Goal: Task Accomplishment & Management: Use online tool/utility

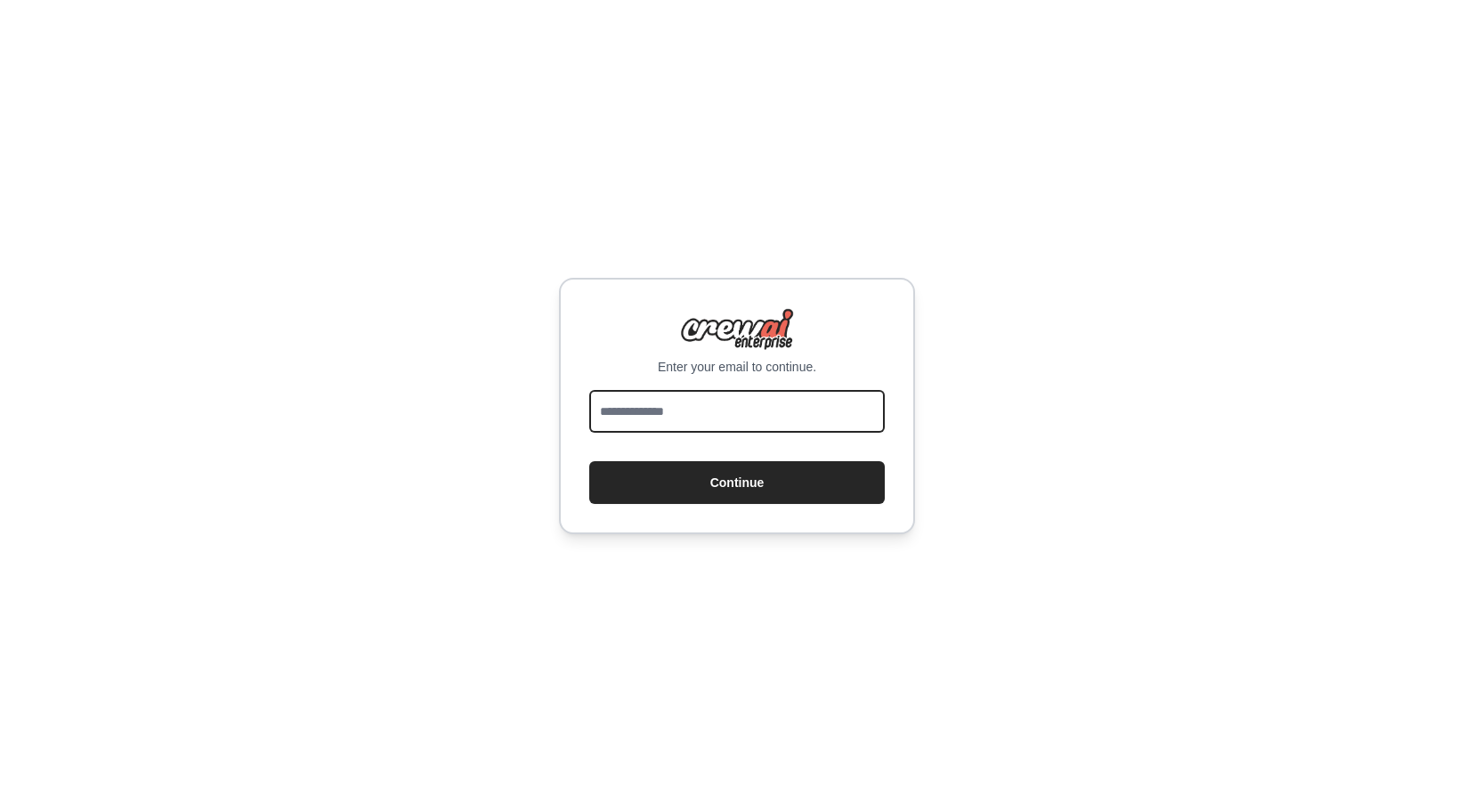
click at [689, 421] on input "email" at bounding box center [737, 411] width 295 height 43
type input "**********"
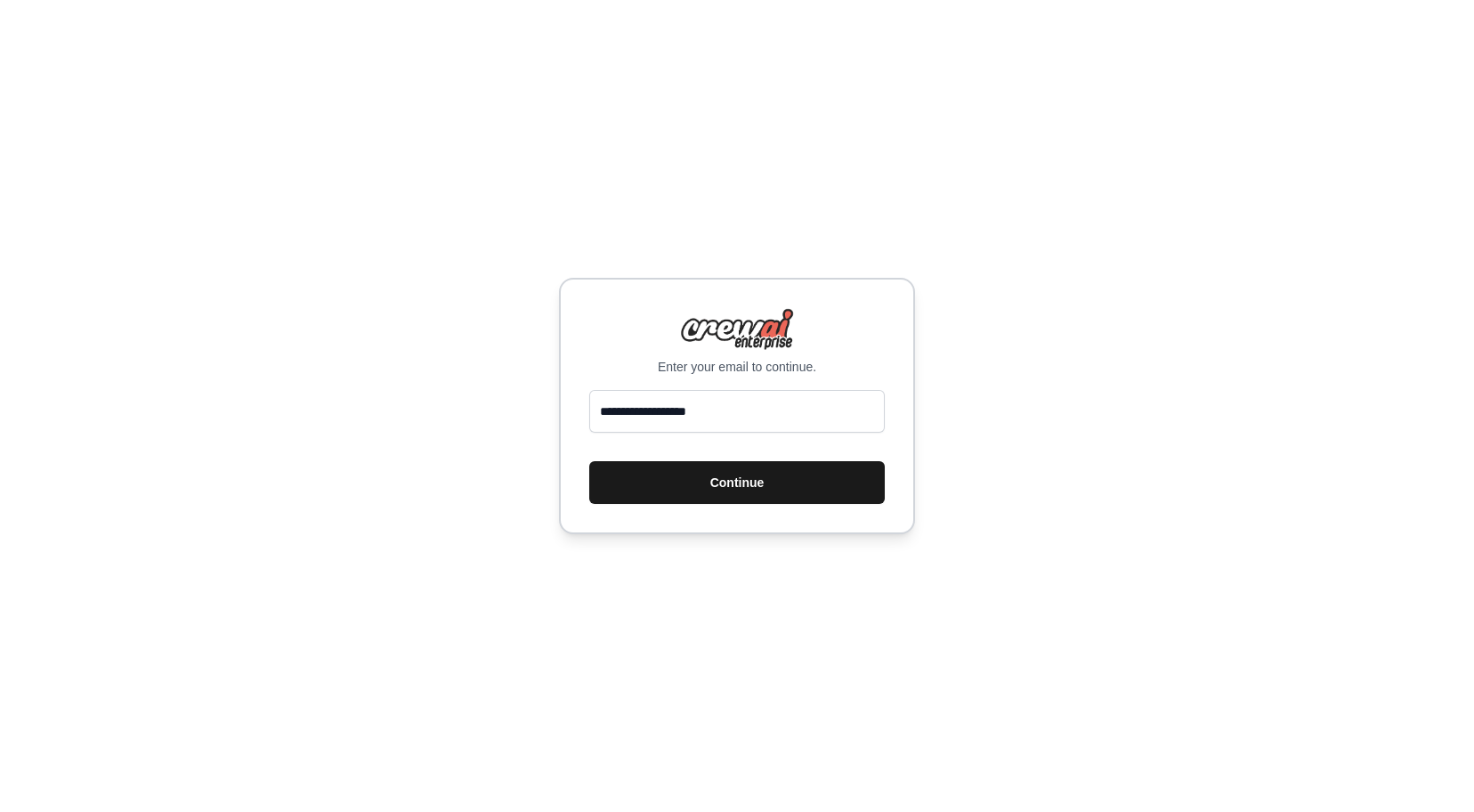
click at [714, 490] on button "Continue" at bounding box center [737, 483] width 295 height 43
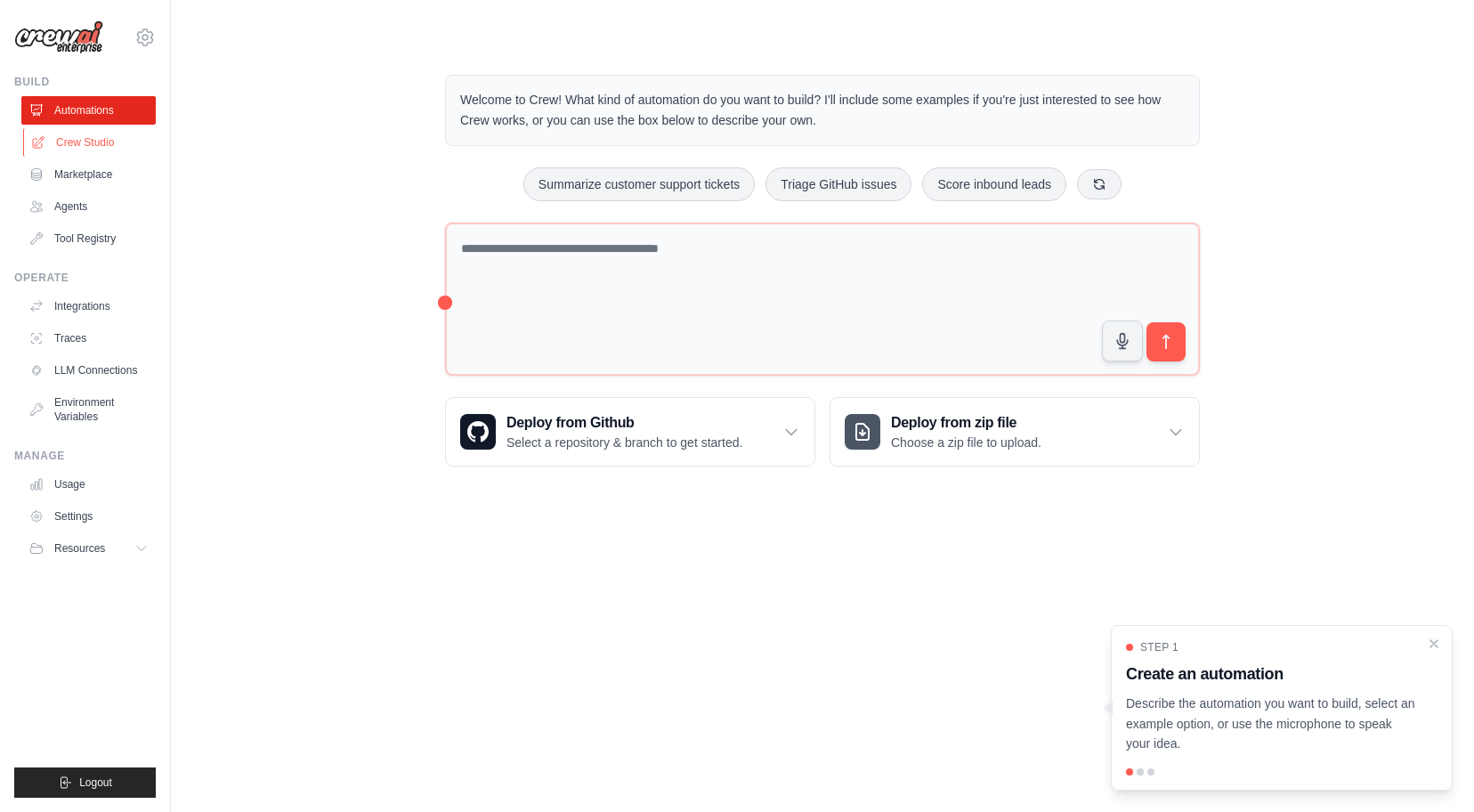
click at [105, 139] on link "Crew Studio" at bounding box center [91, 142] width 135 height 28
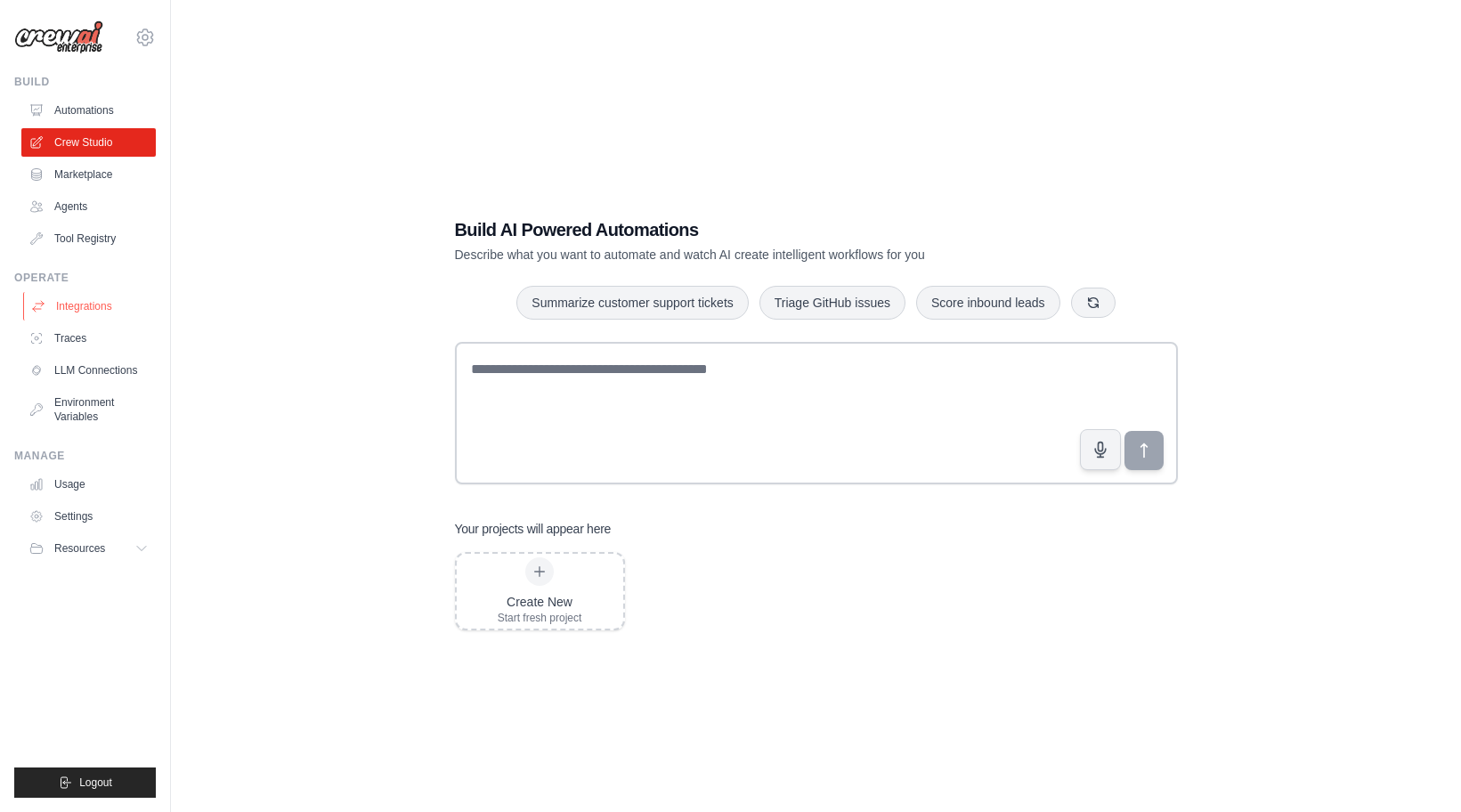
click at [74, 301] on link "Integrations" at bounding box center [91, 306] width 135 height 28
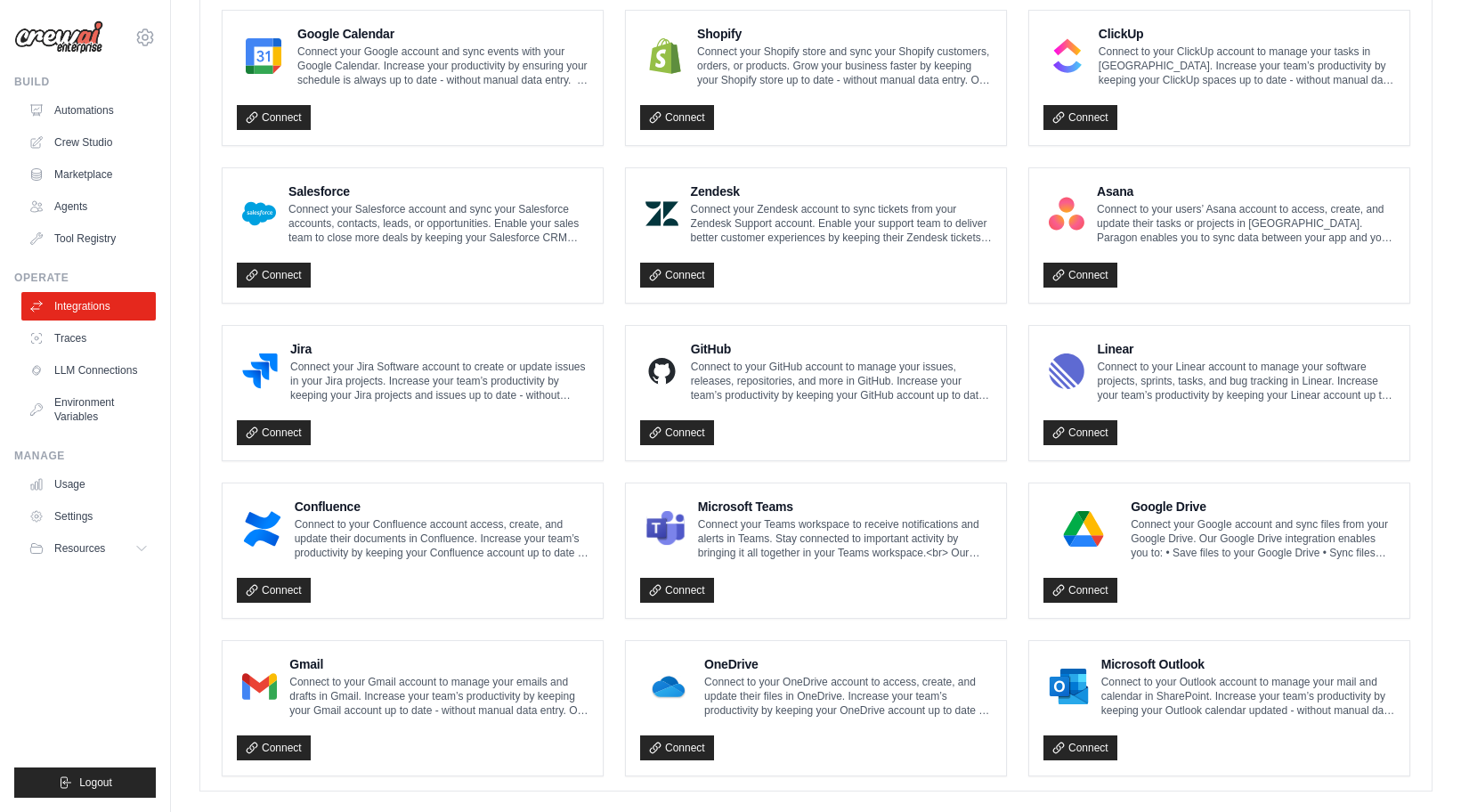
scroll to position [858, 0]
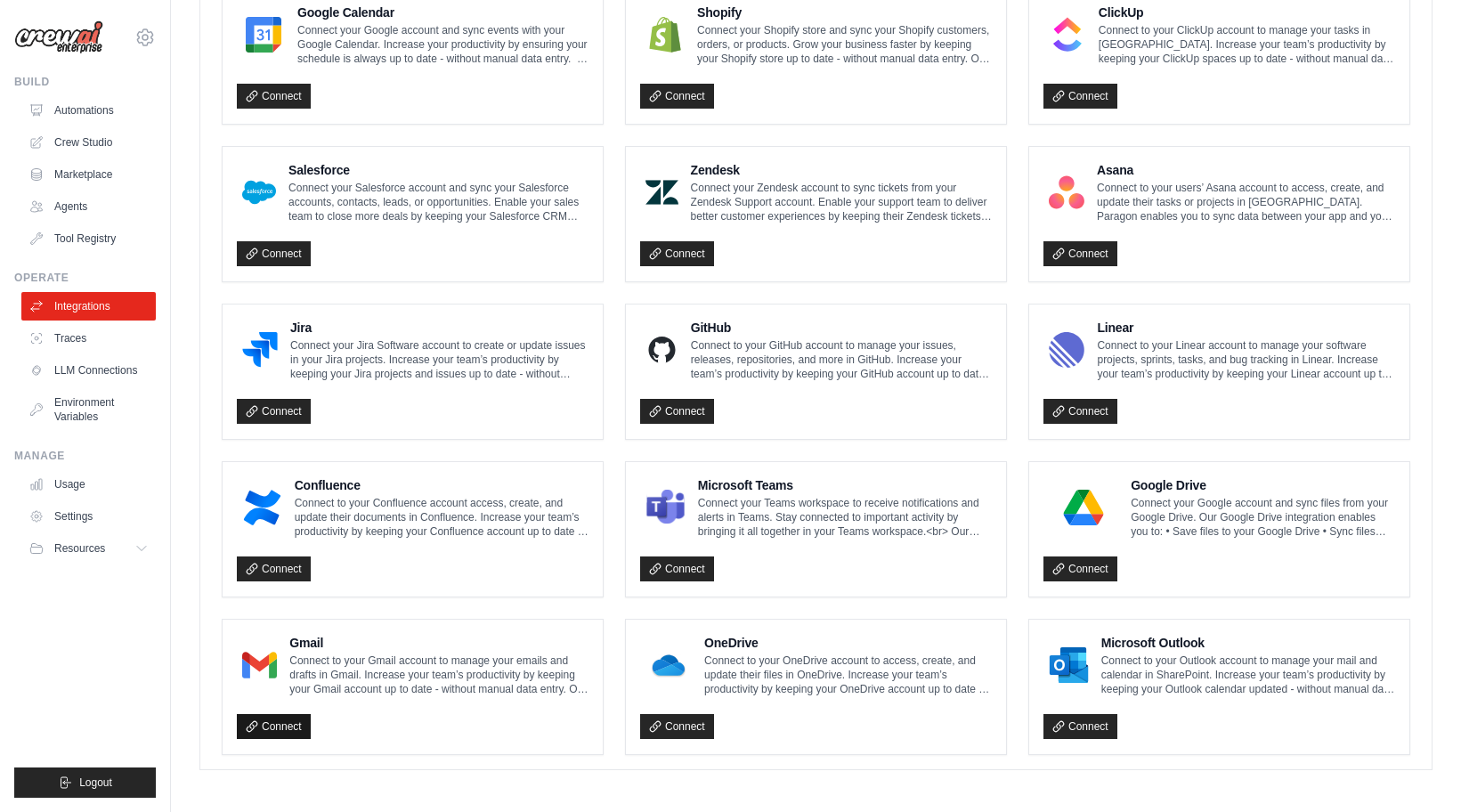
click at [286, 729] on link "Connect" at bounding box center [274, 726] width 74 height 25
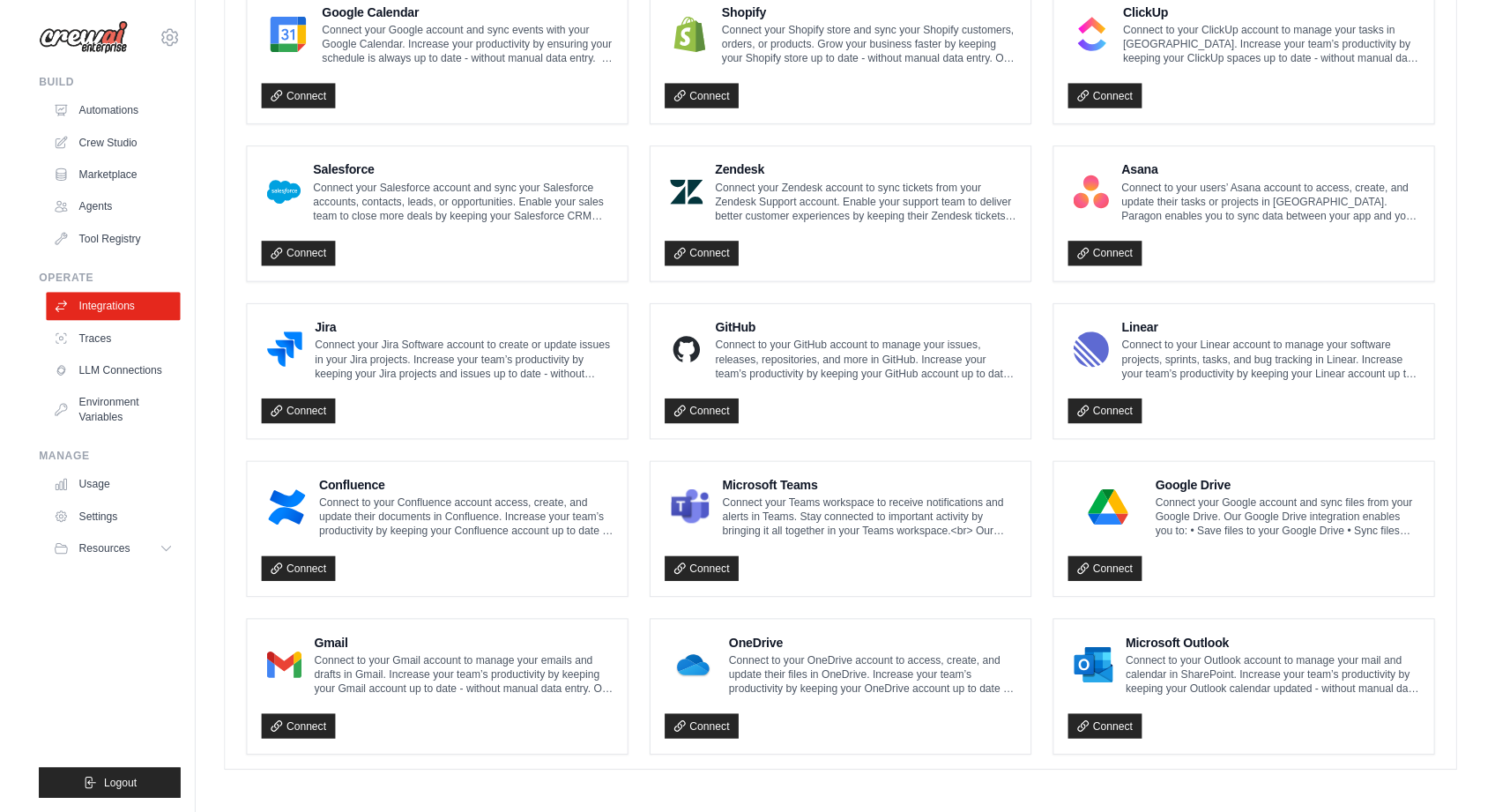
scroll to position [842, 0]
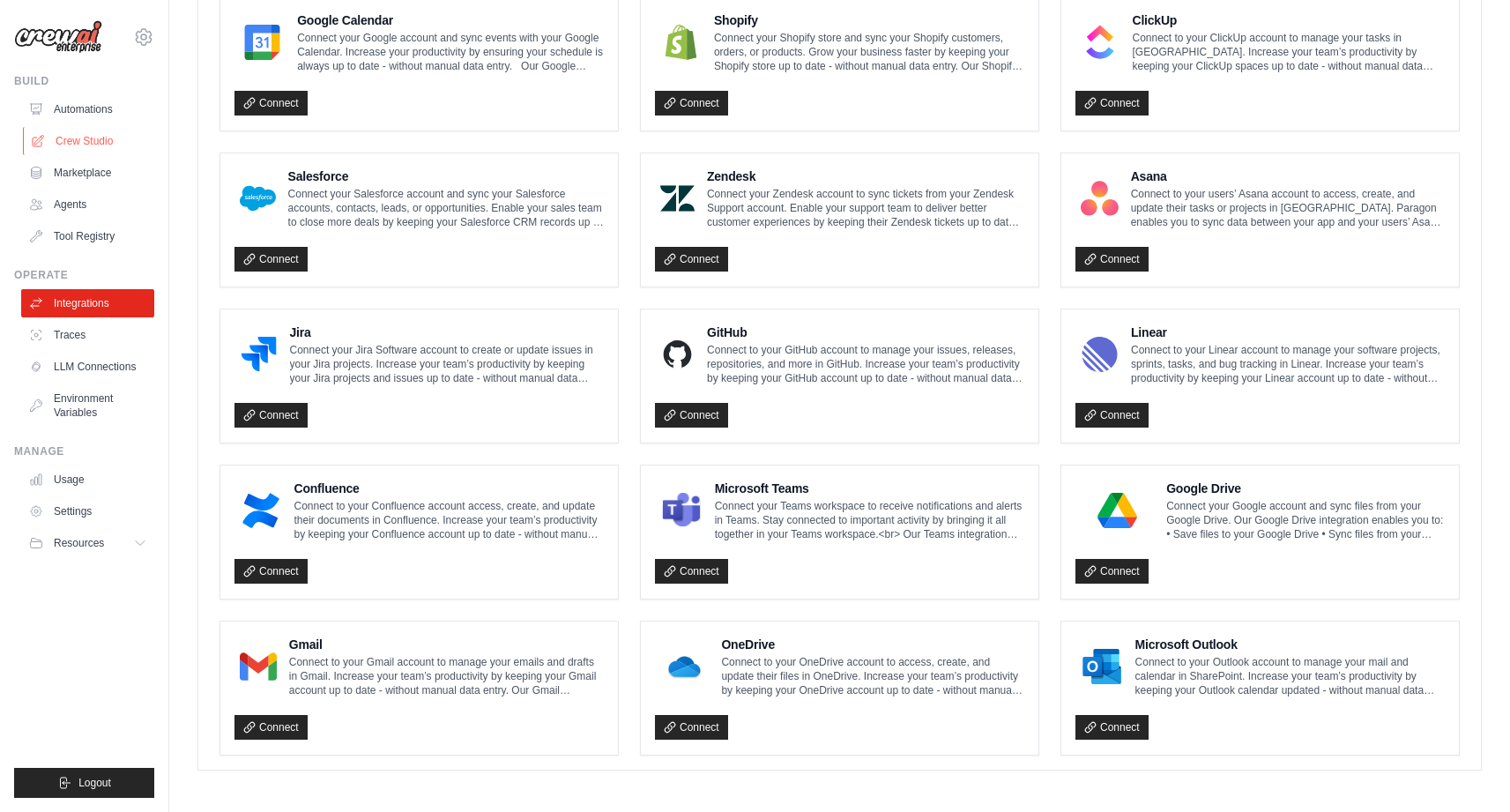
click at [71, 141] on link "Crew Studio" at bounding box center [90, 140] width 134 height 28
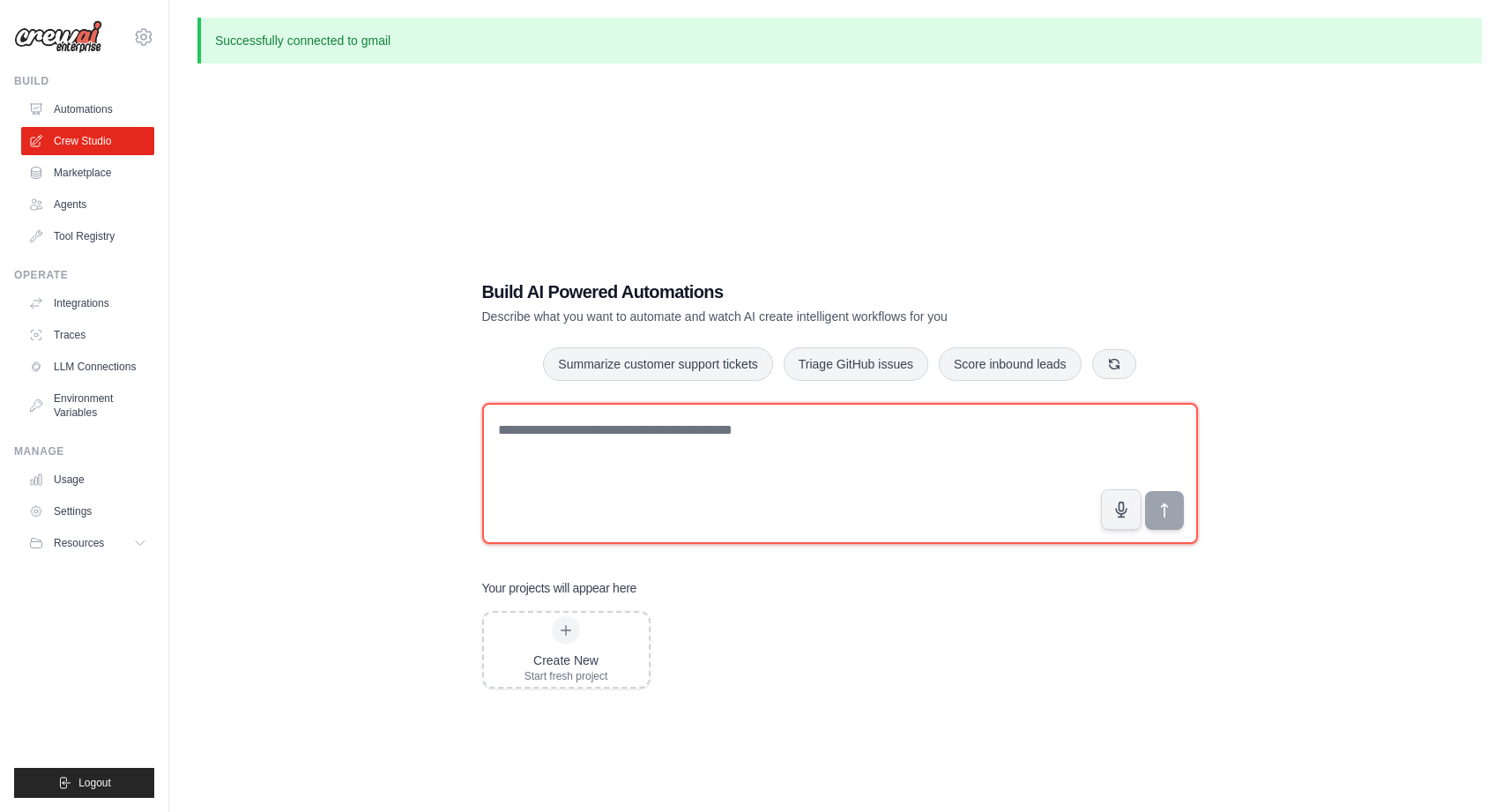
click at [510, 436] on textarea at bounding box center [840, 473] width 716 height 141
paste textarea "**********"
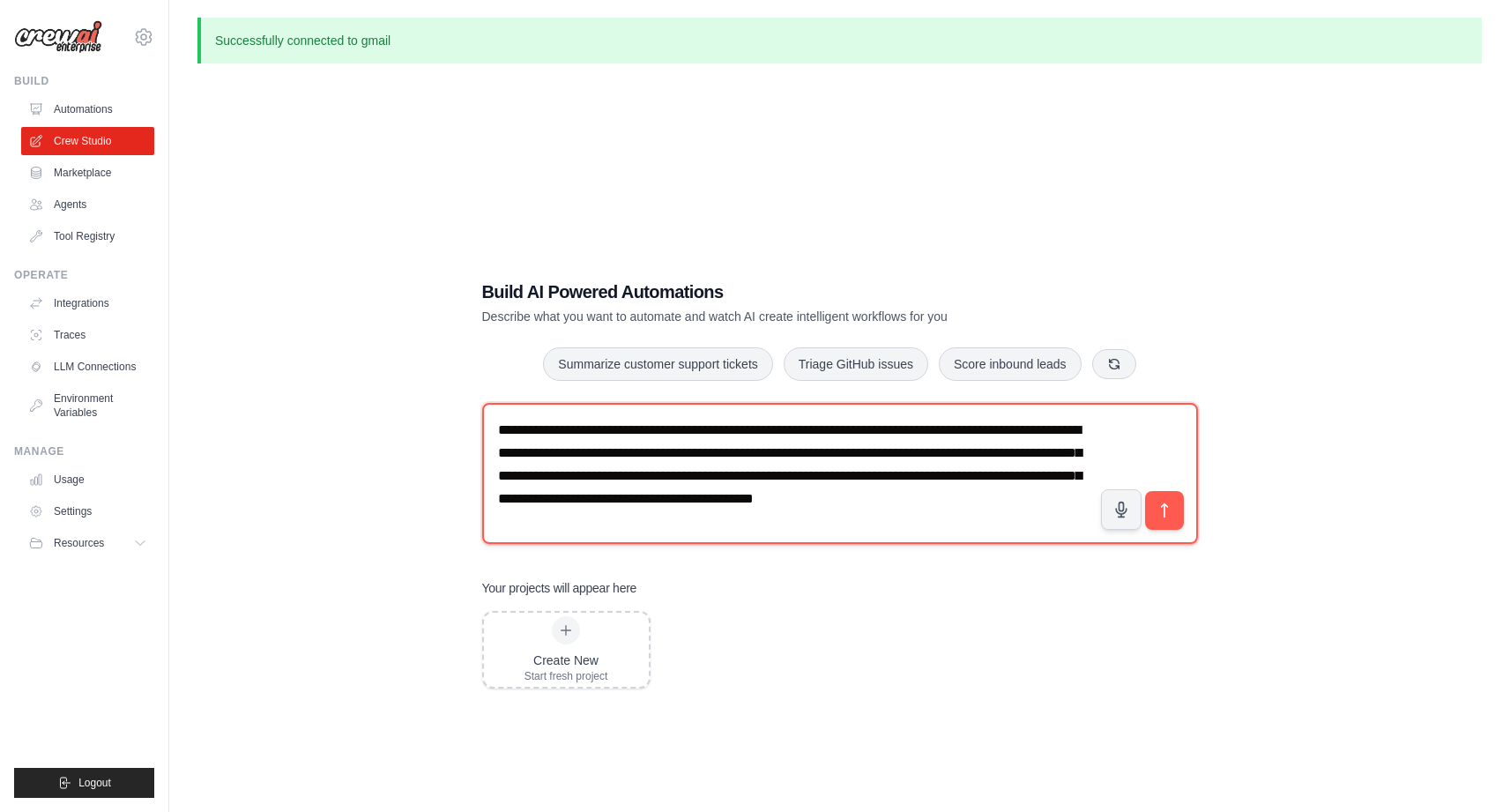
scroll to position [5, 0]
type textarea "**********"
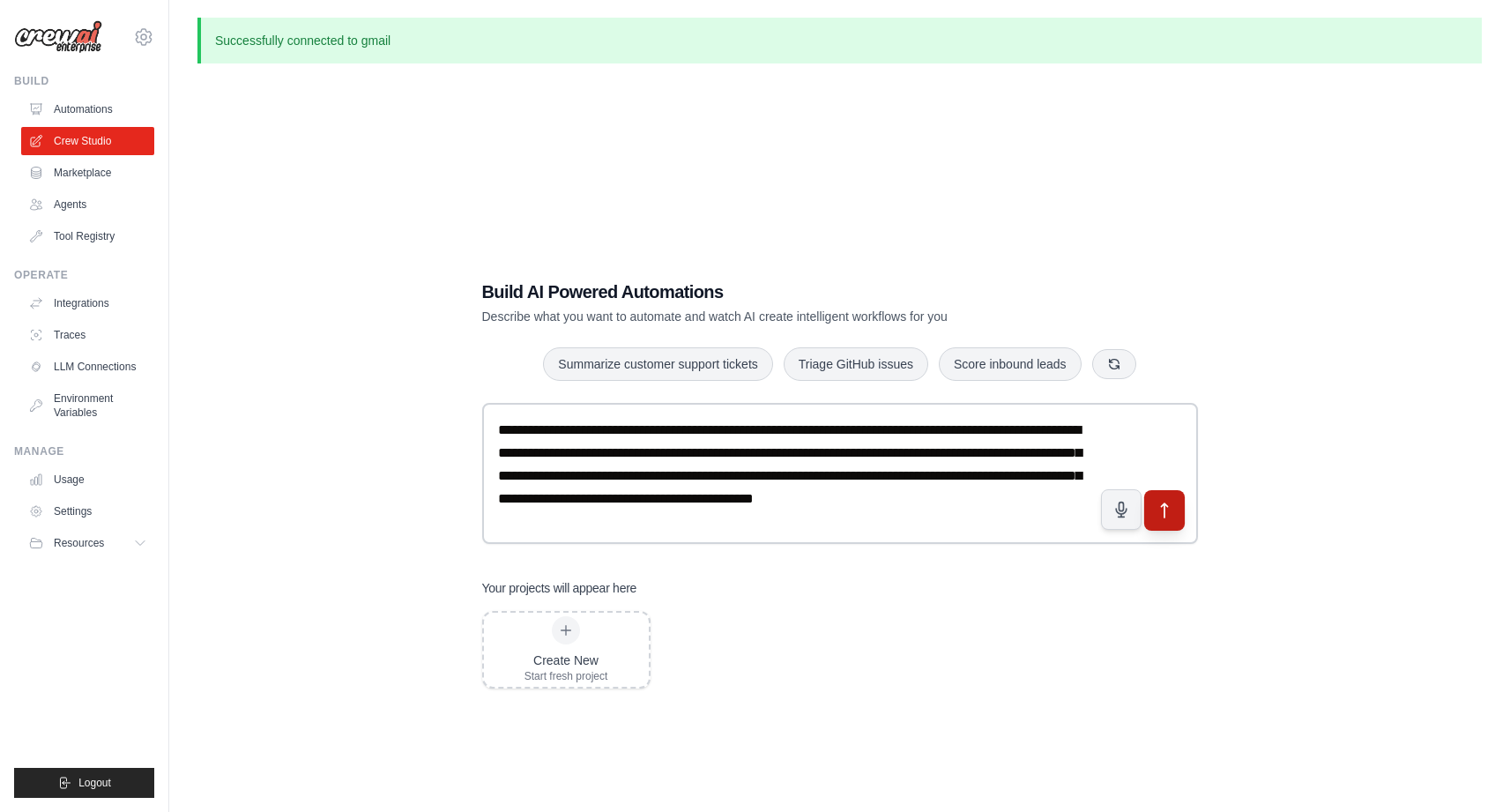
click at [1164, 503] on icon "submit" at bounding box center [1164, 510] width 6 height 15
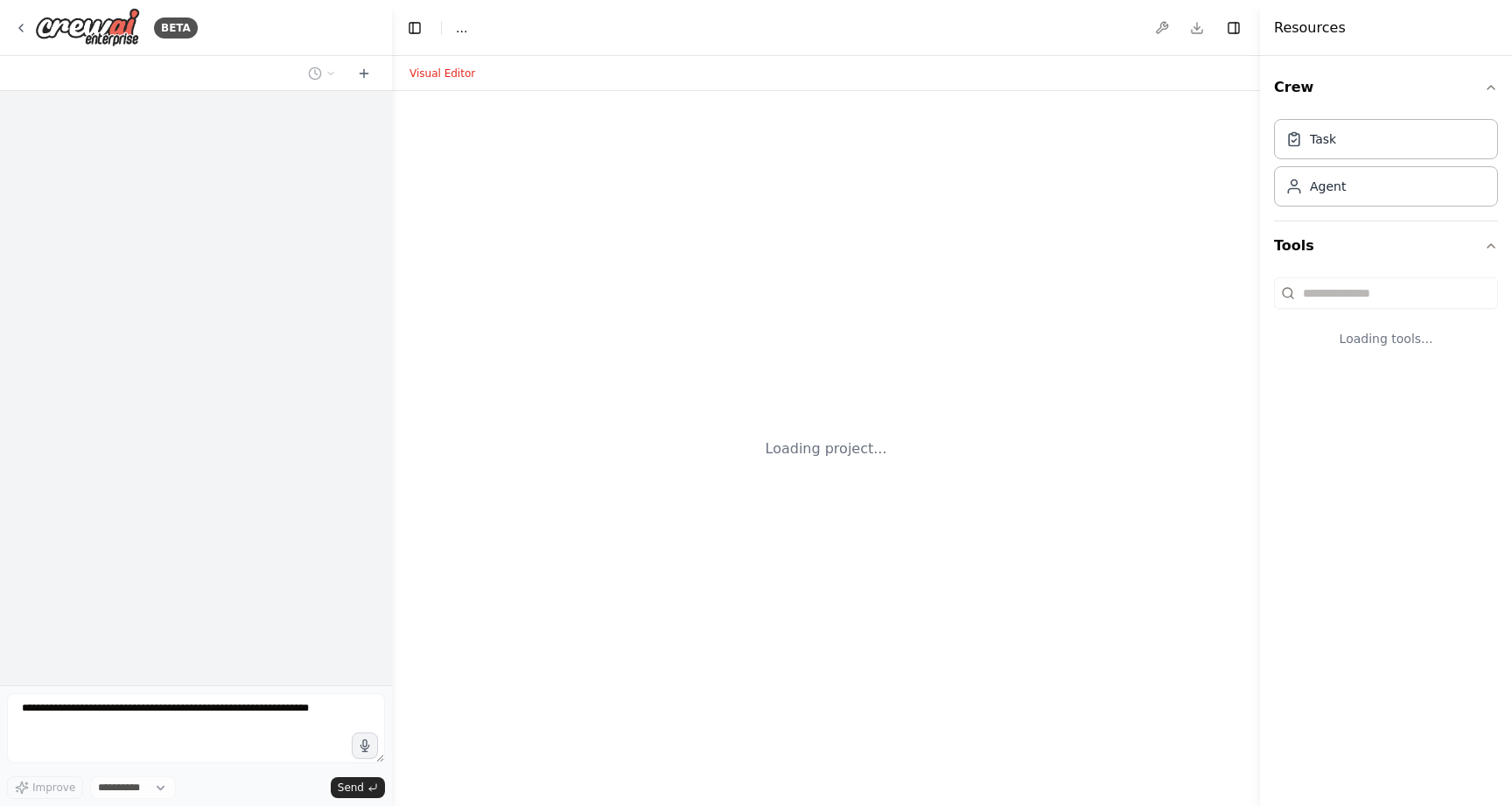
select select "****"
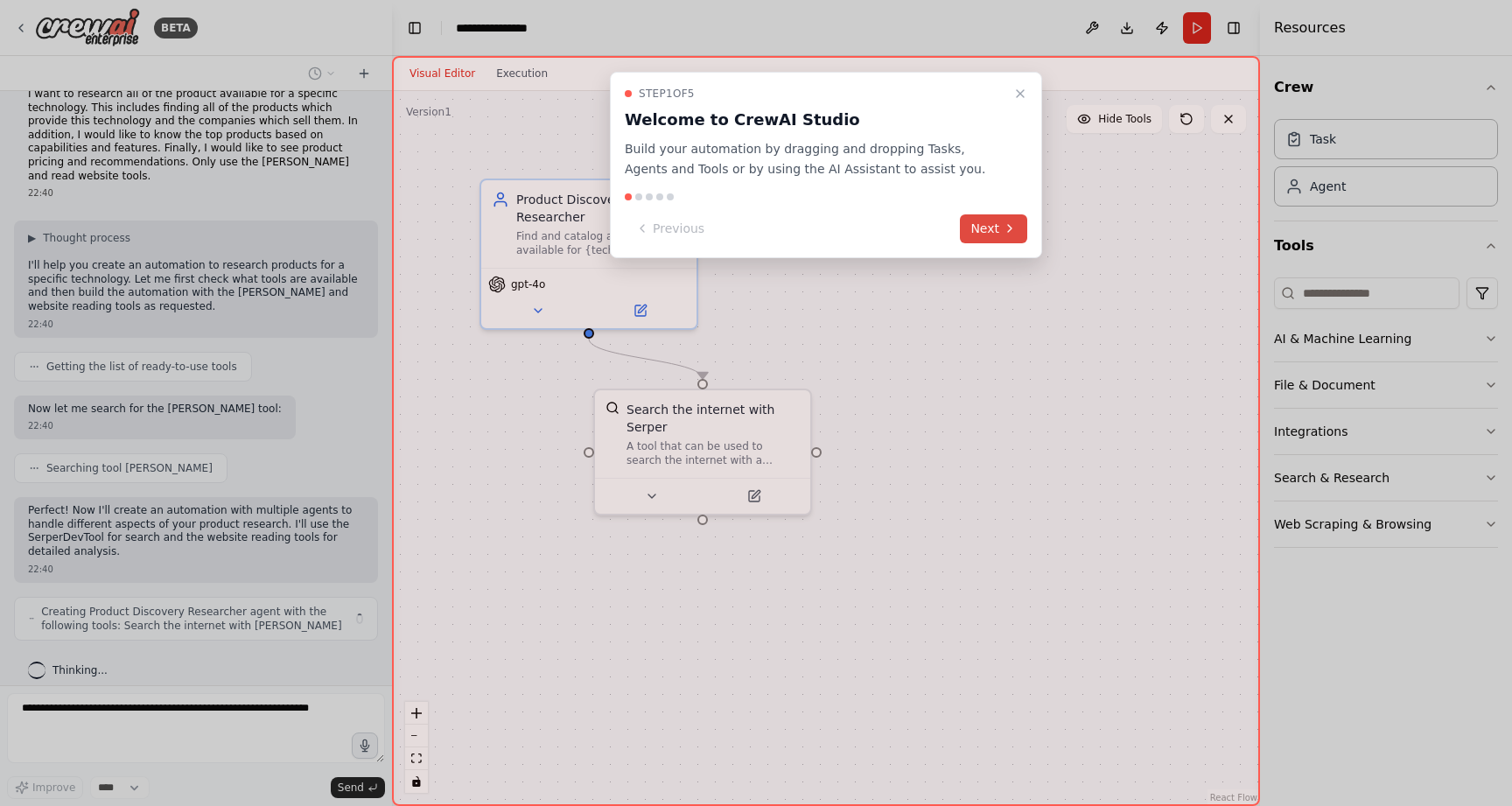
scroll to position [37, 0]
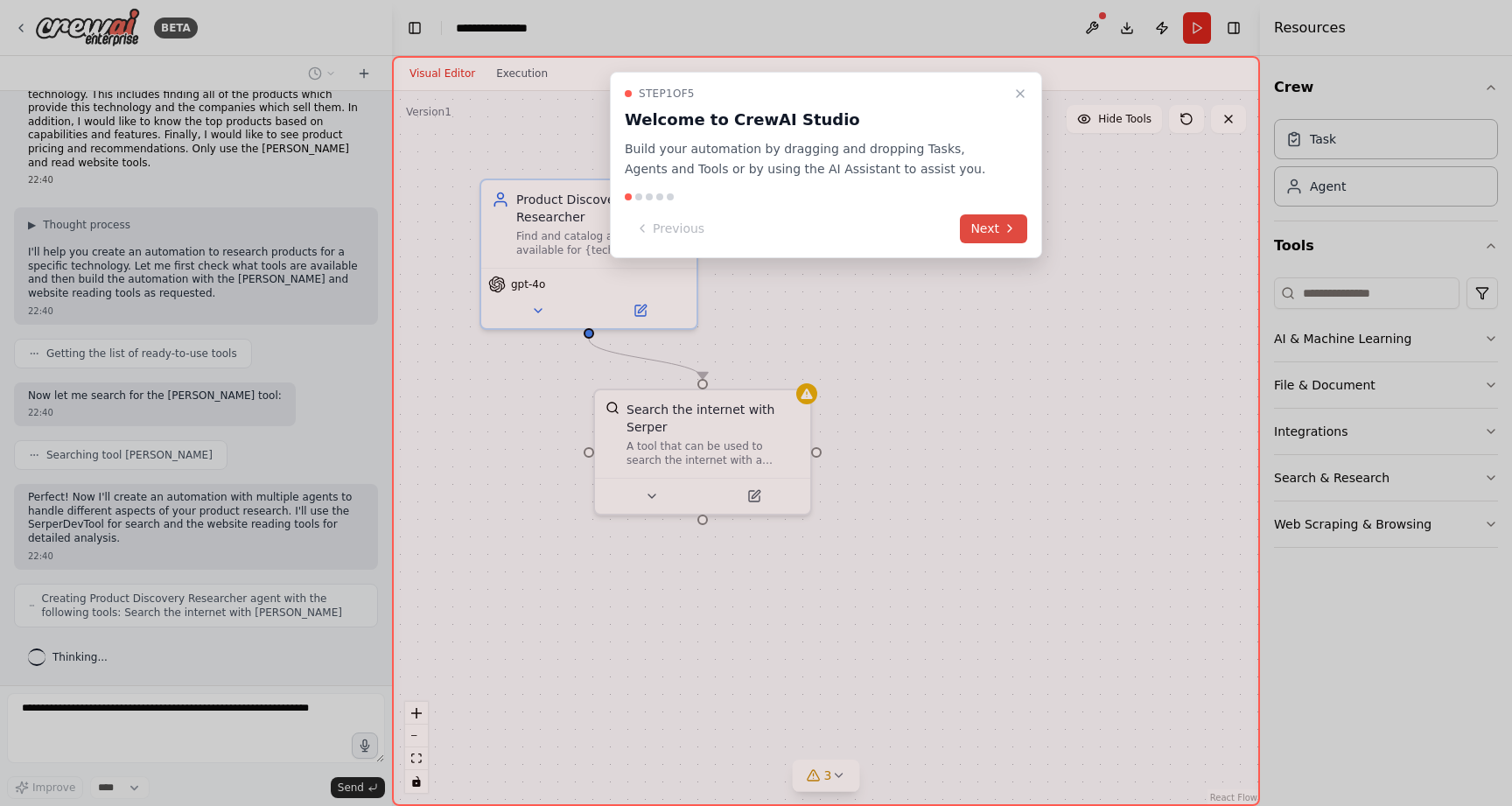
click at [1011, 235] on button "Next" at bounding box center [993, 229] width 67 height 29
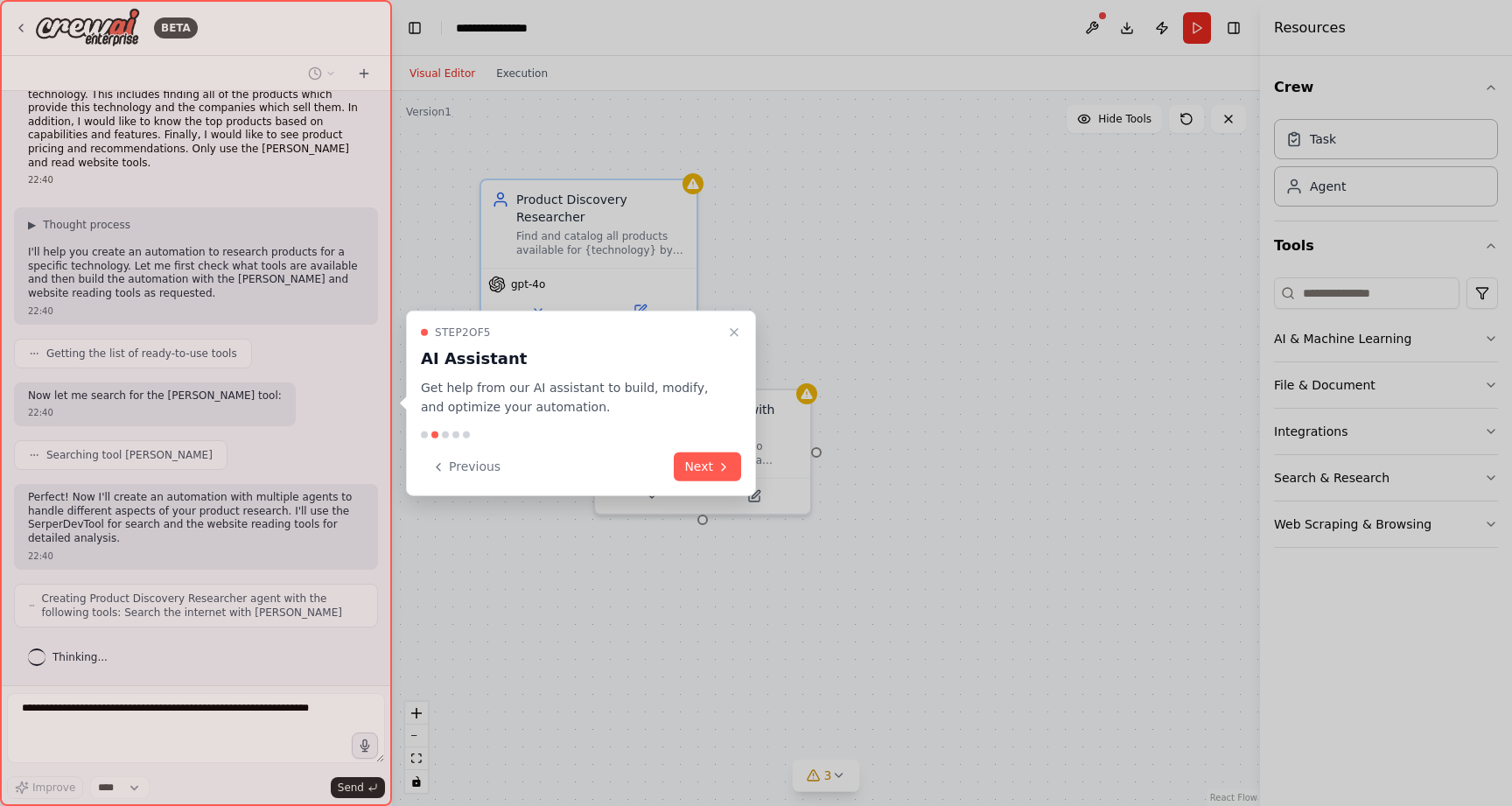
scroll to position [95, 0]
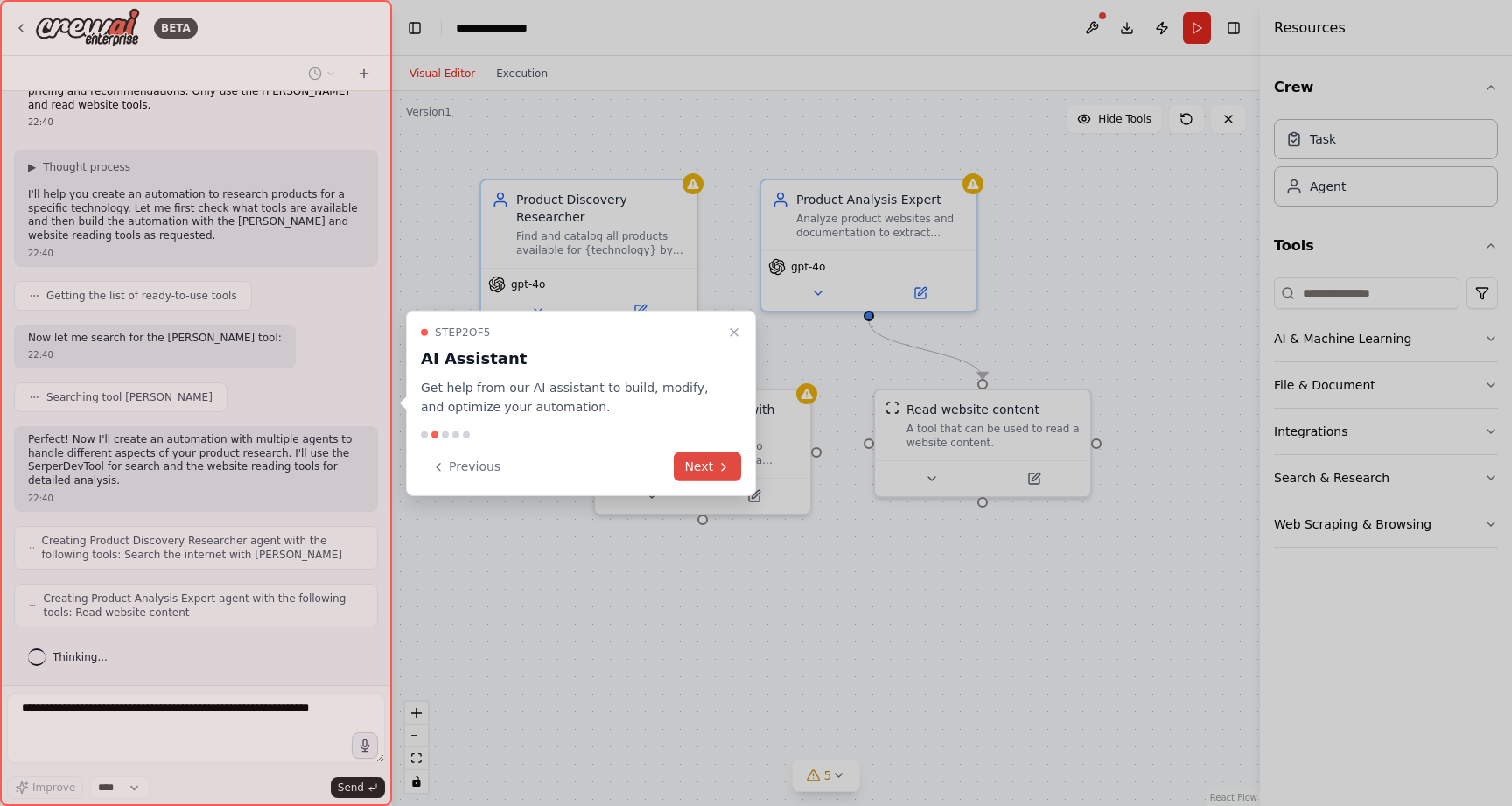
click at [691, 466] on button "Next" at bounding box center [707, 467] width 67 height 29
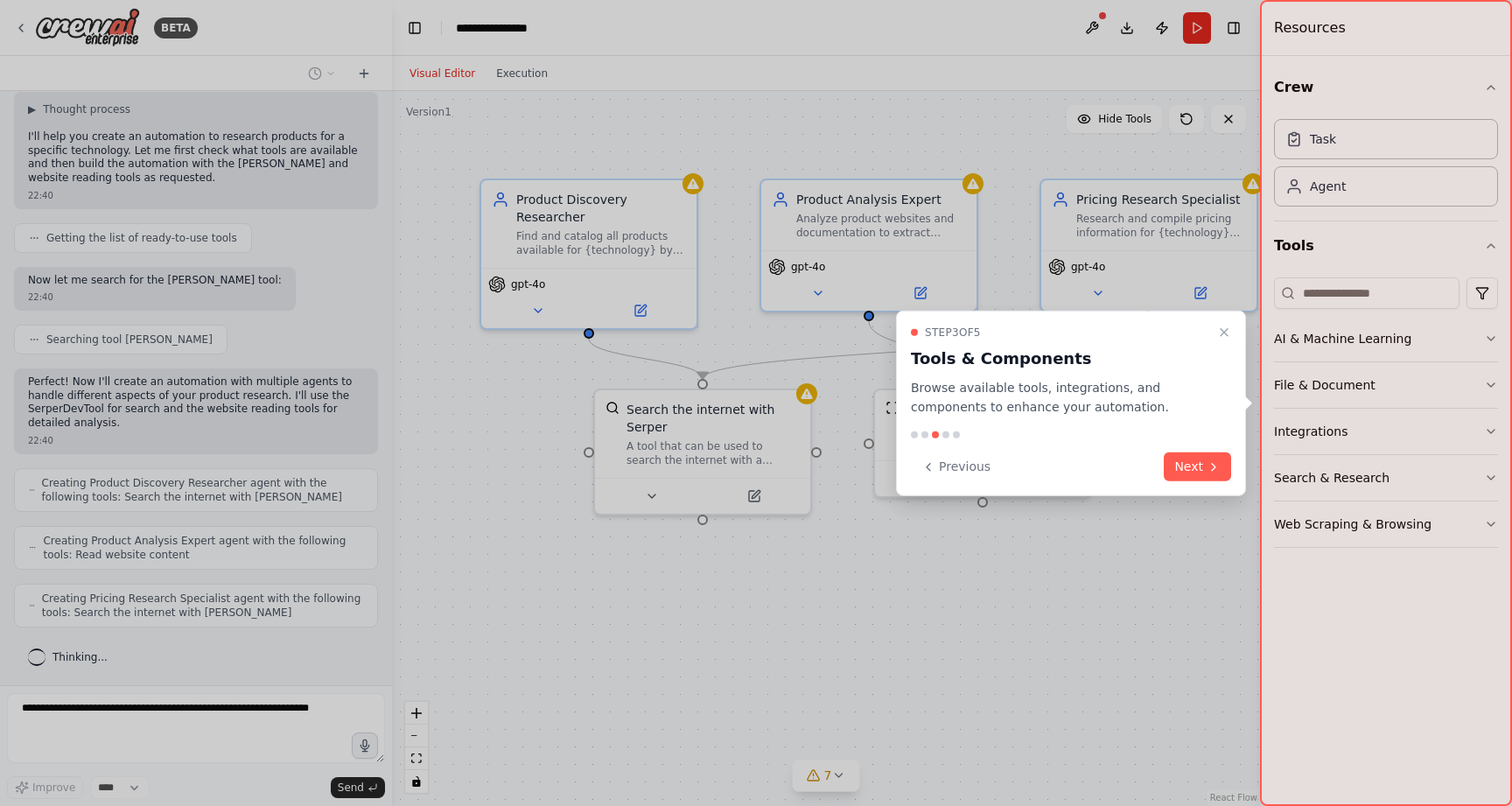
scroll to position [197, 0]
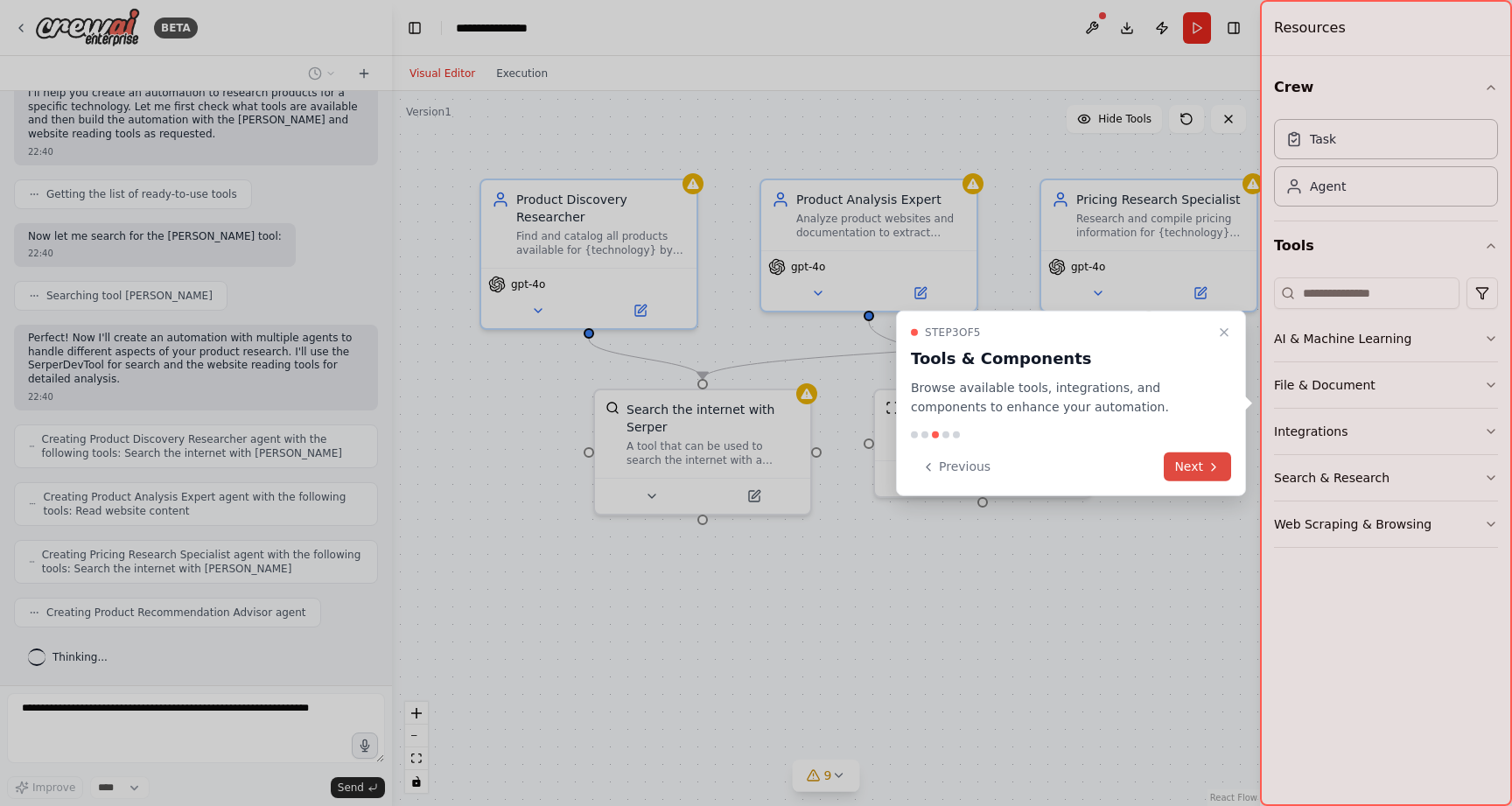
click at [1195, 473] on button "Next" at bounding box center [1197, 467] width 67 height 29
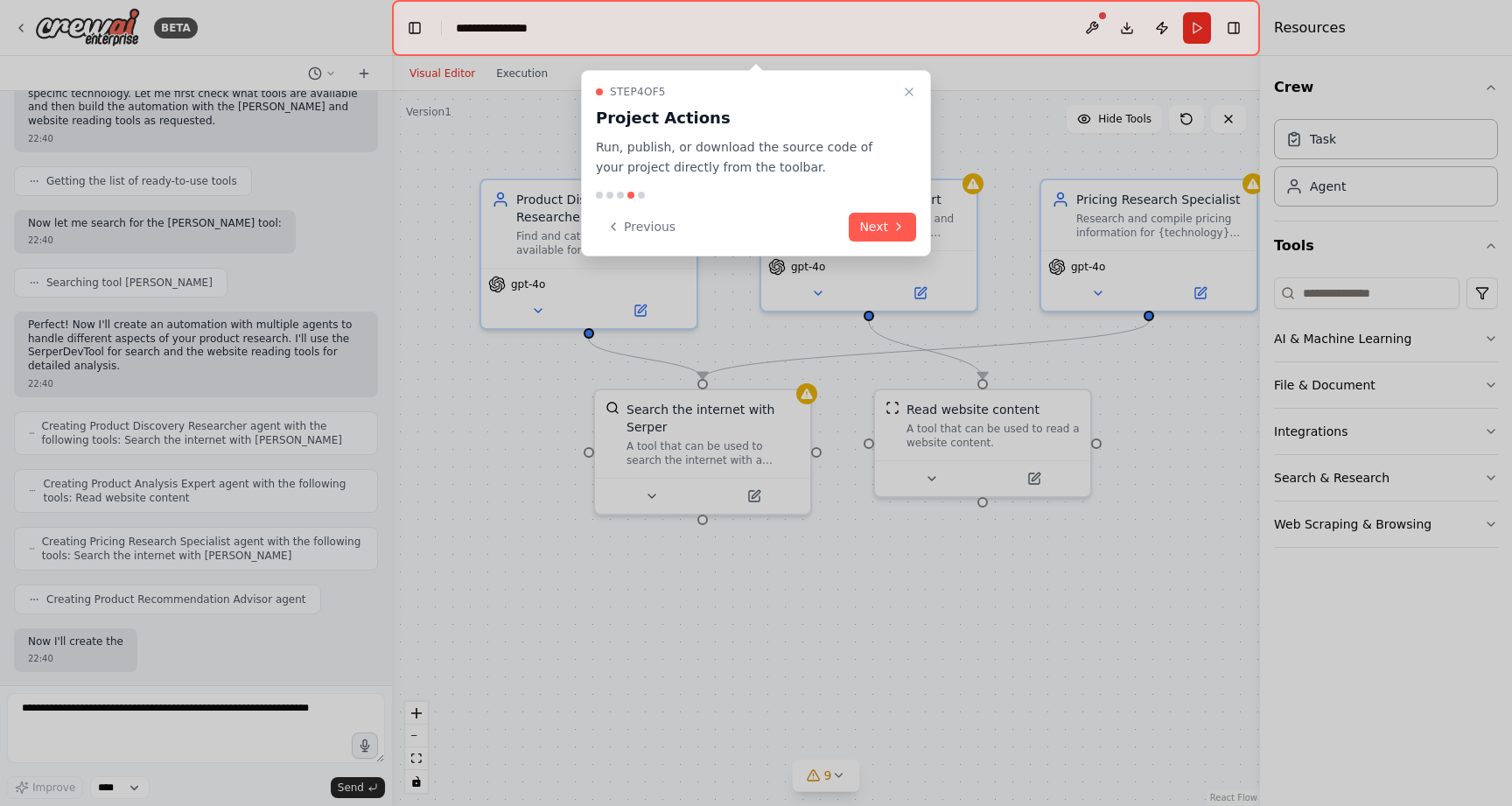
scroll to position [313, 0]
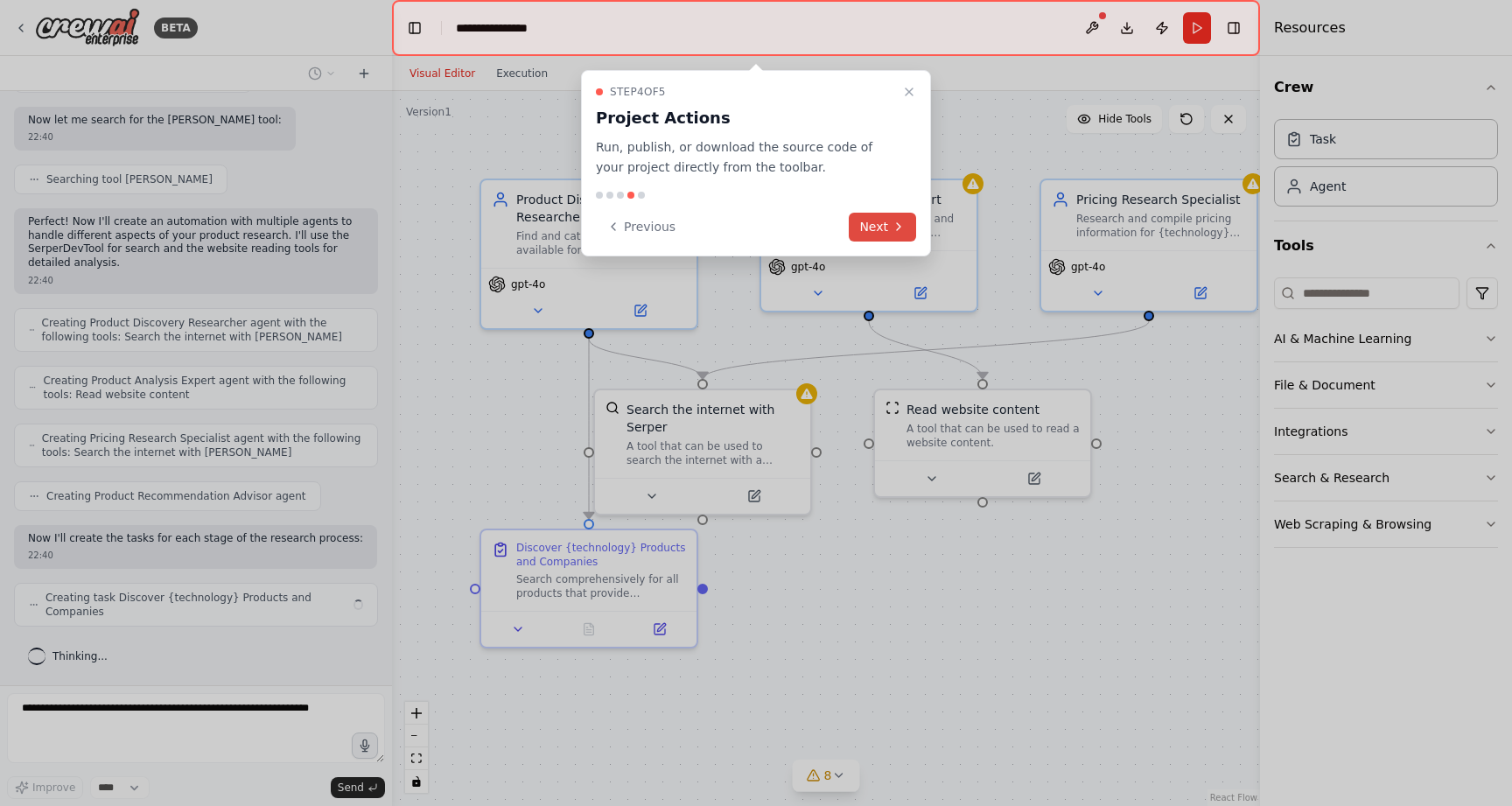
click at [884, 232] on button "Next" at bounding box center [882, 227] width 67 height 29
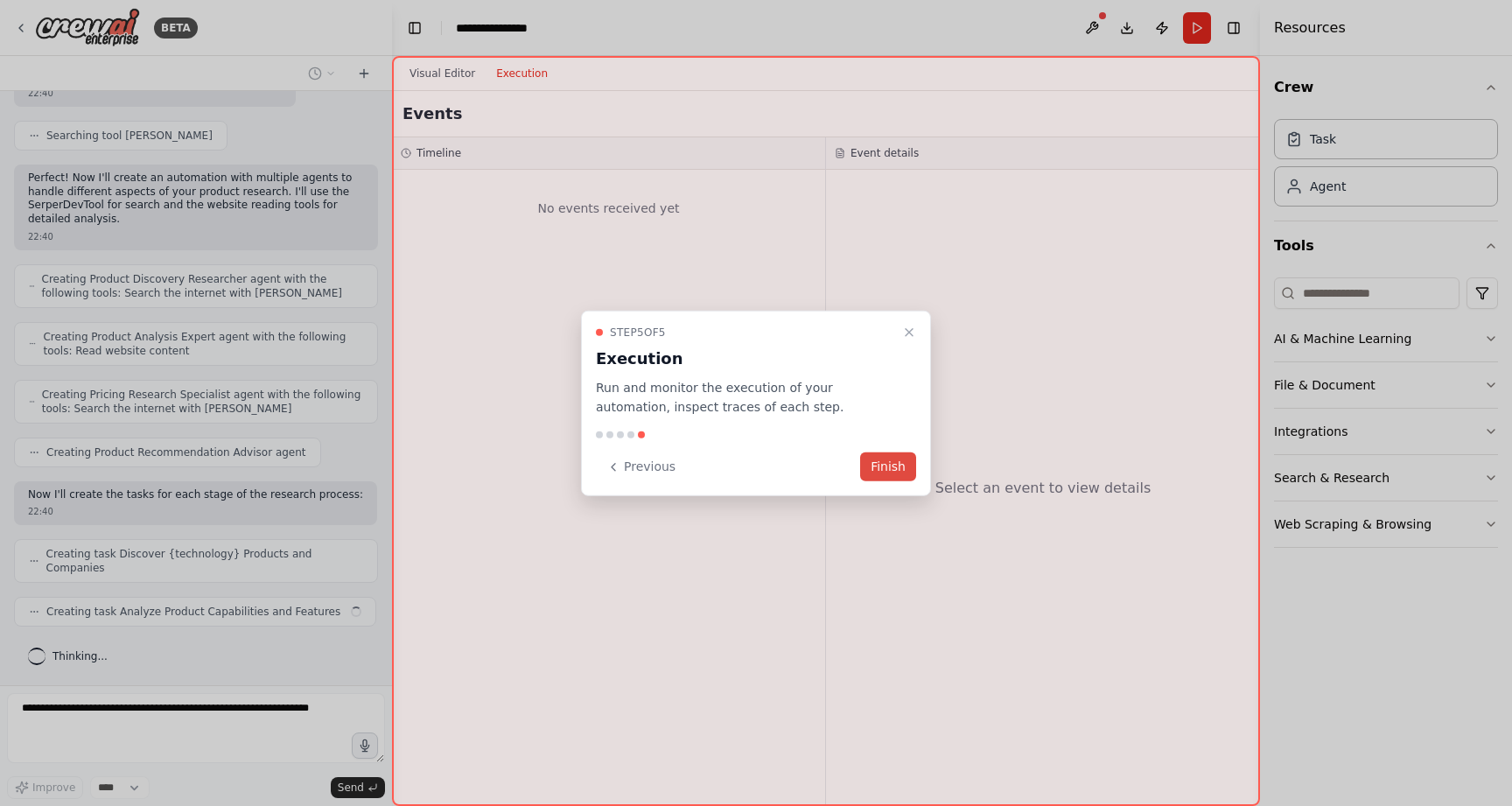
scroll to position [401, 0]
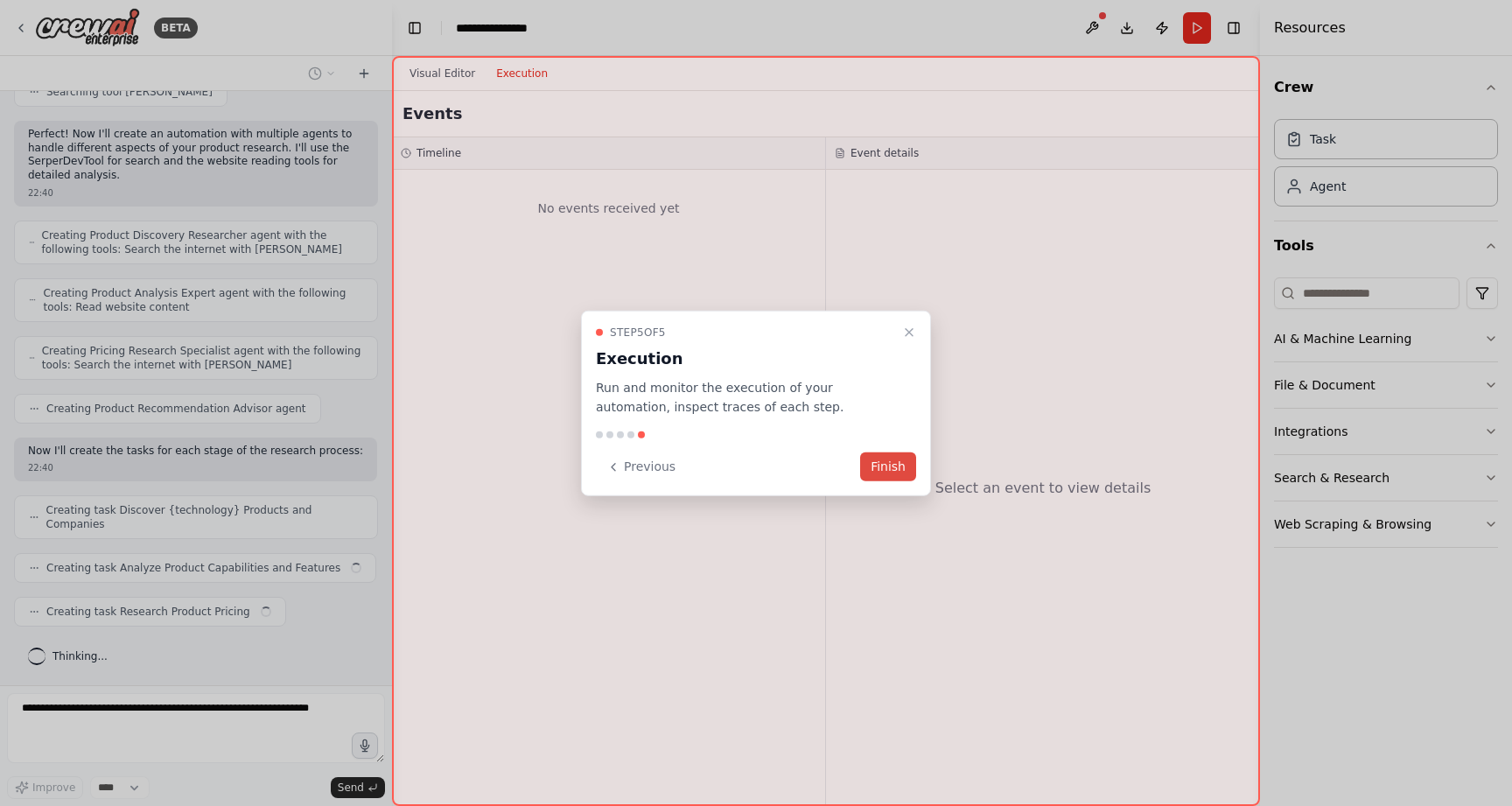
click at [903, 466] on button "Finish" at bounding box center [888, 467] width 56 height 29
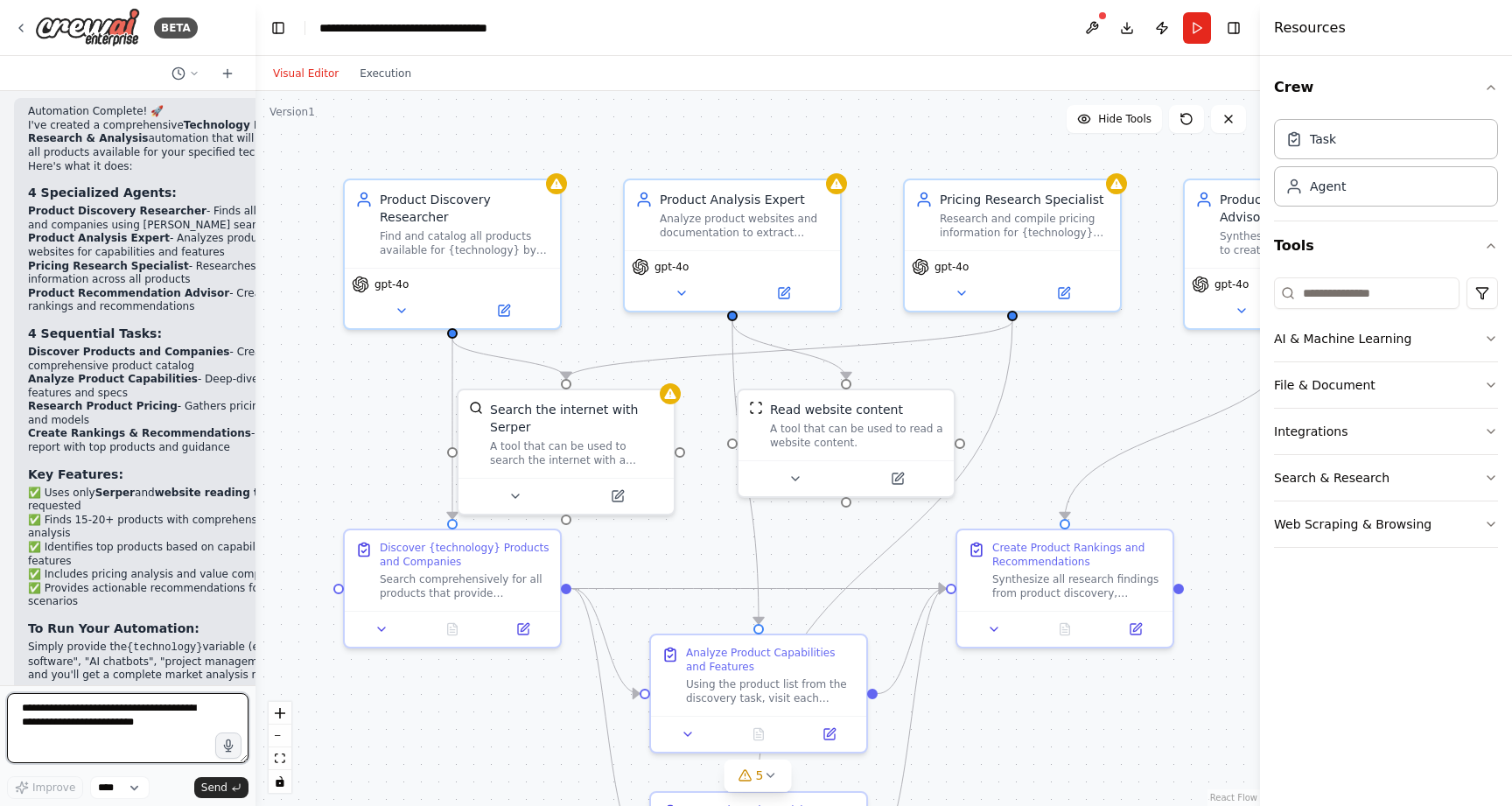
scroll to position [1592, 0]
drag, startPoint x: 388, startPoint y: 264, endPoint x: 255, endPoint y: 277, distance: 133.6
click at [255, 277] on div "BETA I want to research all of the product available for a specific technology.…" at bounding box center [756, 403] width 1512 height 806
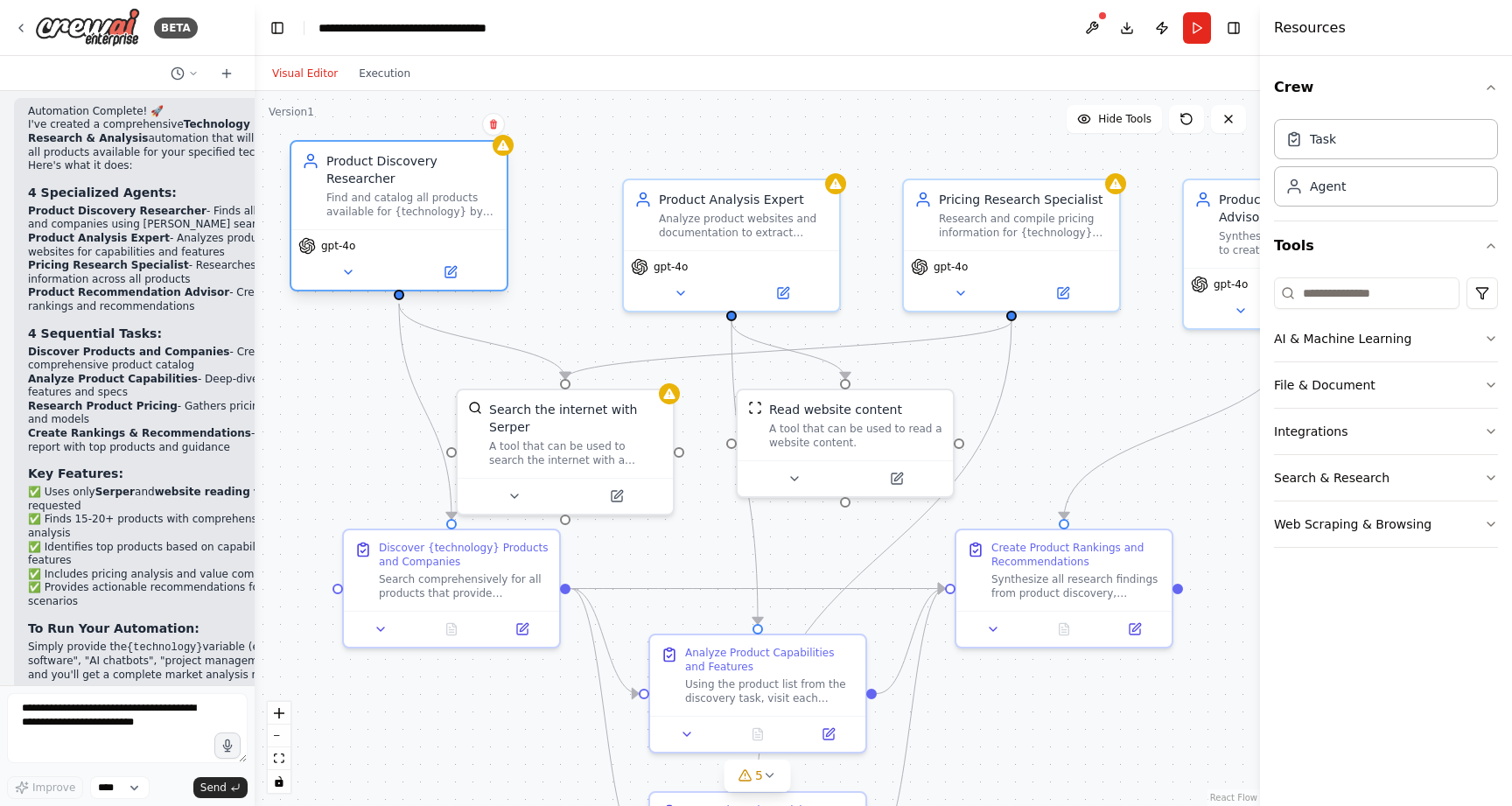
drag, startPoint x: 420, startPoint y: 232, endPoint x: 368, endPoint y: 204, distance: 59.1
click at [368, 204] on div "Find and catalog all products available for {technology} by searching the inter…" at bounding box center [411, 205] width 170 height 28
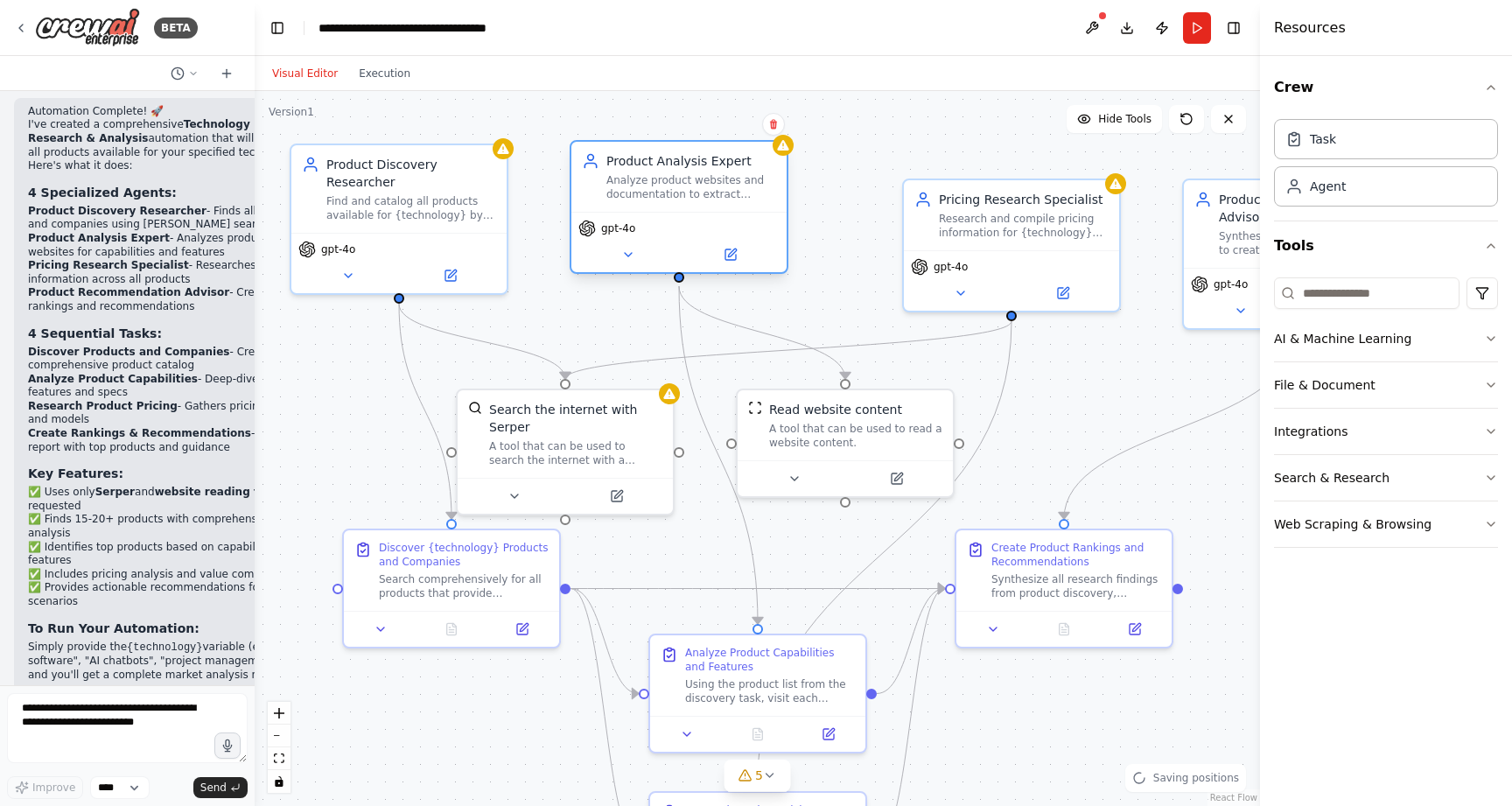
drag, startPoint x: 708, startPoint y: 237, endPoint x: 656, endPoint y: 200, distance: 63.8
click at [656, 200] on div "Product Analysis Expert Analyze product websites and documentation to extract d…" at bounding box center [679, 177] width 215 height 70
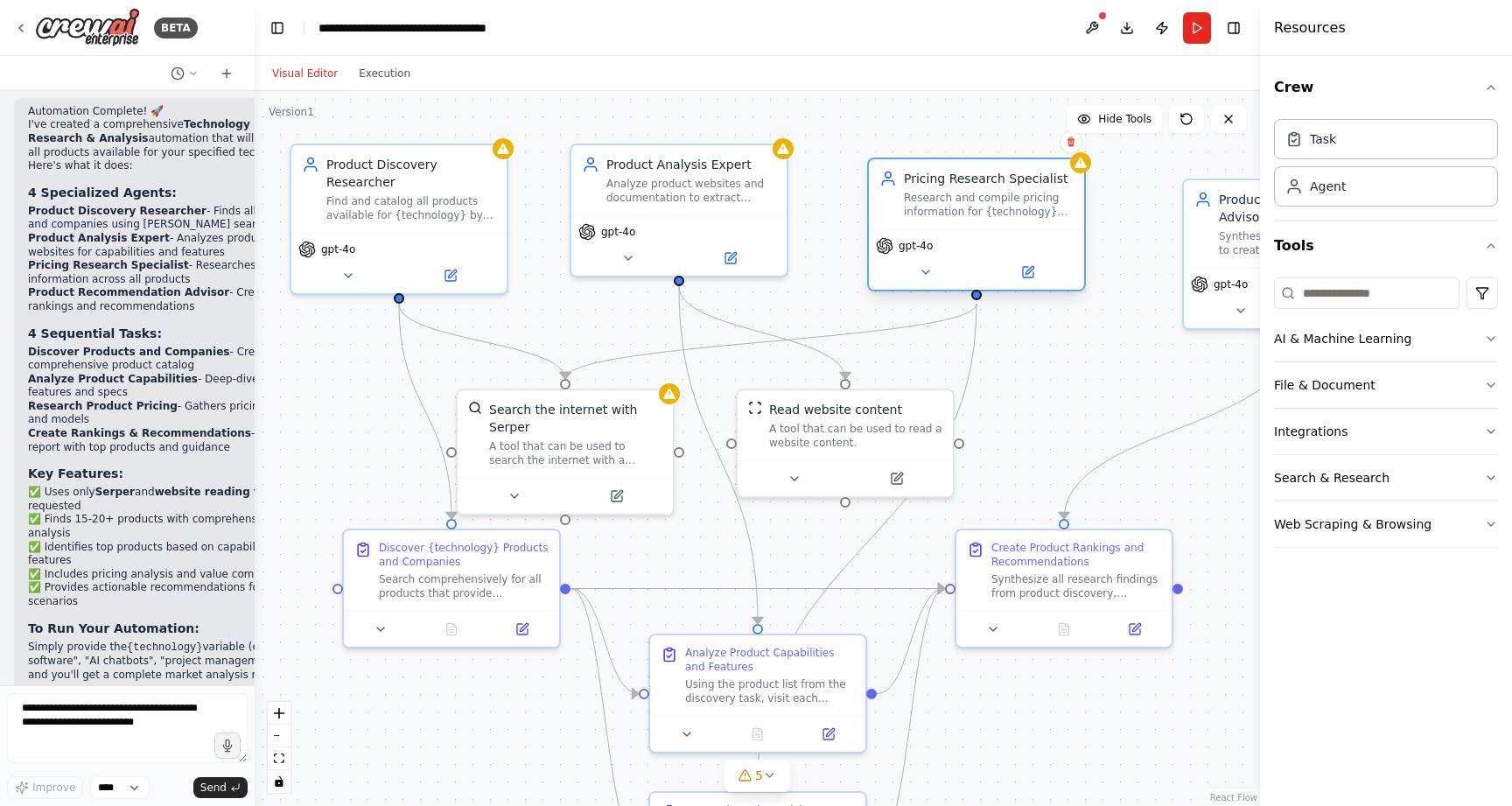
drag, startPoint x: 1040, startPoint y: 234, endPoint x: 996, endPoint y: 211, distance: 49.6
click at [996, 211] on div "Research and compile pricing information for {technology} products by searching…" at bounding box center [988, 205] width 170 height 28
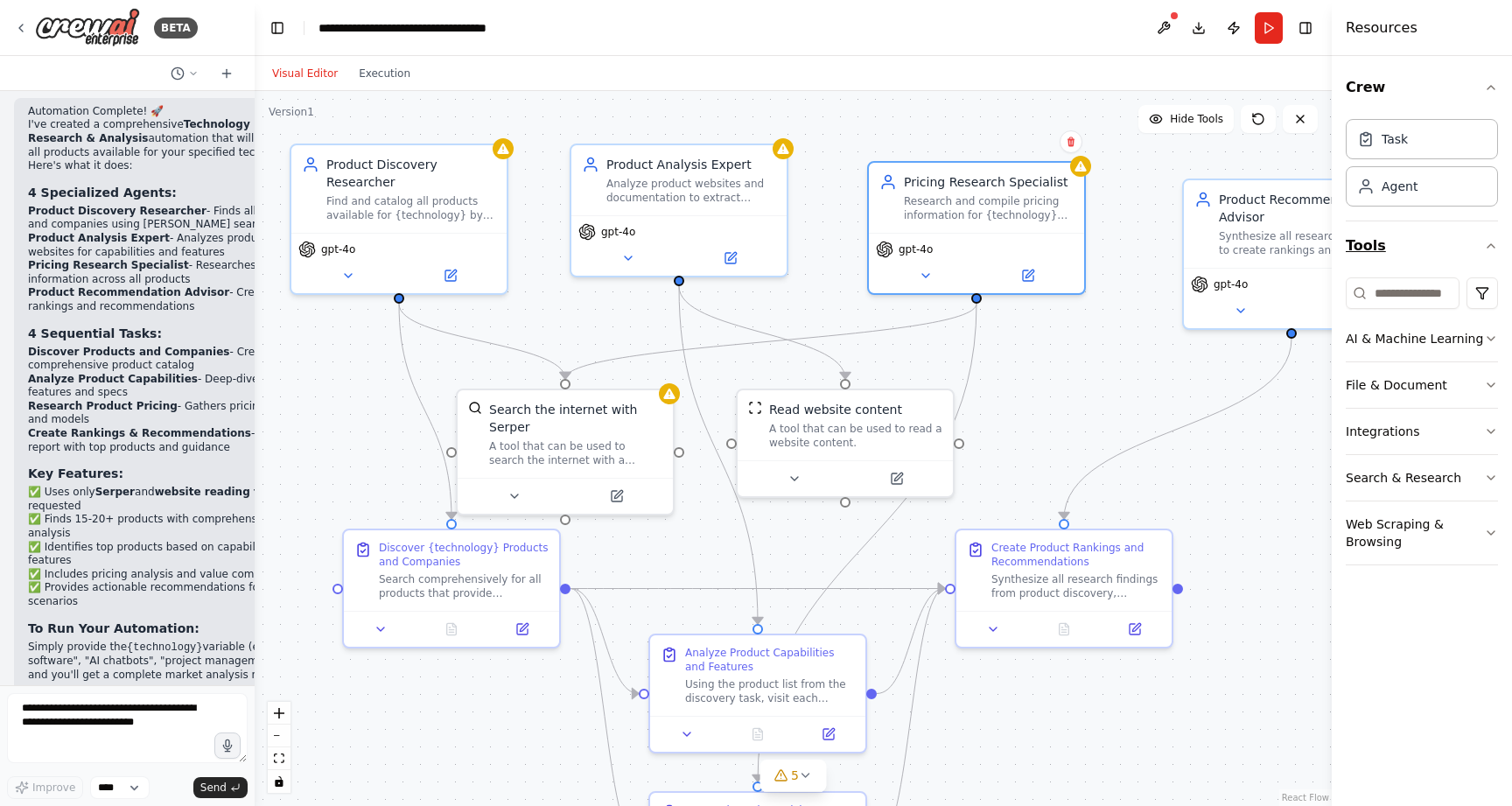
drag, startPoint x: 1262, startPoint y: 240, endPoint x: 1417, endPoint y: 244, distance: 155.1
click at [1417, 244] on div "Resources Crew Task Agent Tools AI & Machine Learning File & Document Integrati…" at bounding box center [1422, 403] width 181 height 806
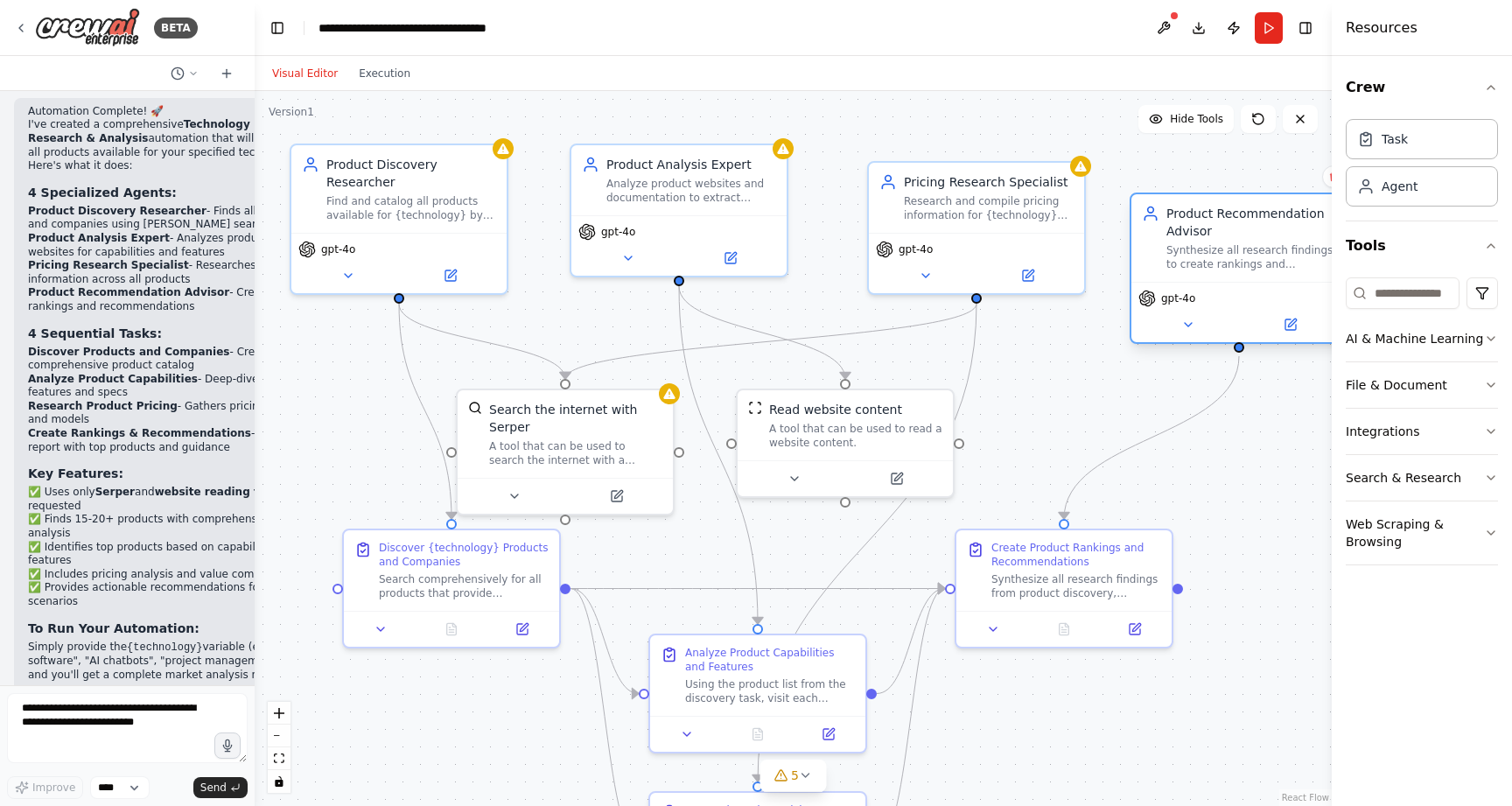
drag, startPoint x: 1226, startPoint y: 270, endPoint x: 1172, endPoint y: 282, distance: 55.3
click at [1172, 282] on div "gpt-4o" at bounding box center [1239, 311] width 215 height 61
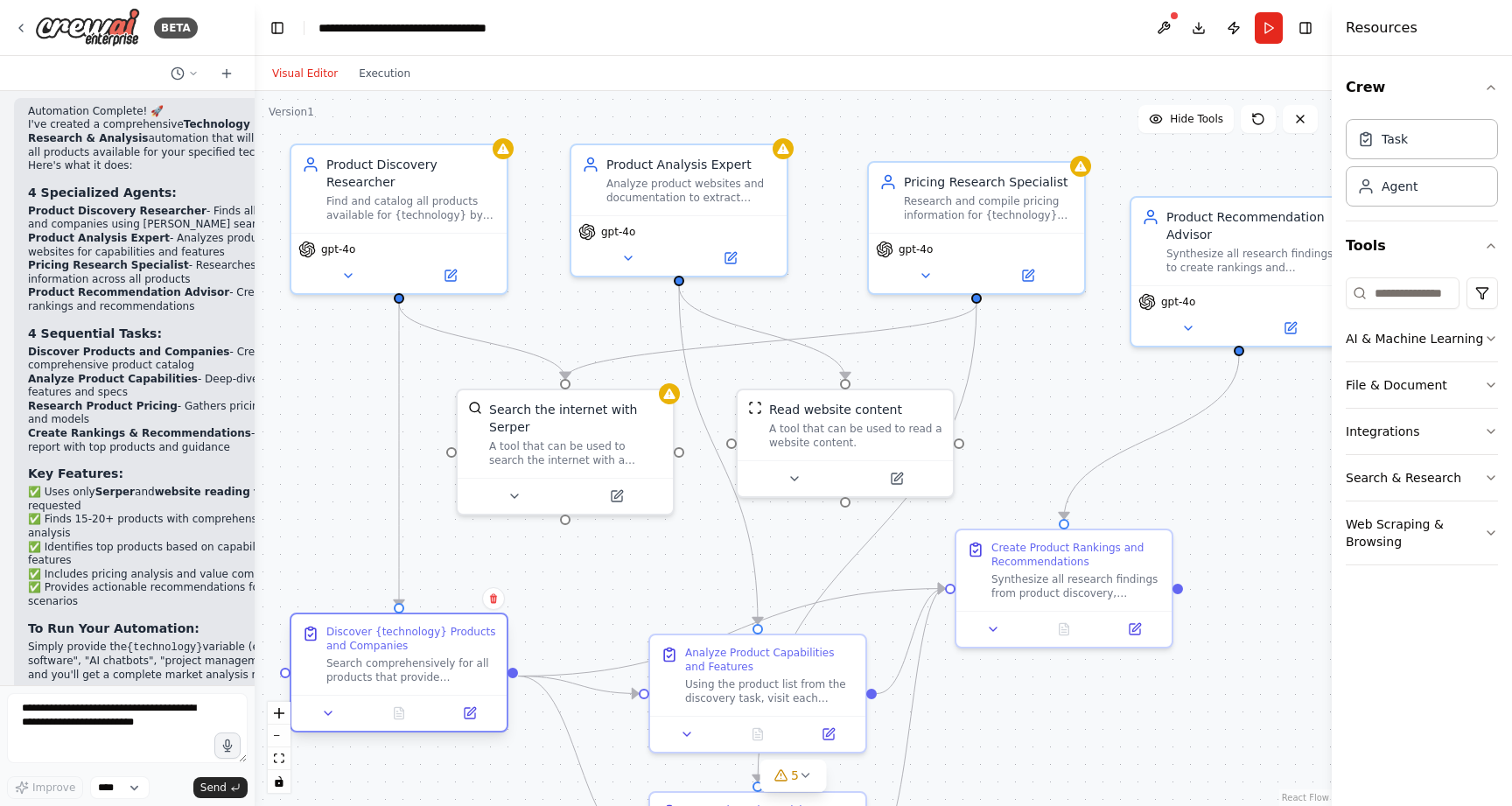
drag, startPoint x: 478, startPoint y: 571, endPoint x: 427, endPoint y: 652, distance: 95.7
click at [427, 652] on div "Discover {technology} Products and Companies Search comprehensively for all pro…" at bounding box center [411, 654] width 170 height 60
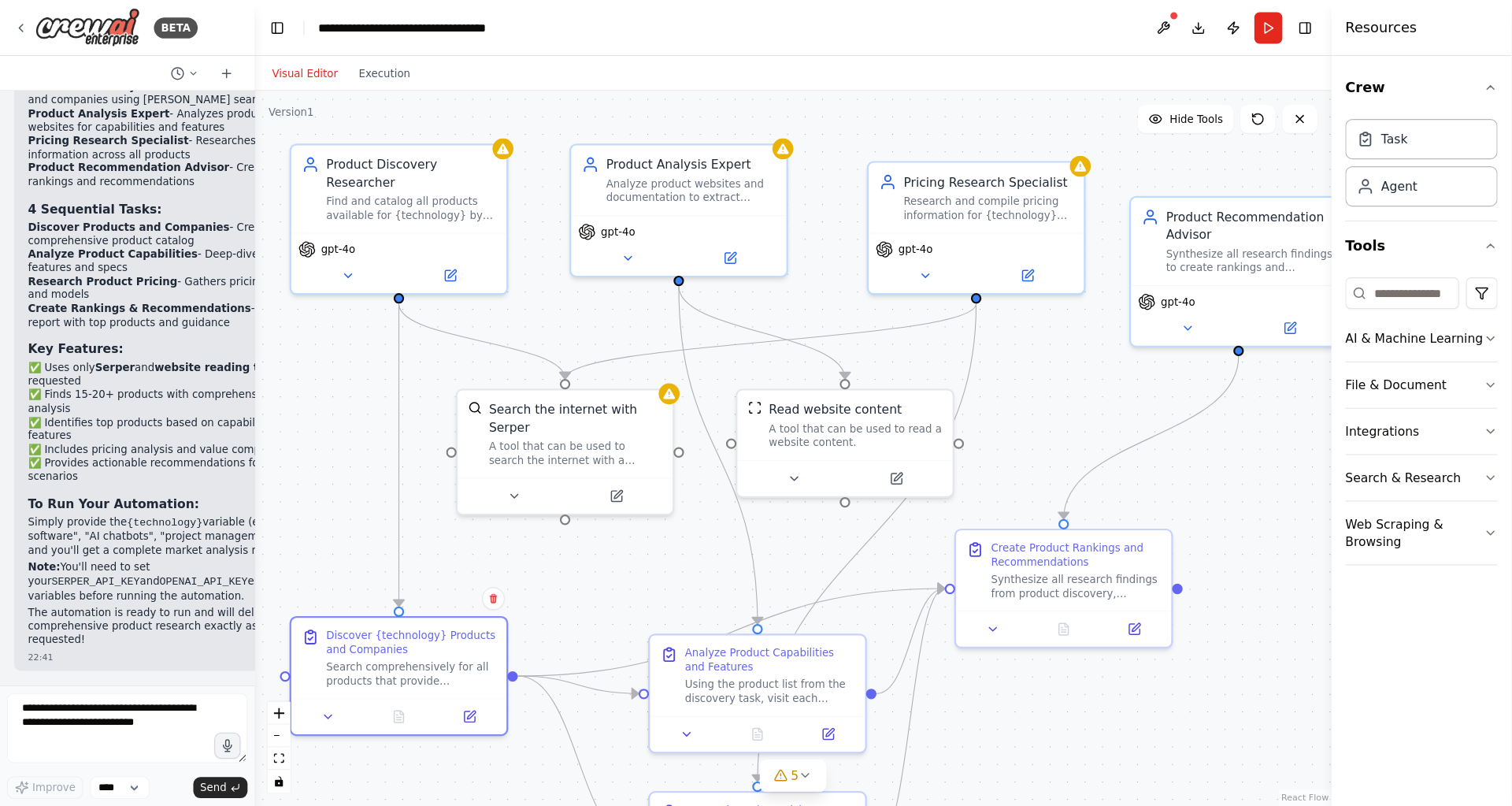
scroll to position [1691, 0]
click at [1152, 479] on div ".deletable-edge-delete-btn { width: 20px; height: 20px; border: 0px solid #ffff…" at bounding box center [713, 404] width 969 height 643
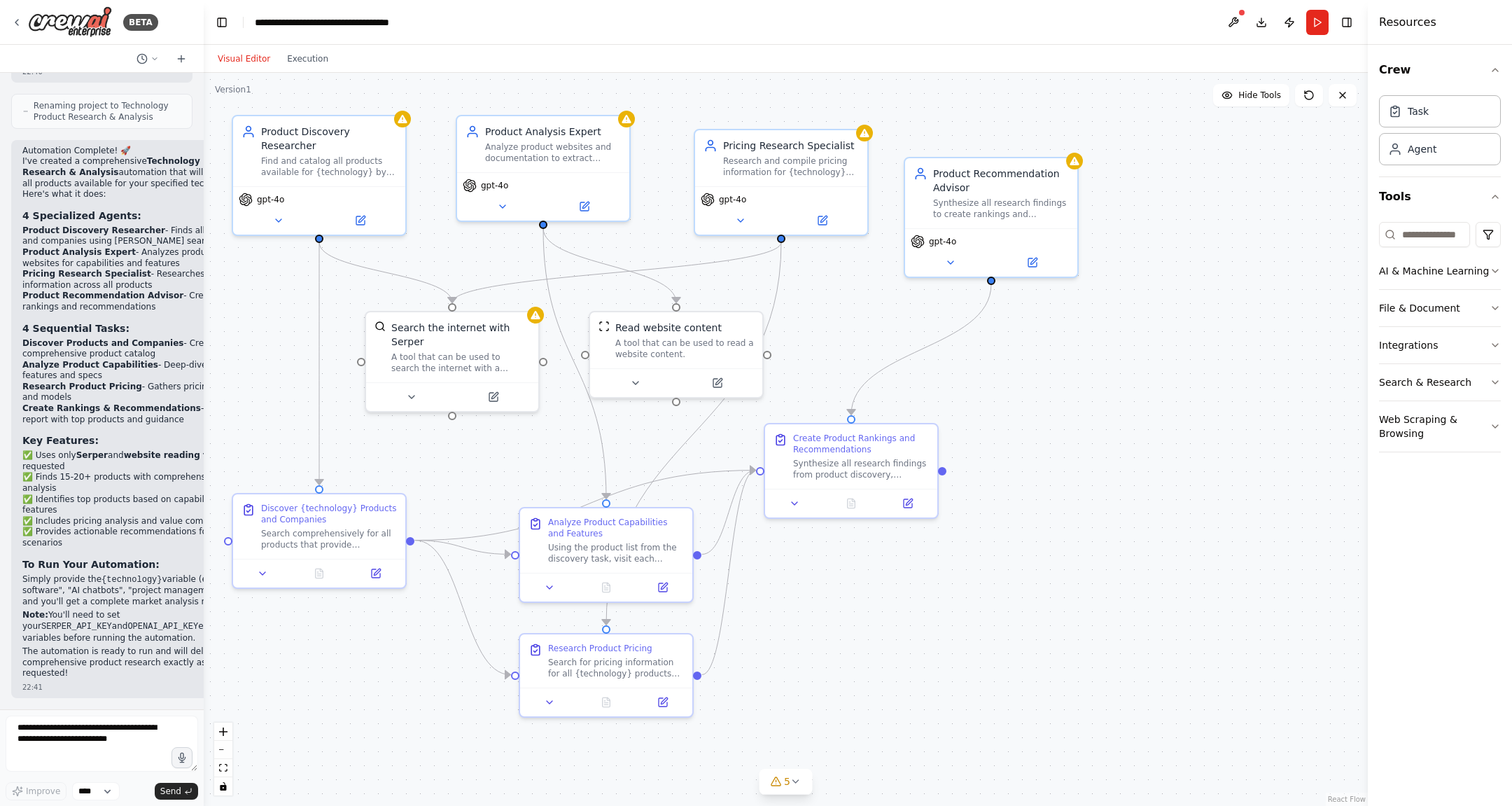
scroll to position [1335, 0]
drag, startPoint x: 836, startPoint y: 479, endPoint x: 1173, endPoint y: 637, distance: 372.2
click at [1173, 637] on div "Create Product Rankings and Recommendations Synthesize all research findings fr…" at bounding box center [1188, 608] width 172 height 65
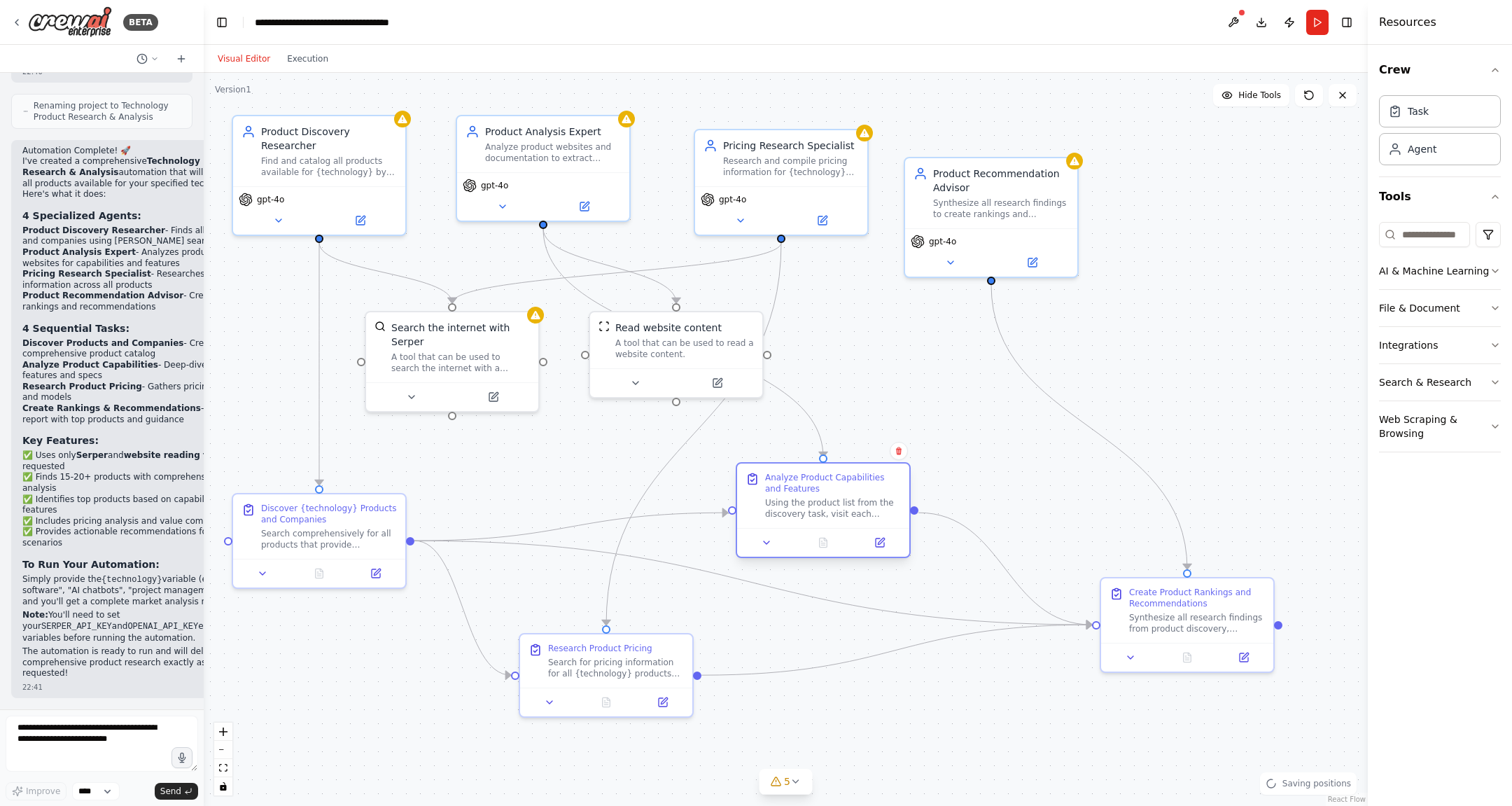
drag, startPoint x: 581, startPoint y: 569, endPoint x: 805, endPoint y: 521, distance: 229.1
click at [805, 521] on div "Analyze Product Capabilities and Features Using the product list from the disco…" at bounding box center [823, 510] width 175 height 96
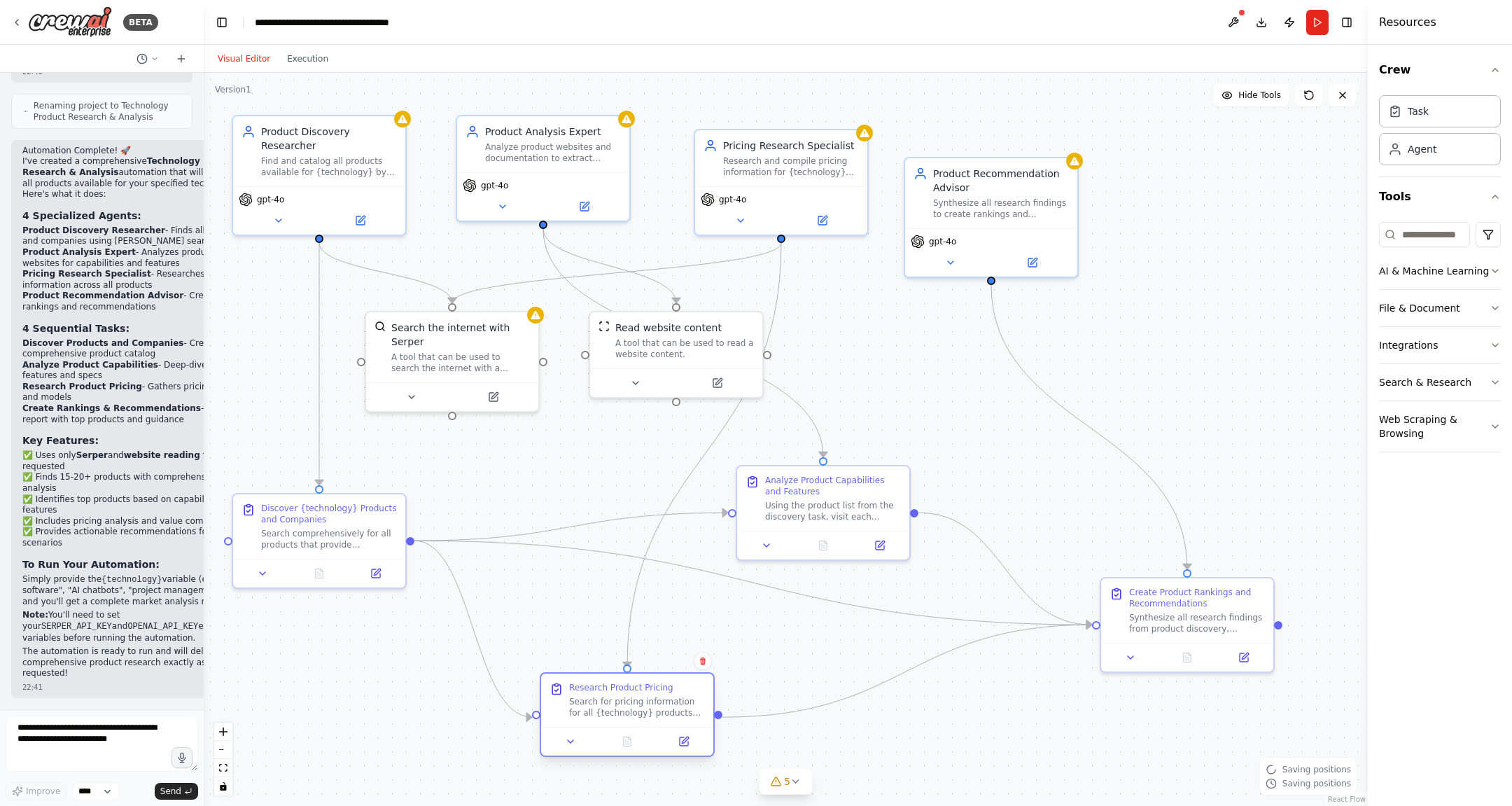
drag, startPoint x: 600, startPoint y: 672, endPoint x: 626, endPoint y: 714, distance: 49.4
click at [626, 644] on div "Search for pricing information for all {technology} products identified in the …" at bounding box center [636, 707] width 136 height 22
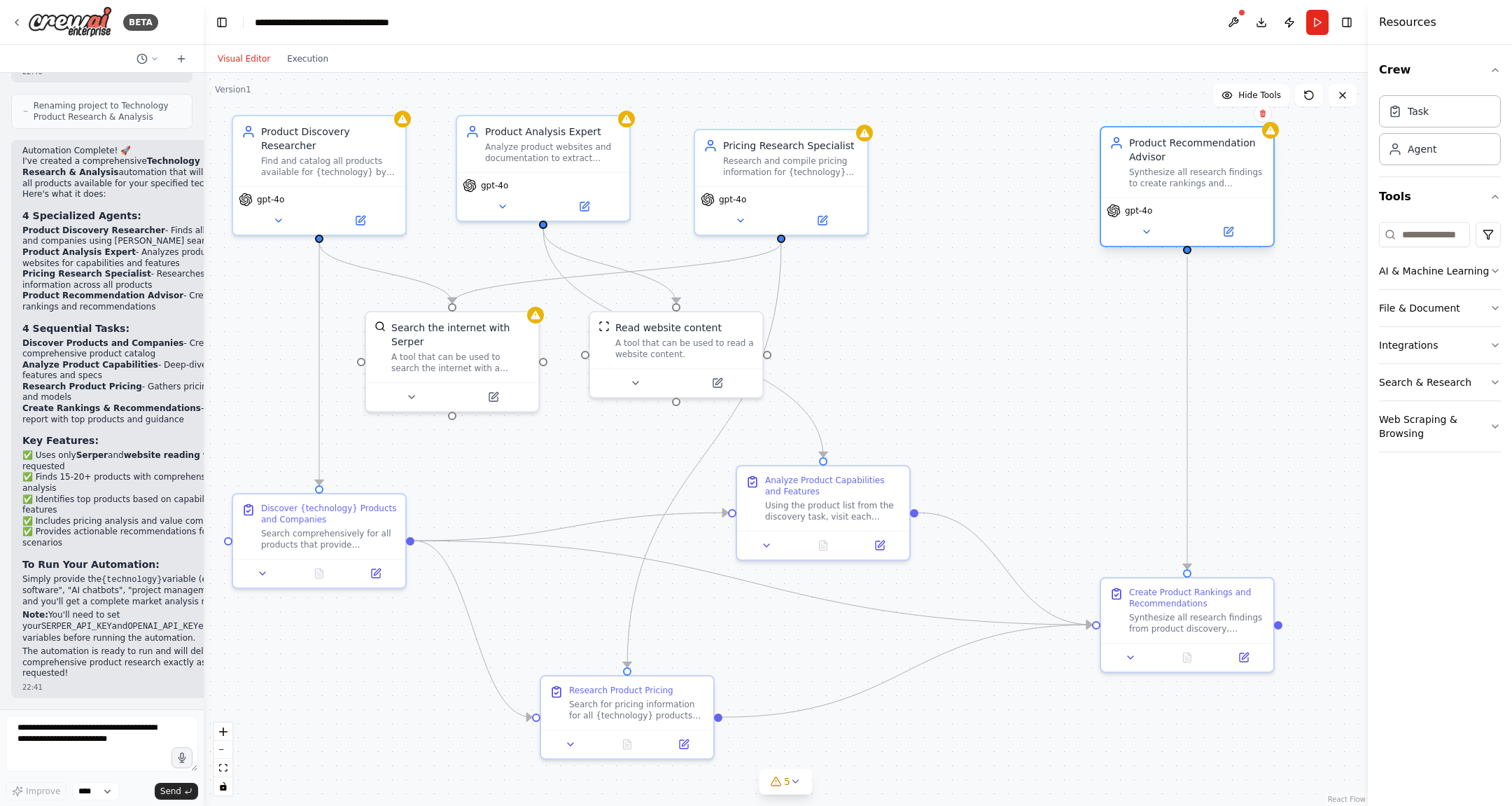
drag, startPoint x: 983, startPoint y: 221, endPoint x: 1175, endPoint y: 200, distance: 193.1
click at [1175, 200] on div "Product Recommendation Advisor Synthesize all research findings to create ranki…" at bounding box center [1188, 187] width 175 height 122
drag, startPoint x: 817, startPoint y: 172, endPoint x: 908, endPoint y: 173, distance: 91.0
click at [859, 173] on div "Research and compile pricing information for {technology} products by searching…" at bounding box center [791, 164] width 136 height 22
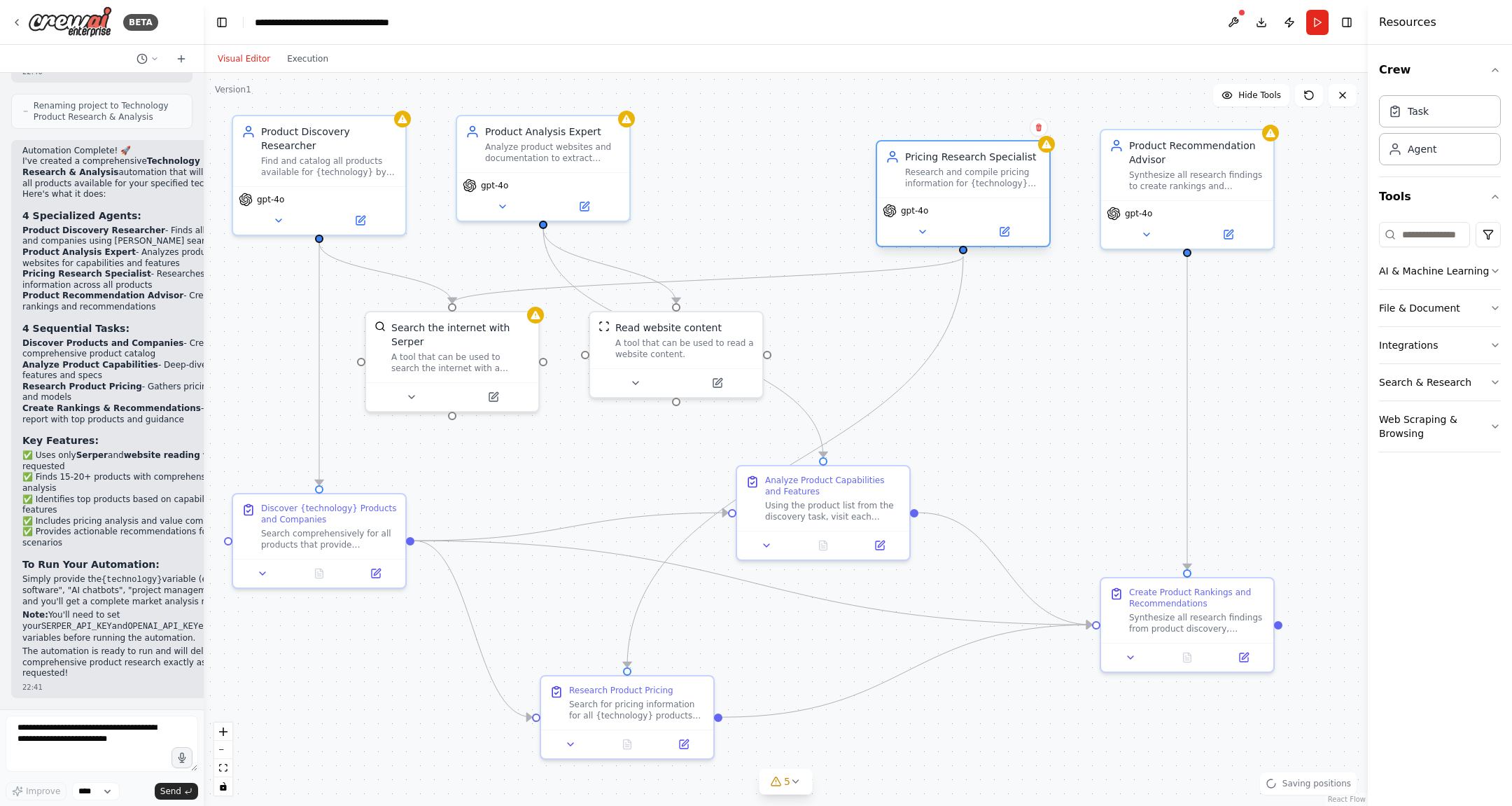
drag, startPoint x: 944, startPoint y: 172, endPoint x: 1032, endPoint y: 188, distance: 89.4
click at [1032, 188] on div "Research and compile pricing information for {technology} products by searching…" at bounding box center [973, 178] width 136 height 22
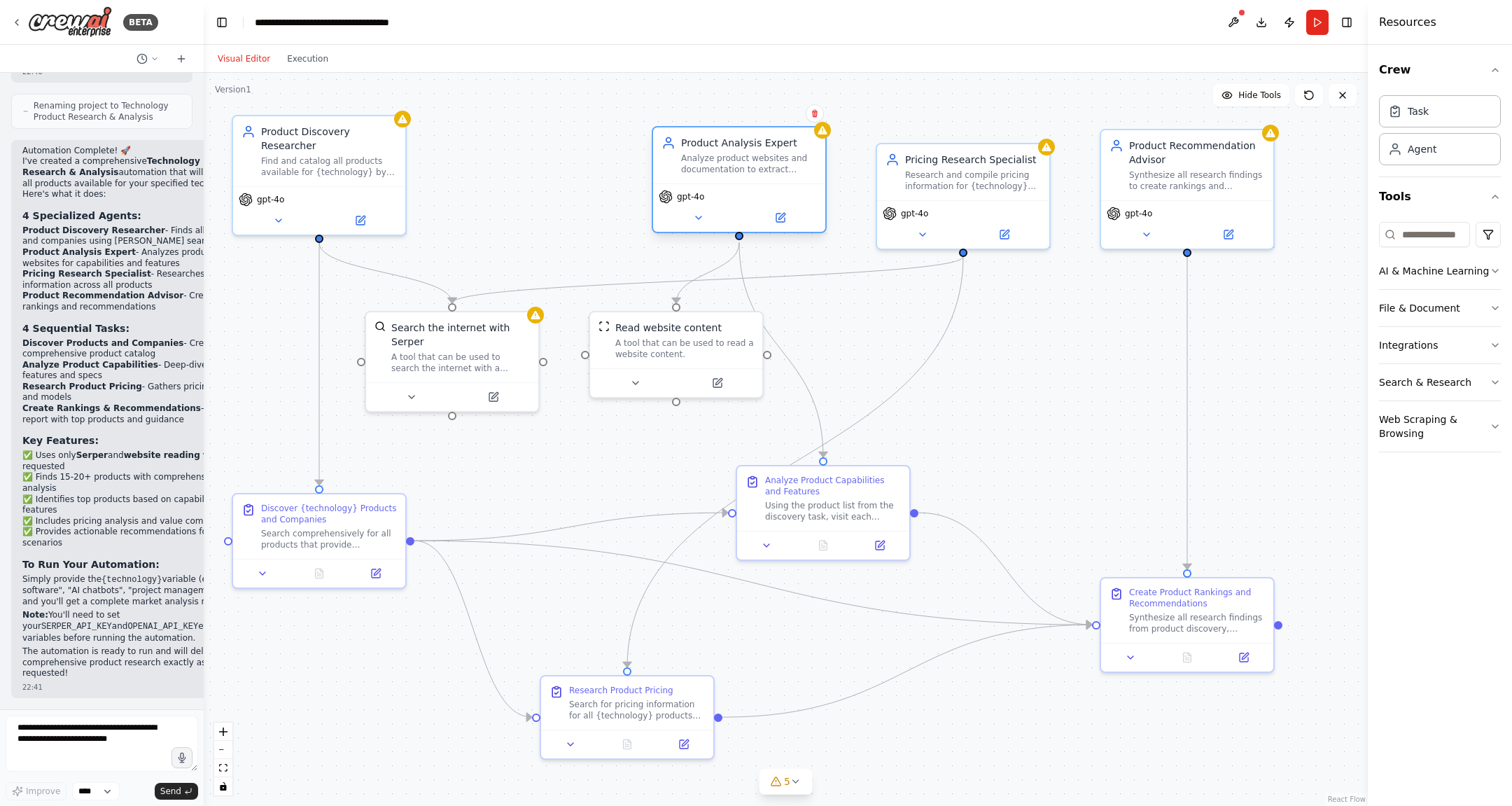
drag, startPoint x: 579, startPoint y: 160, endPoint x: 770, endPoint y: 169, distance: 191.2
click at [770, 169] on div "Analyze product websites and documentation to extract detailed information abou…" at bounding box center [749, 164] width 136 height 22
drag, startPoint x: 949, startPoint y: 189, endPoint x: 952, endPoint y: 170, distance: 19.2
click at [952, 170] on div "Pricing Research Specialist Research and compile pricing information for {techn…" at bounding box center [963, 155] width 172 height 56
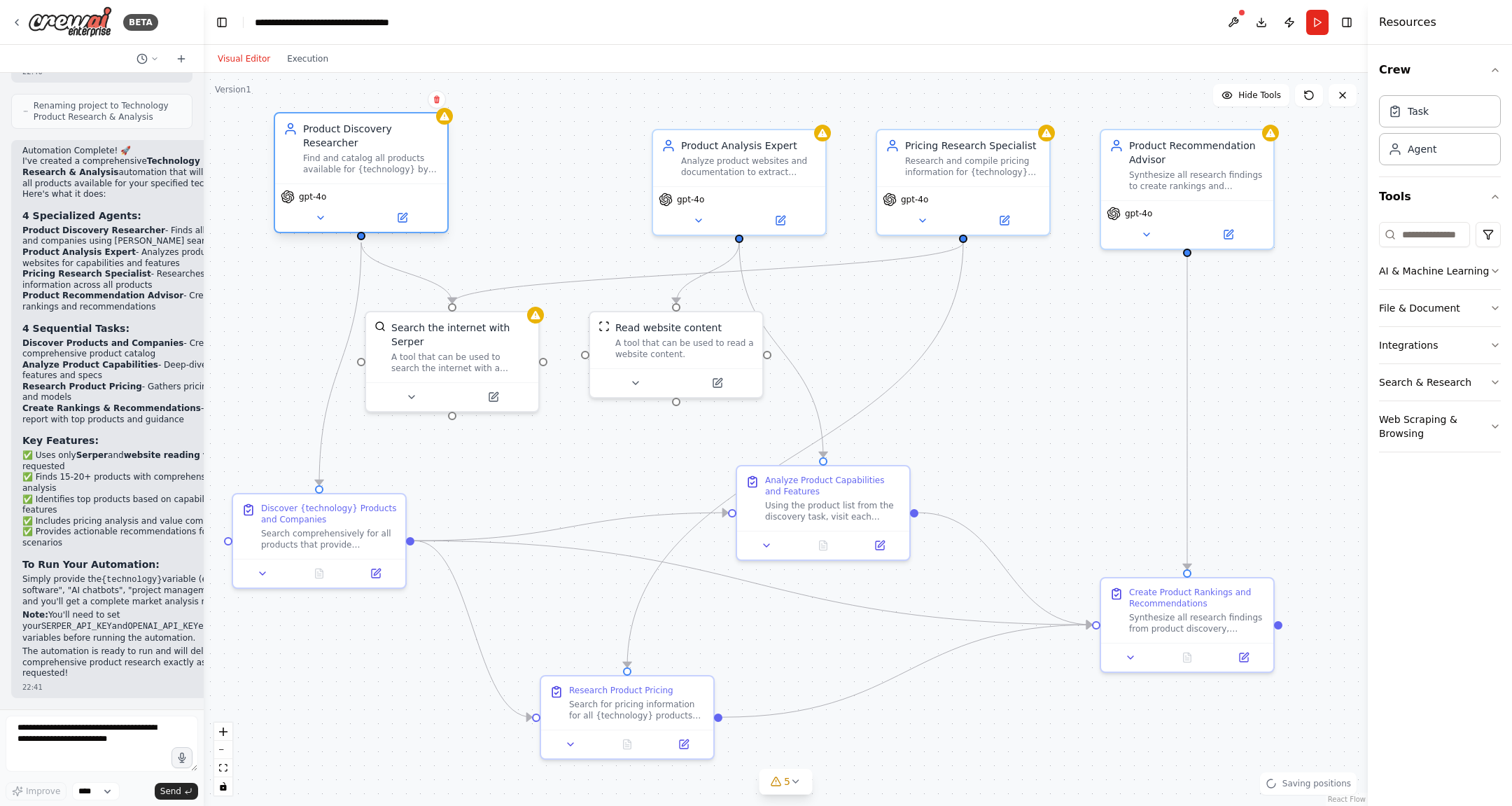
drag, startPoint x: 321, startPoint y: 161, endPoint x: 368, endPoint y: 162, distance: 47.0
click at [368, 162] on div "Find and catalog all products available for {technology} by searching the inter…" at bounding box center [371, 164] width 136 height 22
drag, startPoint x: 623, startPoint y: 359, endPoint x: 1005, endPoint y: 420, distance: 386.8
click at [1005, 420] on div "Read website content A tool that can be used to read a website content." at bounding box center [1062, 393] width 172 height 56
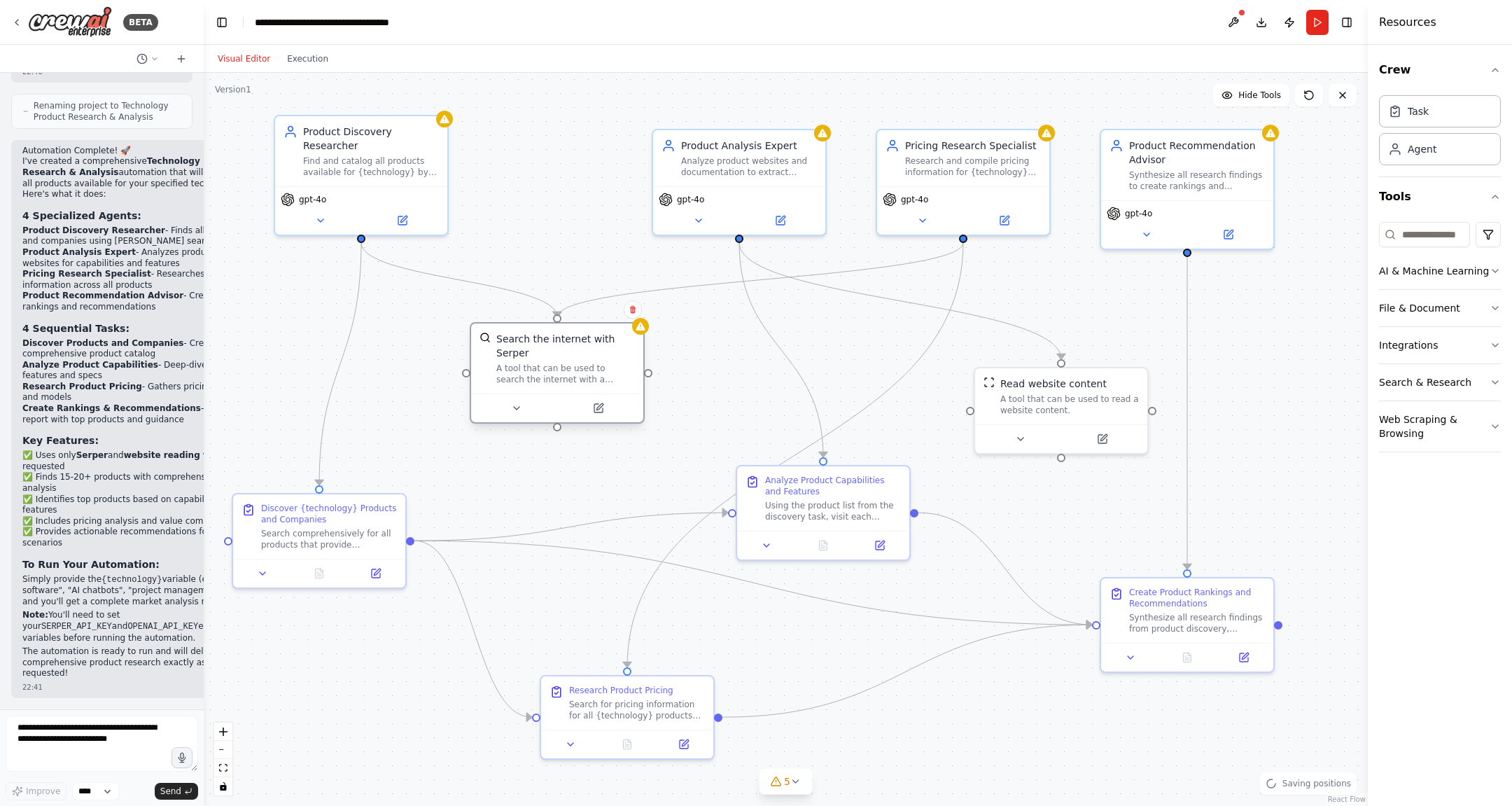
drag, startPoint x: 433, startPoint y: 356, endPoint x: 543, endPoint y: 378, distance: 112.2
click at [543, 378] on div "A tool that can be used to search the internet with a search_query. Supports di…" at bounding box center [566, 374] width 138 height 22
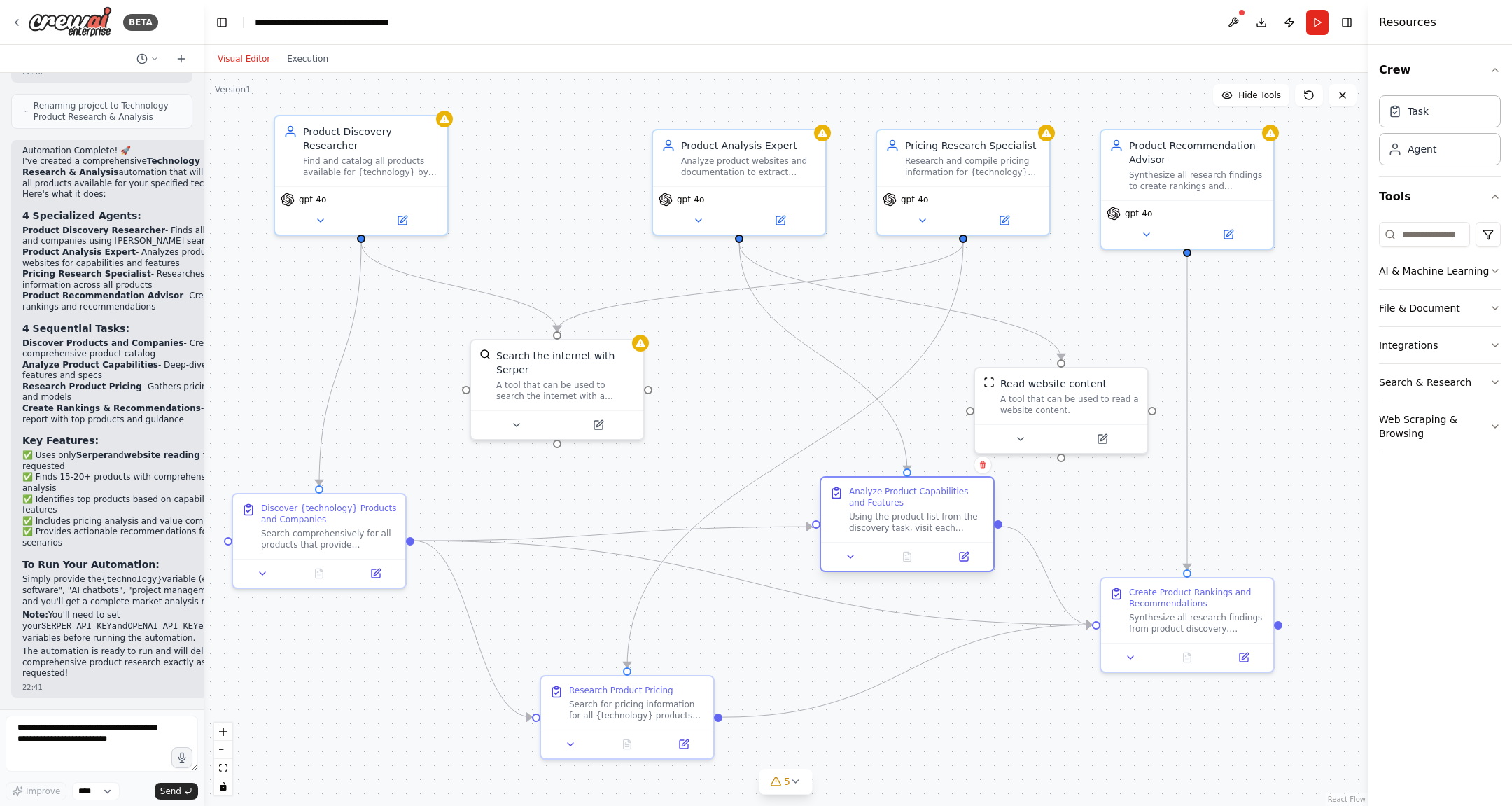
drag, startPoint x: 781, startPoint y: 518, endPoint x: 869, endPoint y: 535, distance: 89.6
click at [869, 535] on div "Analyze Product Capabilities and Features Using the product list from the disco…" at bounding box center [907, 510] width 172 height 65
drag, startPoint x: 602, startPoint y: 722, endPoint x: 557, endPoint y: 728, distance: 45.4
click at [557, 644] on div "Research Product Pricing Search for pricing information for all {technology} pr…" at bounding box center [586, 714] width 175 height 85
click at [1209, 22] on button at bounding box center [1233, 22] width 22 height 25
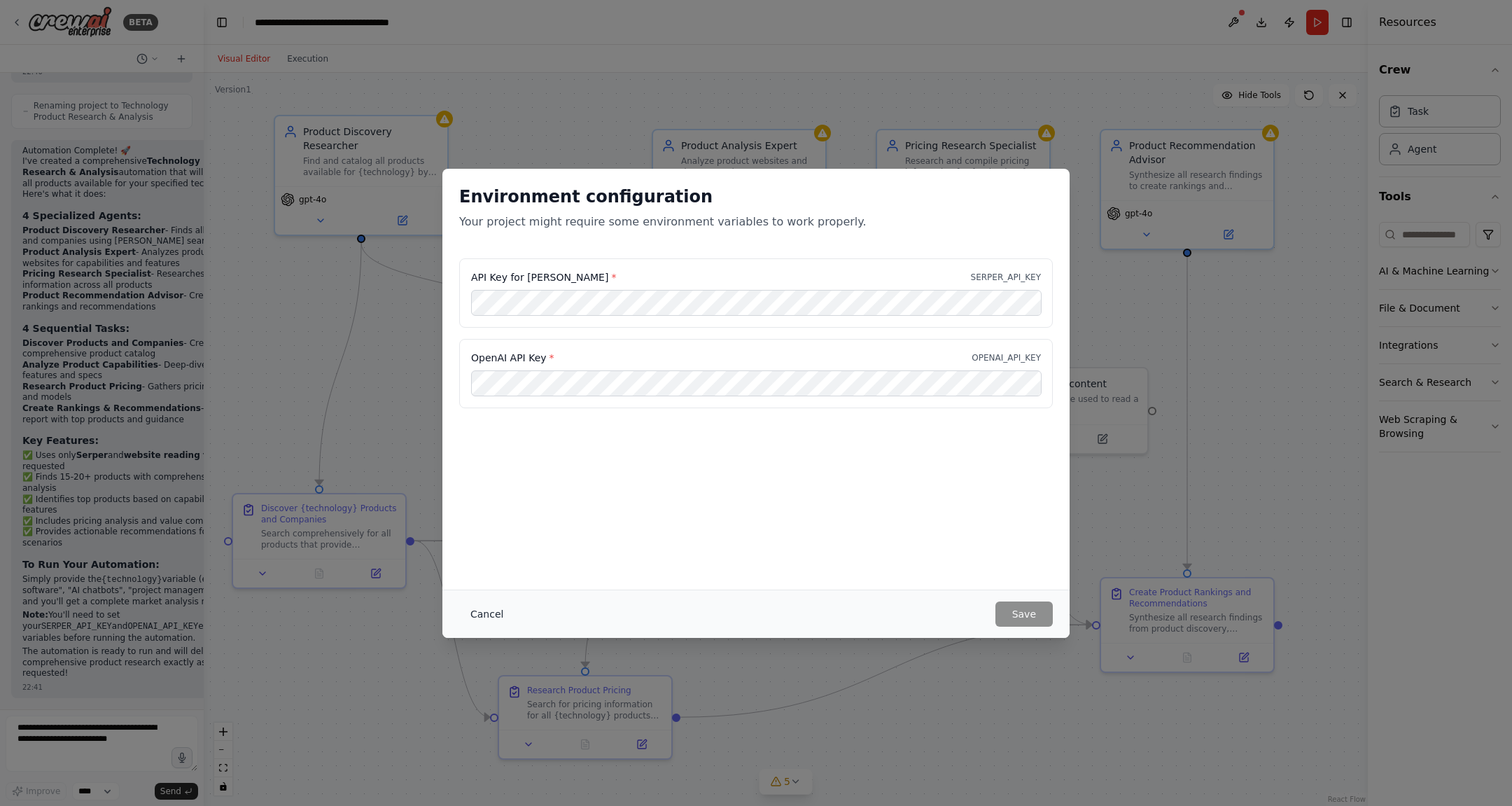
click at [488, 615] on button "Cancel" at bounding box center [487, 614] width 55 height 25
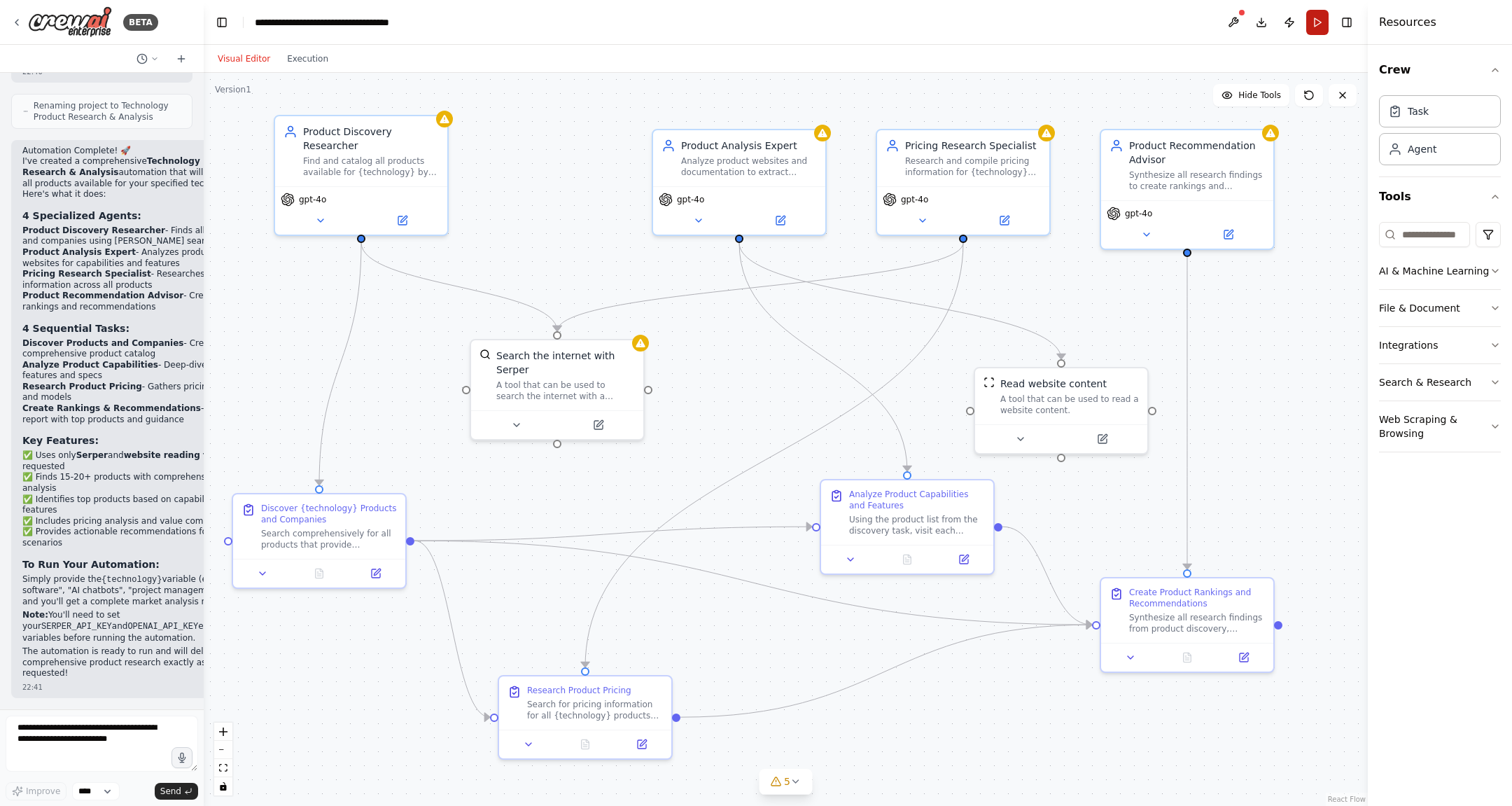
click at [1209, 28] on button "Run" at bounding box center [1318, 22] width 22 height 25
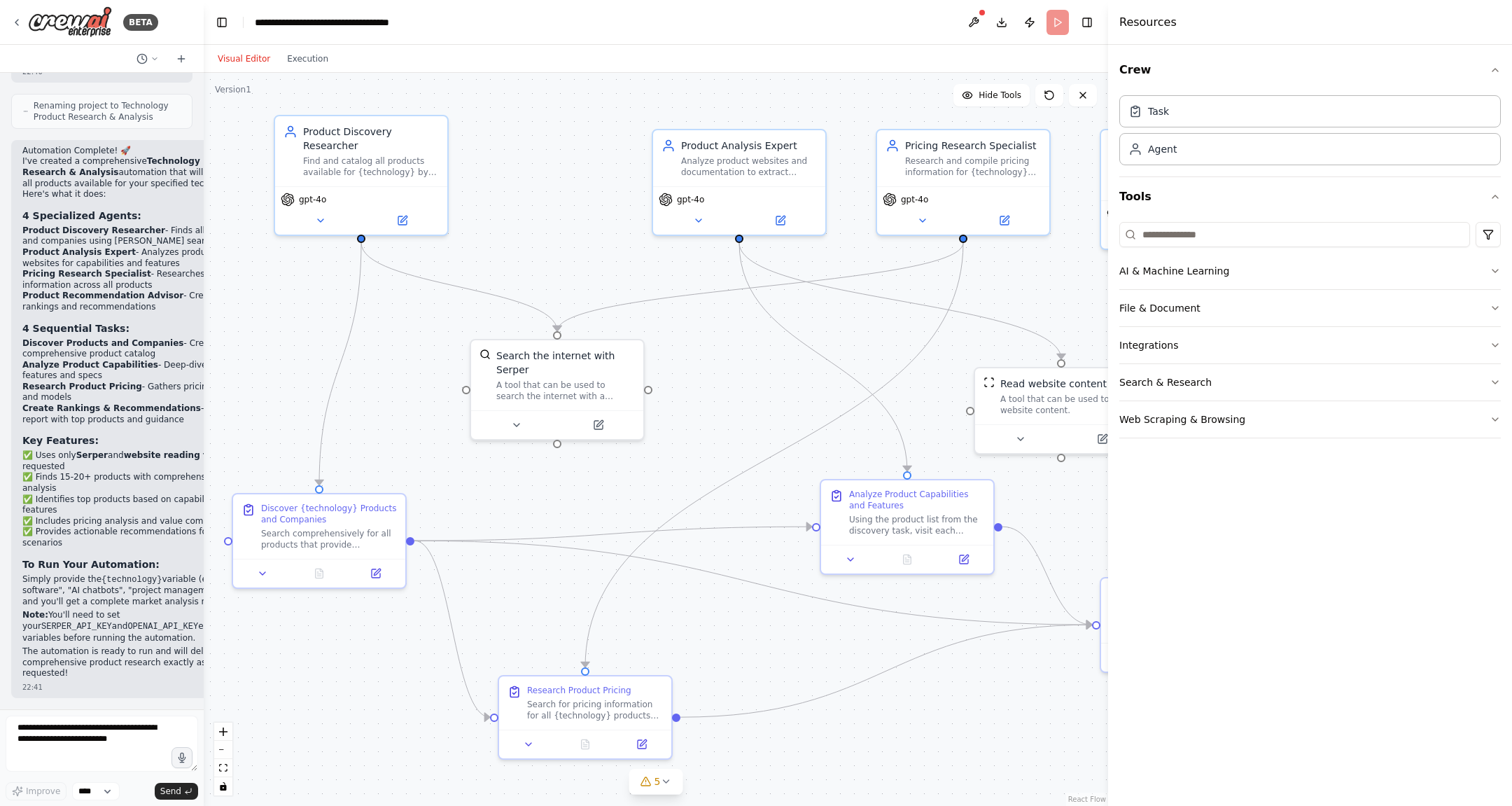
drag, startPoint x: 1368, startPoint y: 117, endPoint x: 1108, endPoint y: 111, distance: 260.1
click at [1108, 111] on div at bounding box center [1111, 403] width 5 height 806
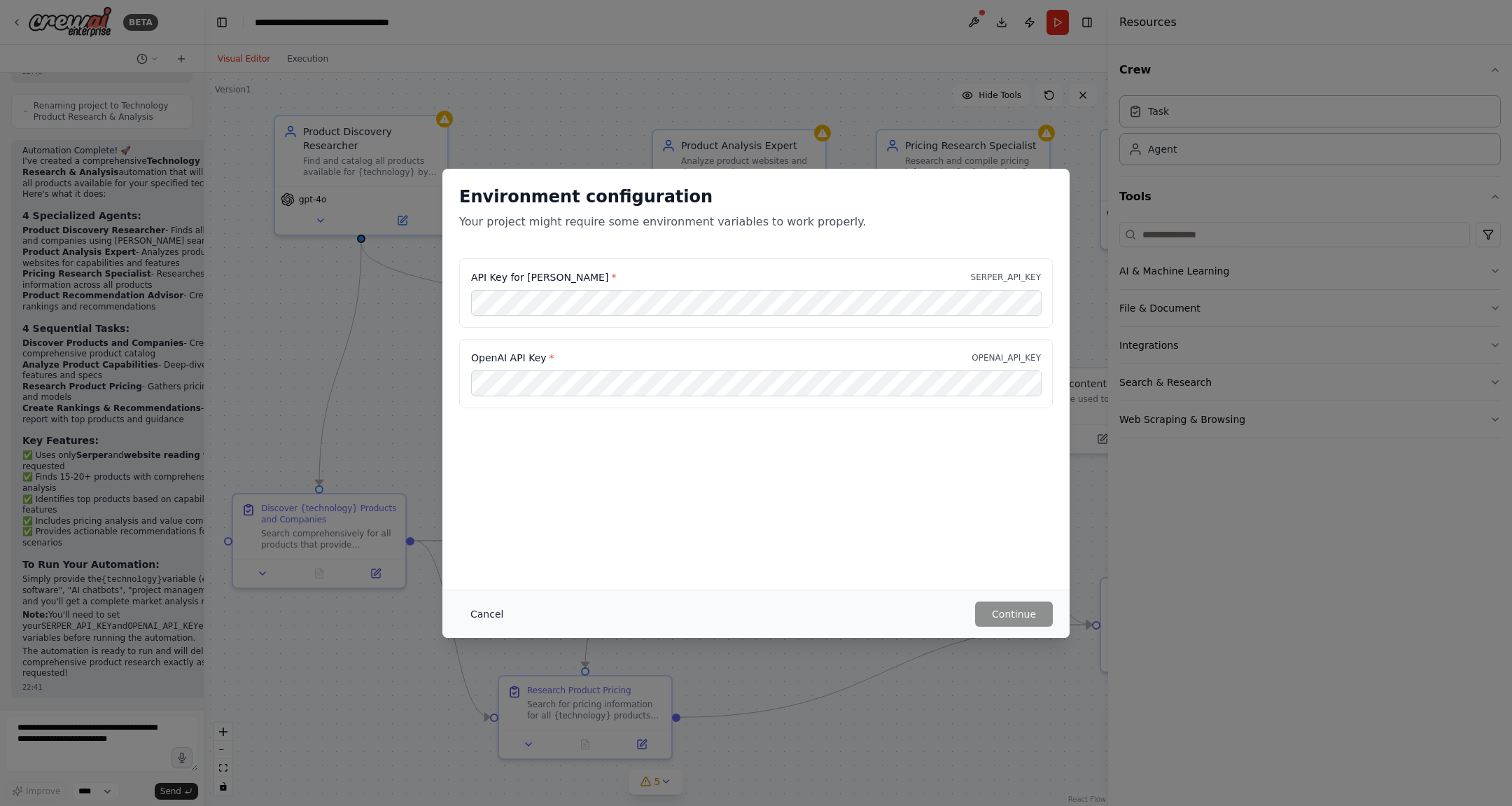
click at [475, 609] on button "Cancel" at bounding box center [487, 614] width 55 height 25
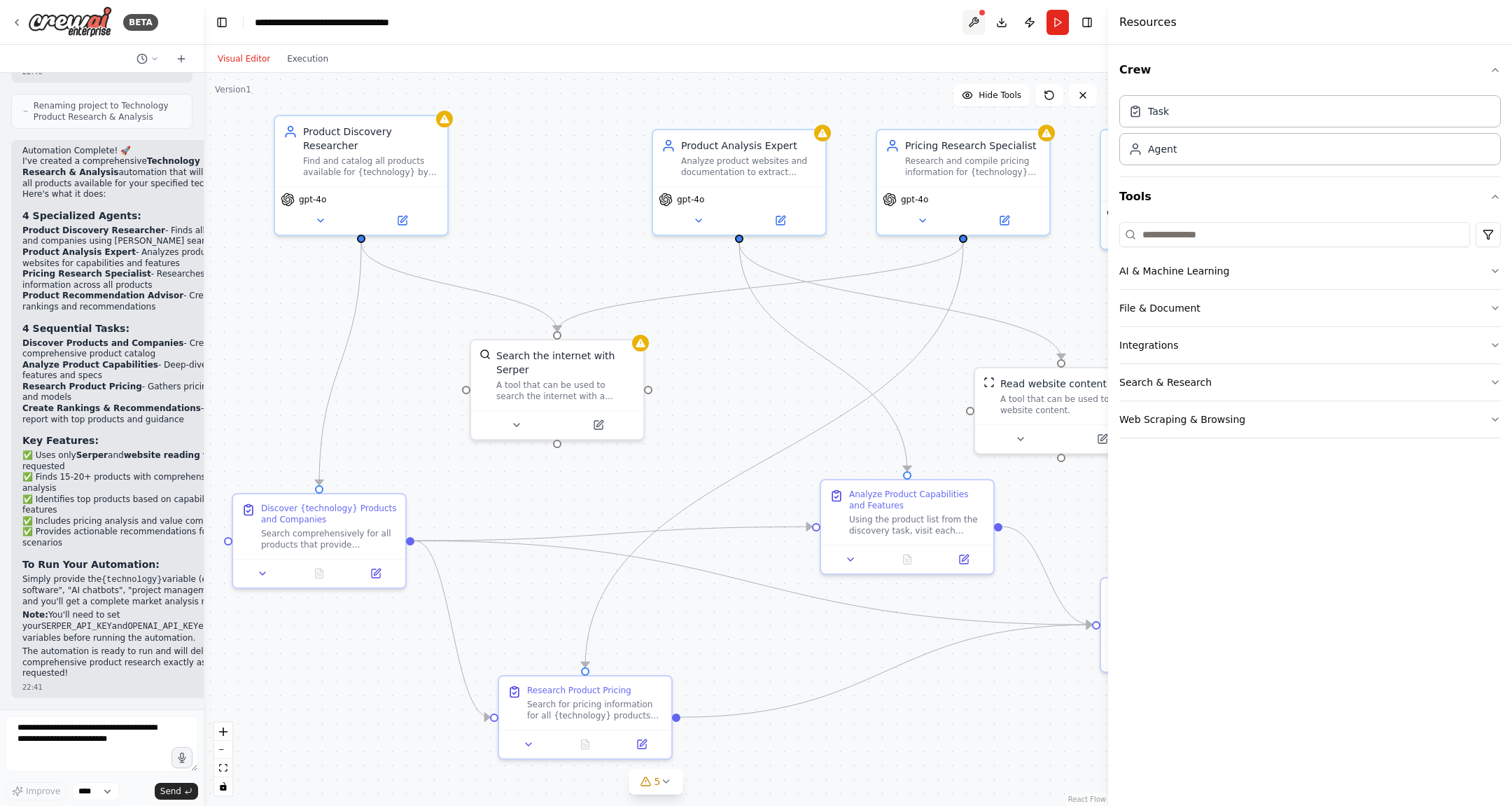
click at [975, 25] on button at bounding box center [973, 22] width 22 height 25
click at [975, 25] on div at bounding box center [973, 22] width 22 height 25
click at [973, 19] on div at bounding box center [973, 22] width 22 height 25
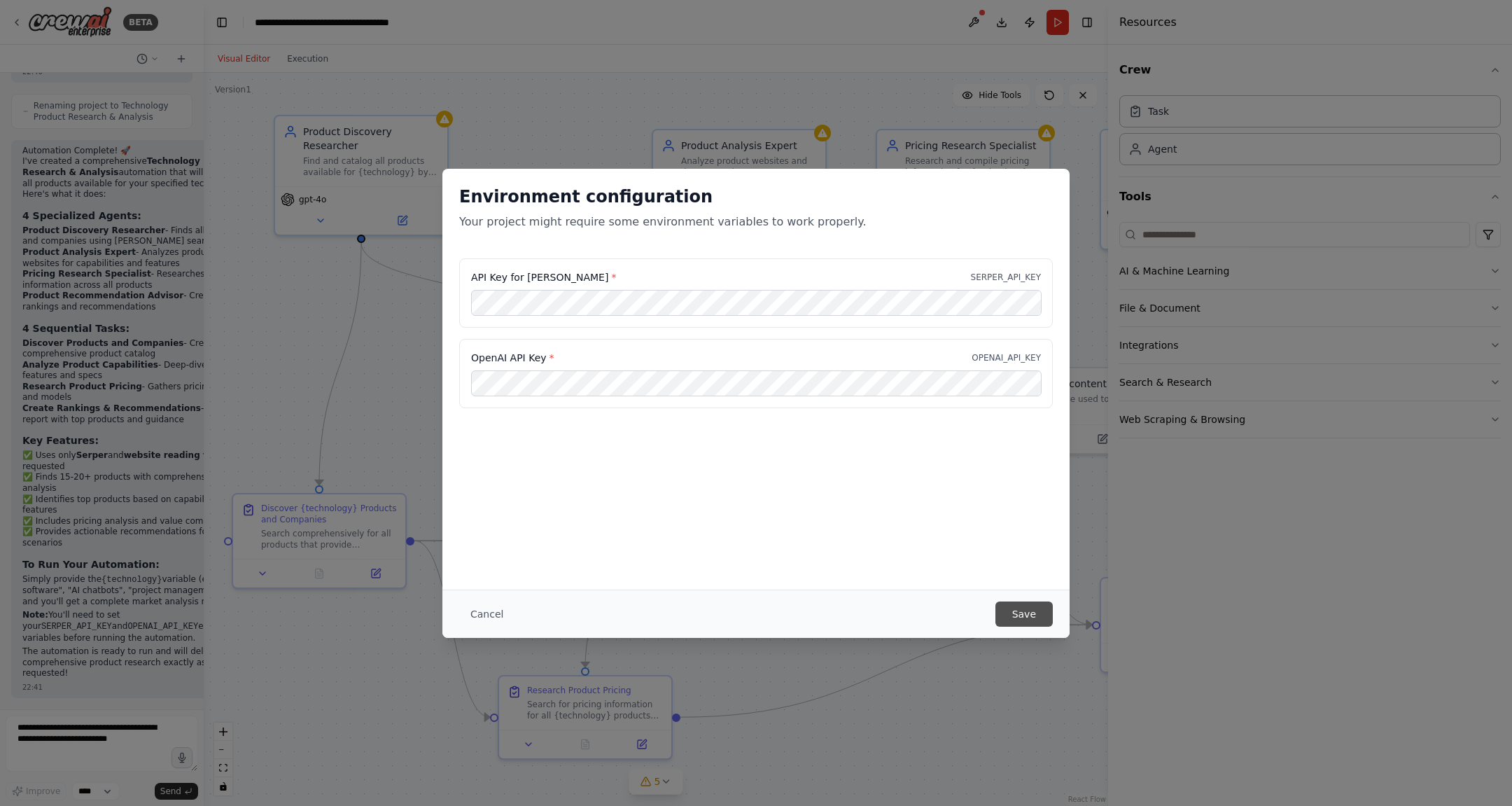
scroll to position [0, 0]
click at [1035, 618] on button "Save" at bounding box center [1024, 614] width 58 height 25
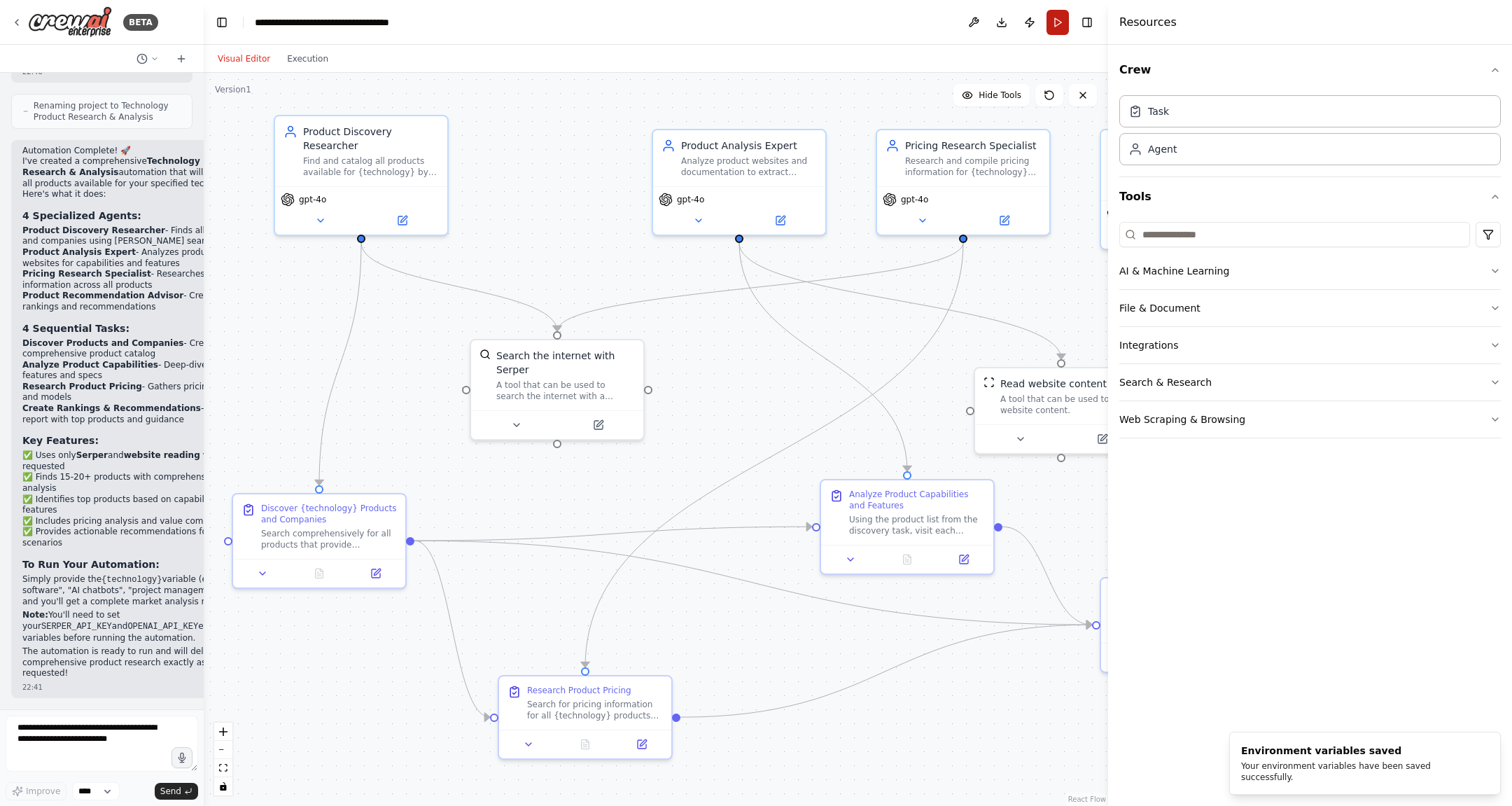
click at [1061, 27] on button "Run" at bounding box center [1058, 22] width 22 height 25
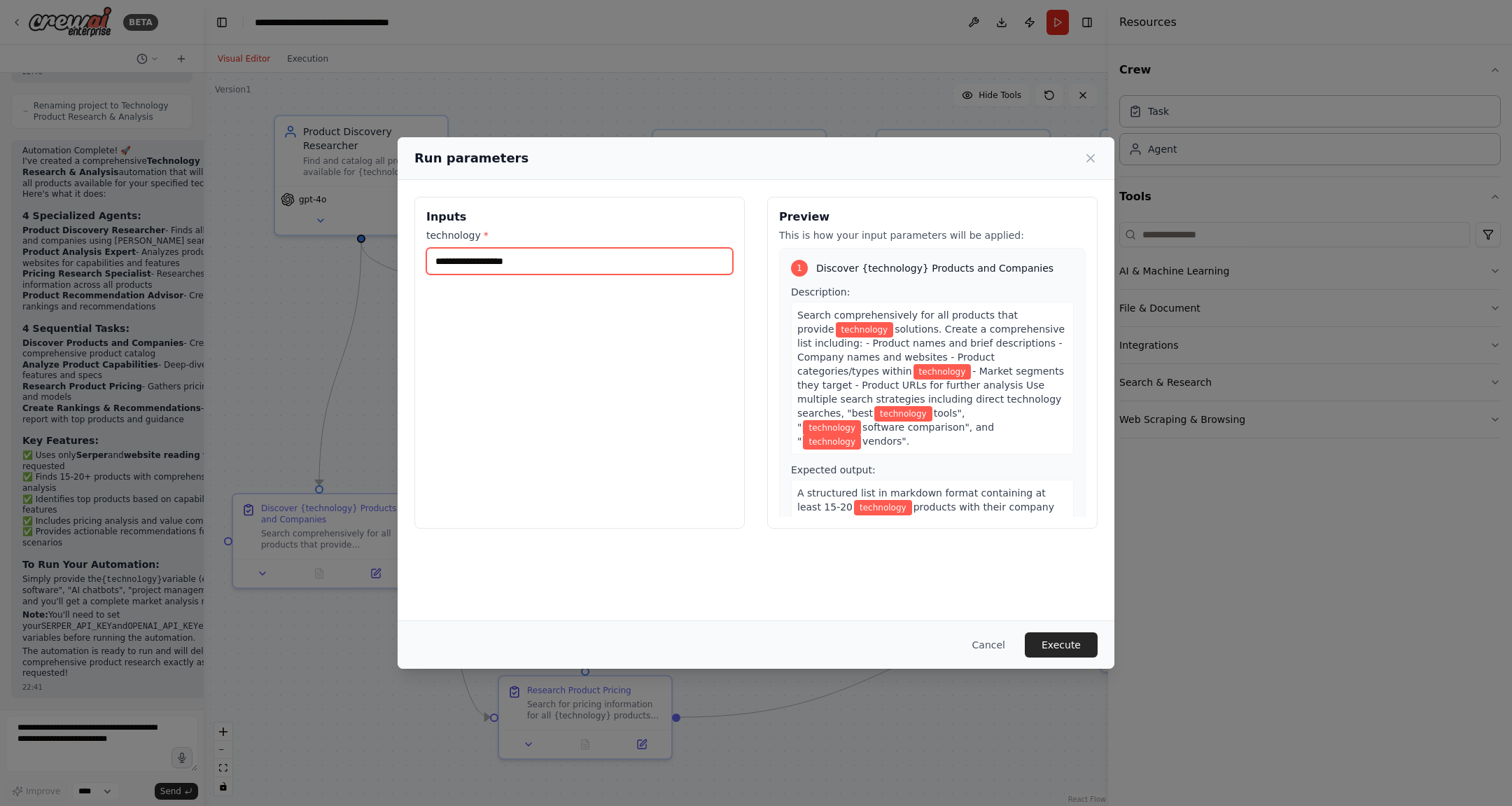
click at [601, 268] on input "technology *" at bounding box center [580, 261] width 307 height 27
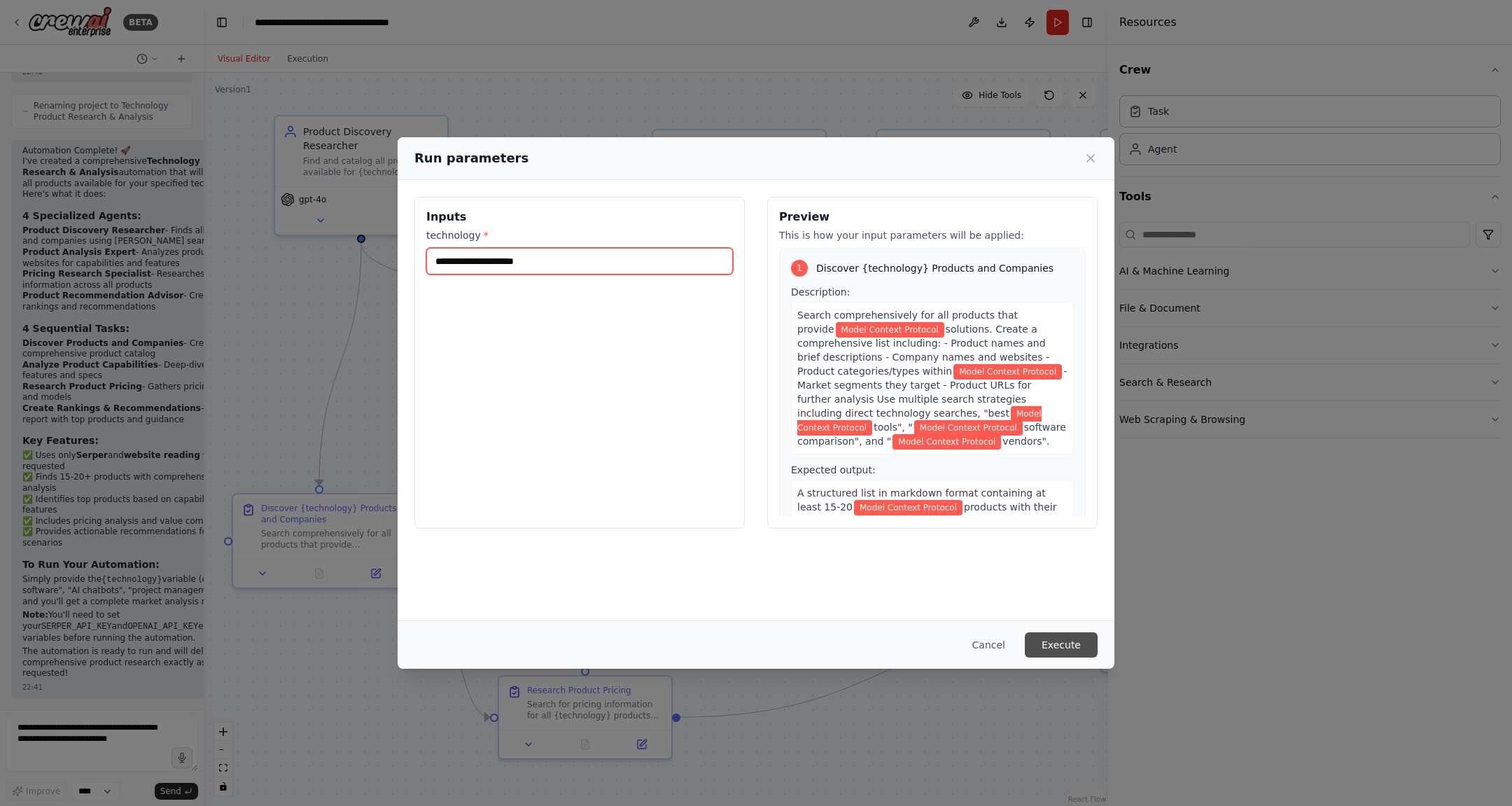
type input "**********"
click at [1068, 644] on button "Execute" at bounding box center [1061, 644] width 73 height 25
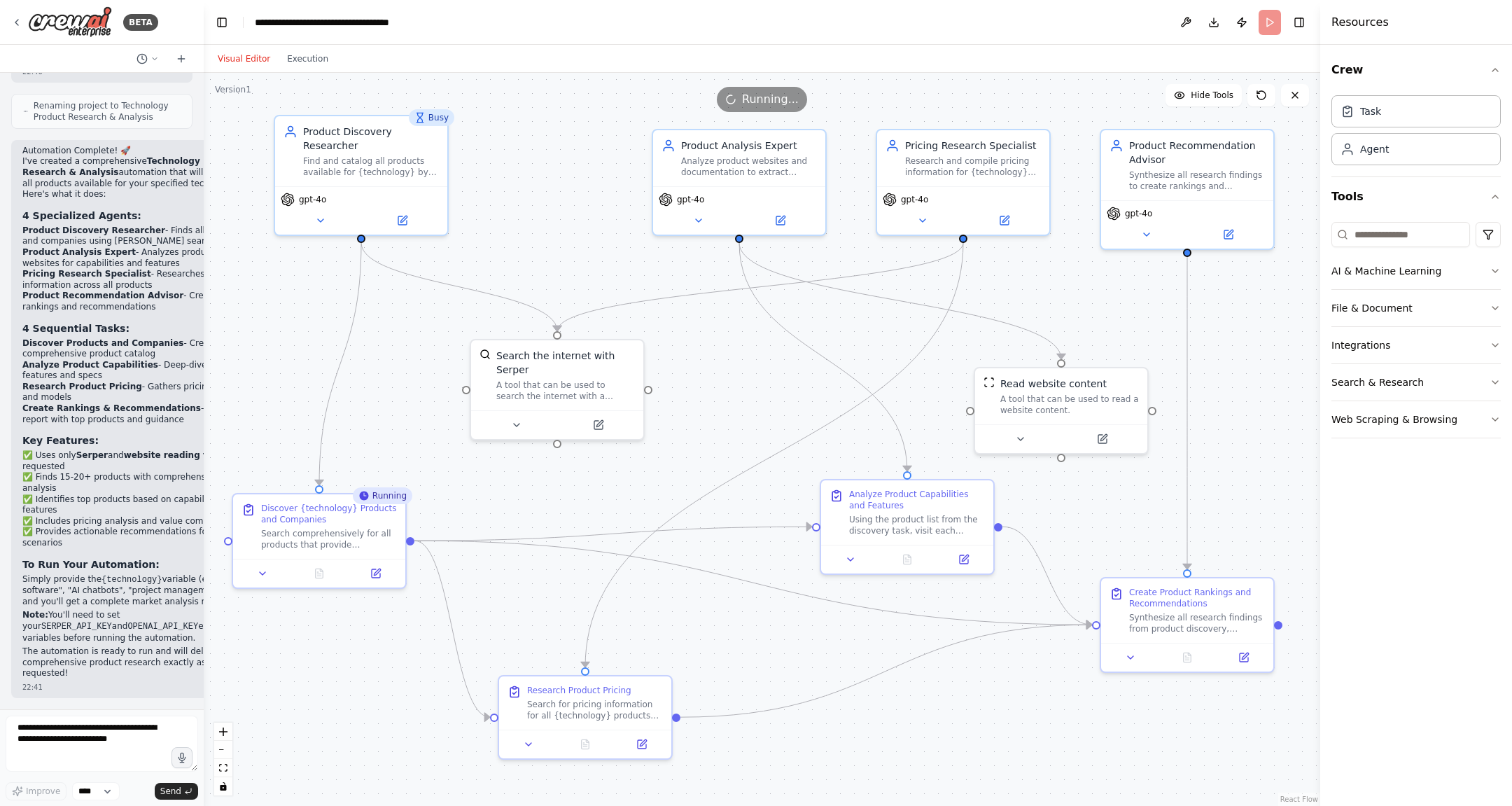
drag, startPoint x: 1110, startPoint y: 528, endPoint x: 1321, endPoint y: 527, distance: 211.0
click at [1209, 527] on div at bounding box center [1323, 403] width 5 height 806
click at [1209, 25] on button "Publish" at bounding box center [1241, 22] width 22 height 25
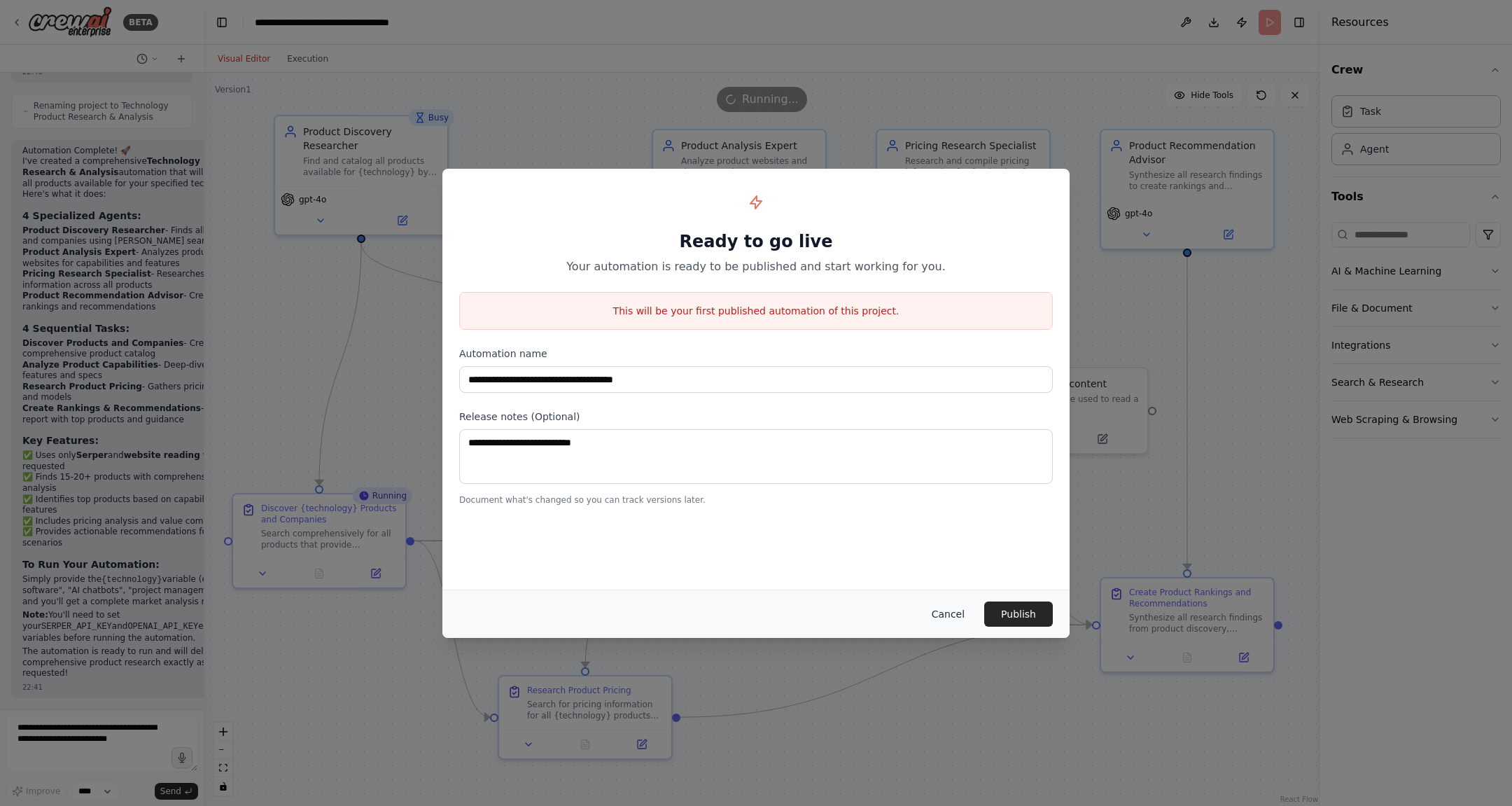
click at [939, 614] on button "Cancel" at bounding box center [949, 614] width 55 height 25
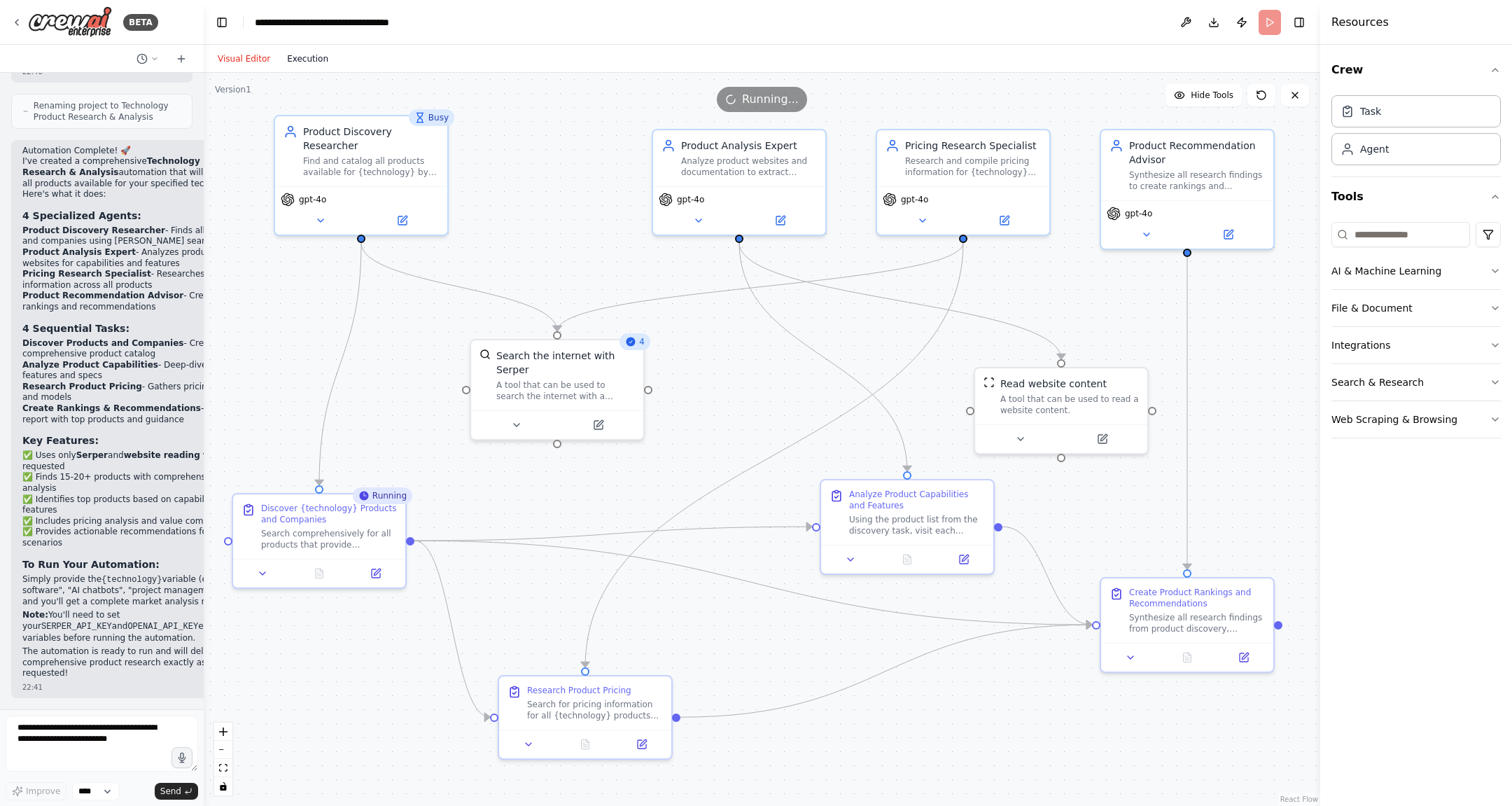
click at [318, 62] on button "Execution" at bounding box center [308, 59] width 58 height 17
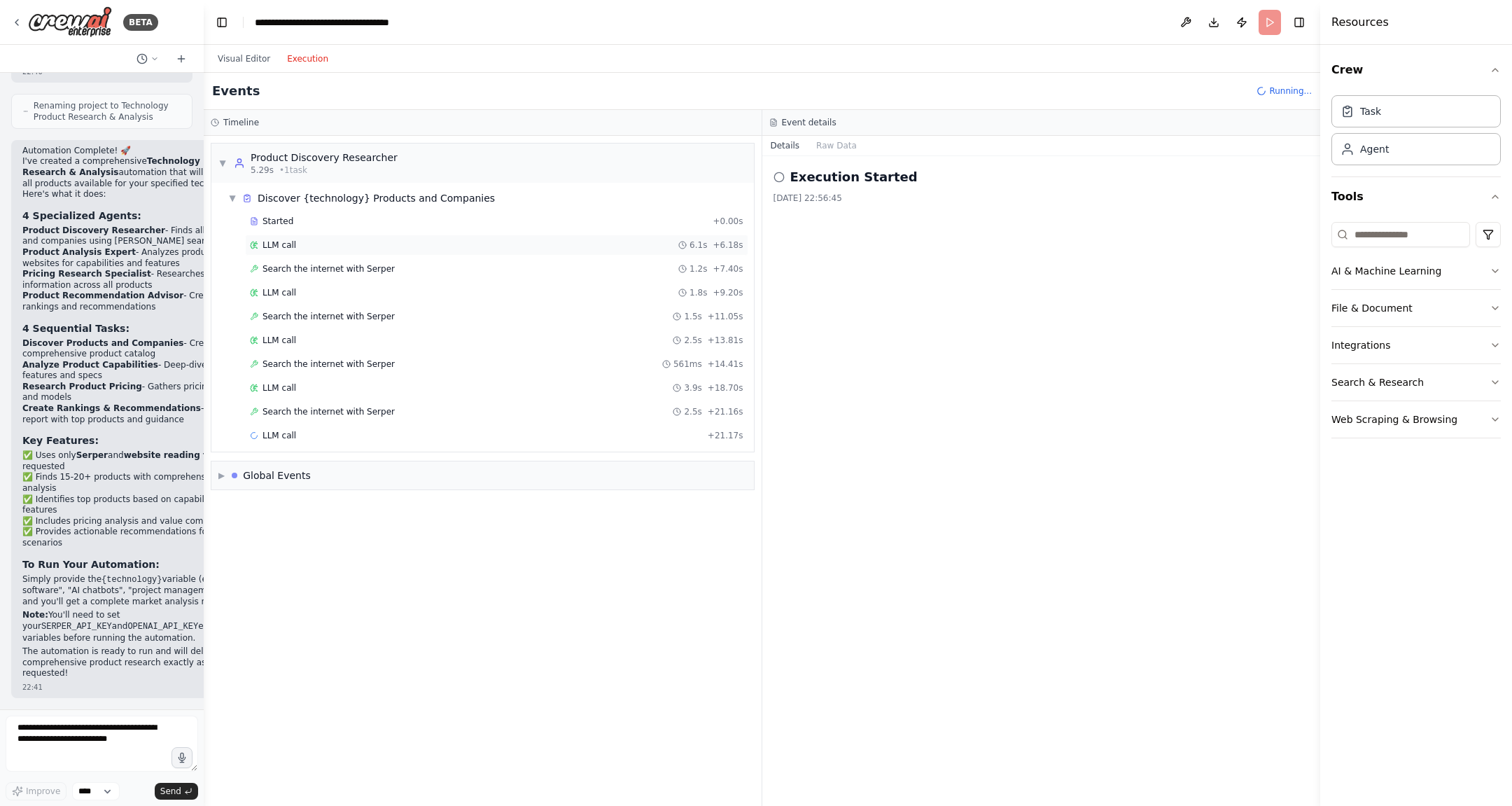
click at [284, 235] on div "LLM call 6.1s + 6.18s" at bounding box center [497, 245] width 503 height 21
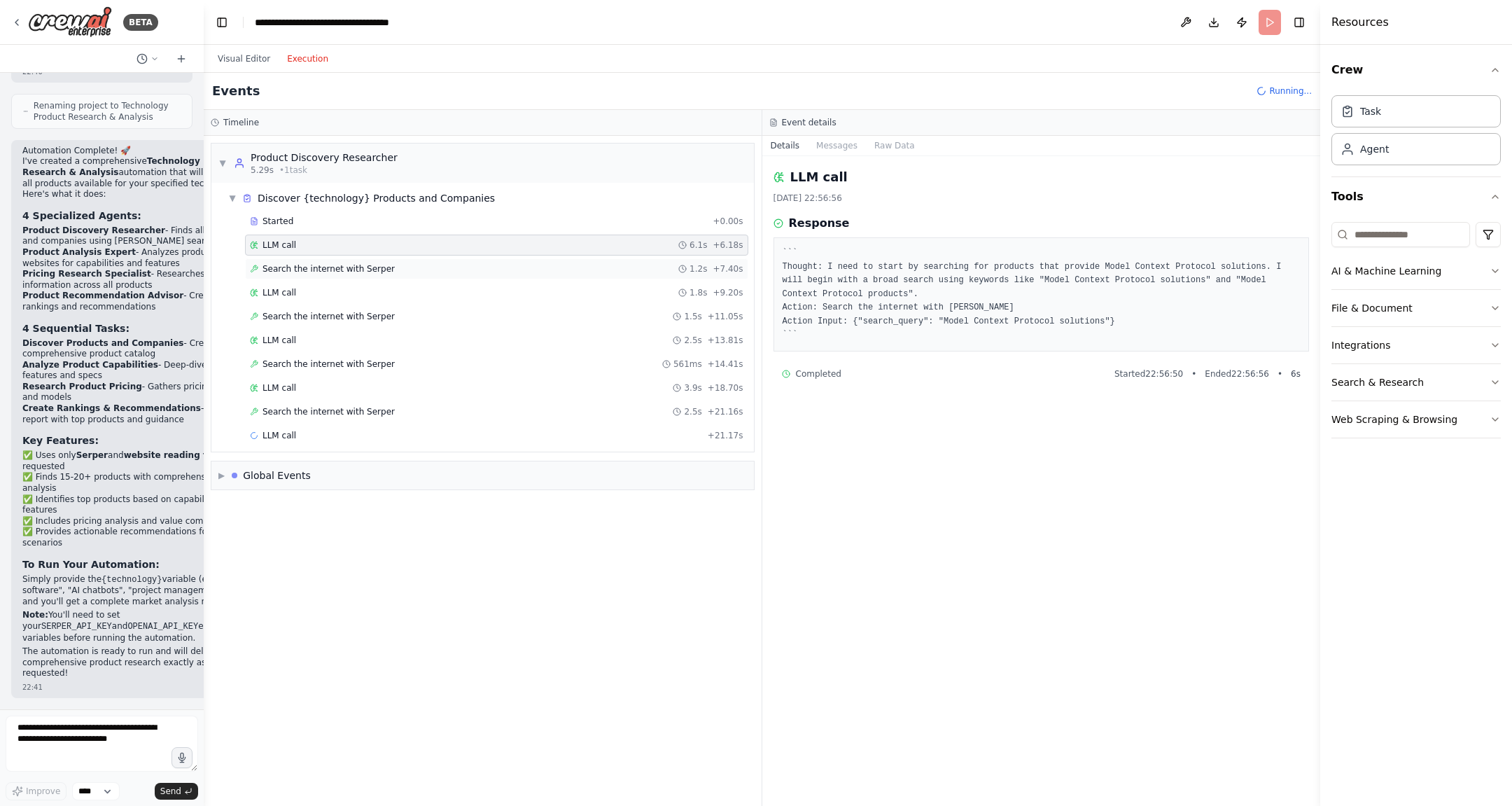
click at [286, 264] on span "Search the internet with Serper" at bounding box center [329, 268] width 132 height 12
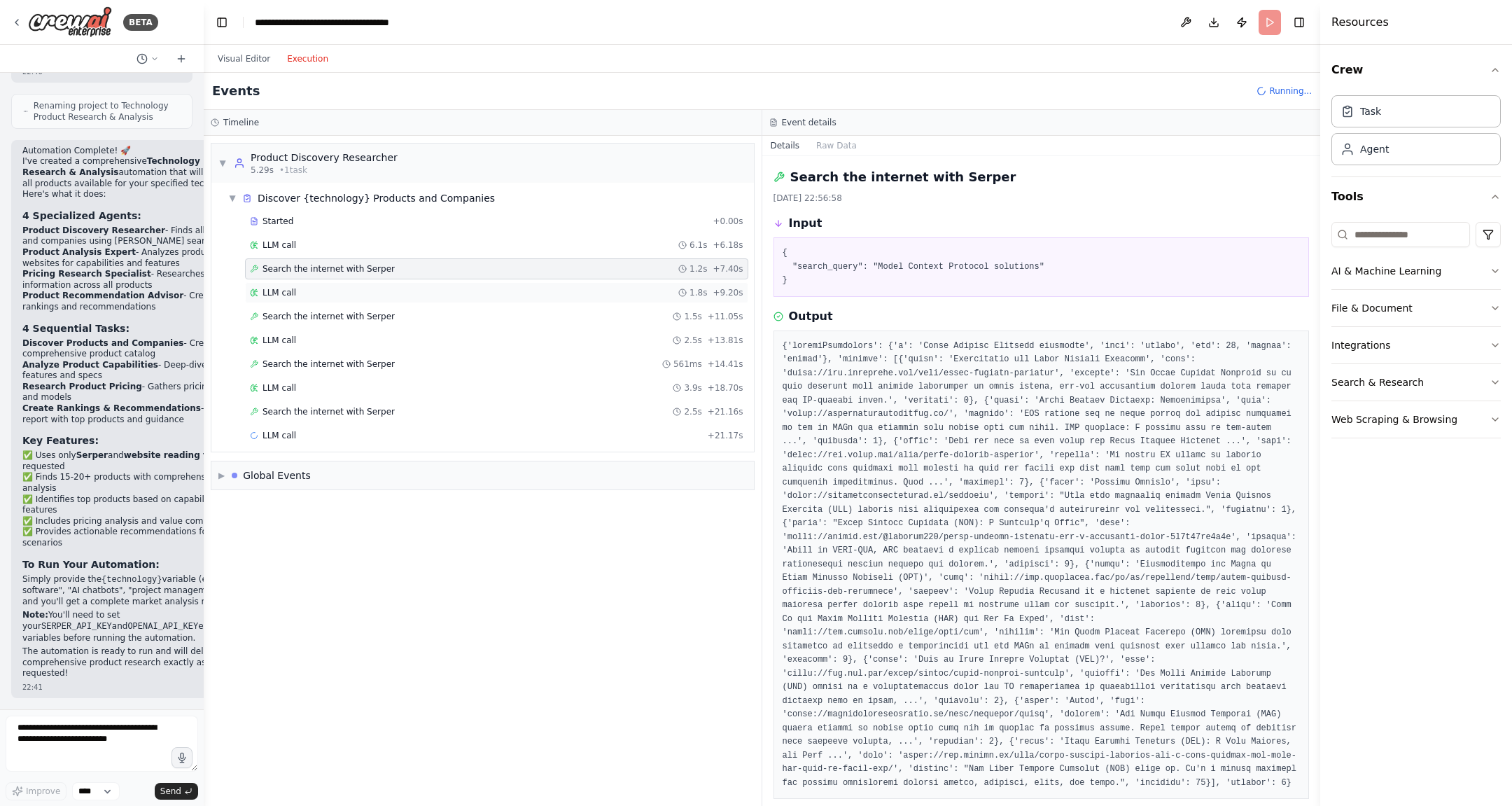
click at [292, 291] on span "LLM call" at bounding box center [280, 292] width 34 height 12
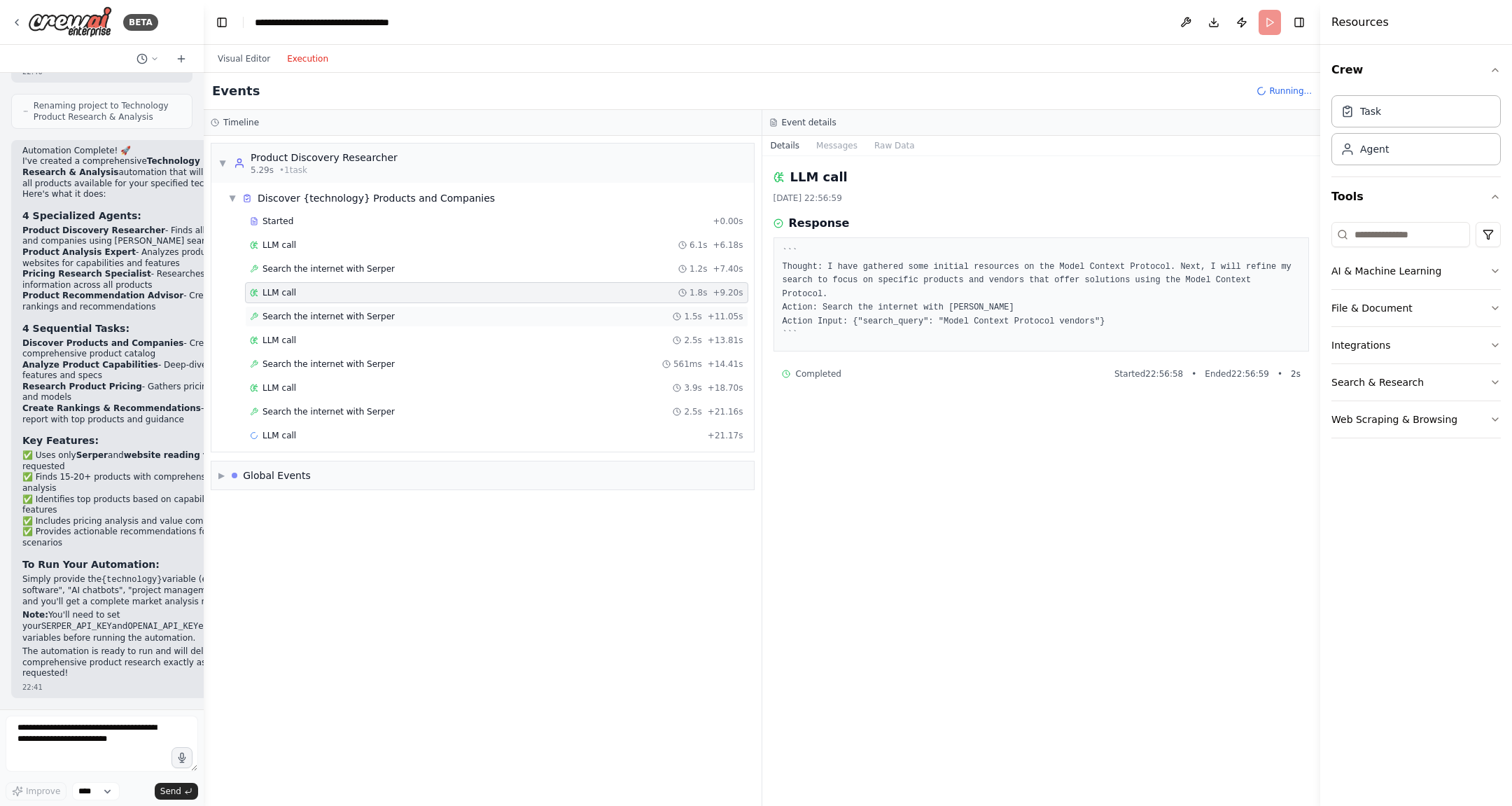
click at [293, 311] on span "Search the internet with Serper" at bounding box center [329, 316] width 132 height 12
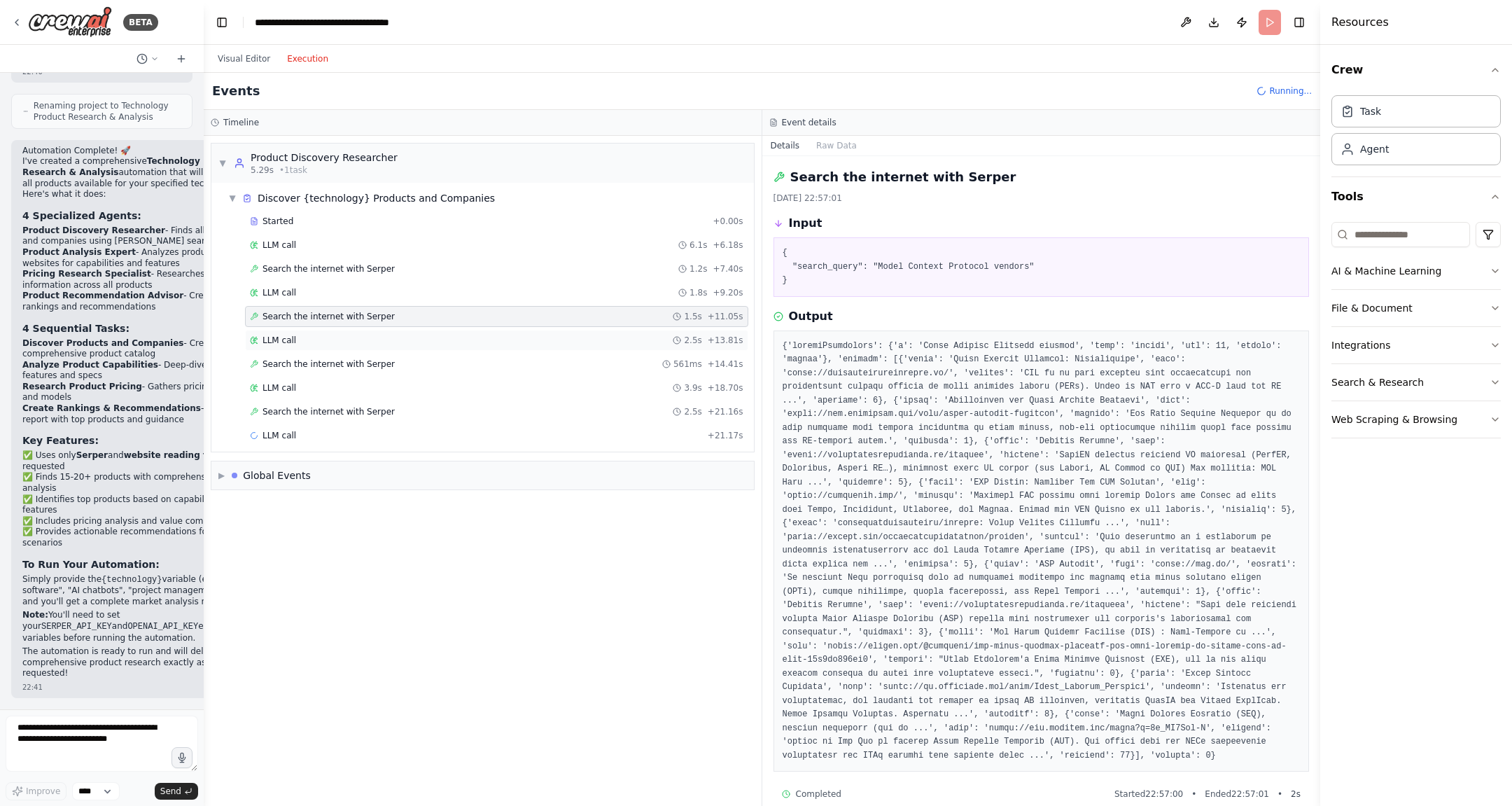
click at [284, 343] on div "LLM call 2.5s + 13.81s" at bounding box center [497, 340] width 503 height 21
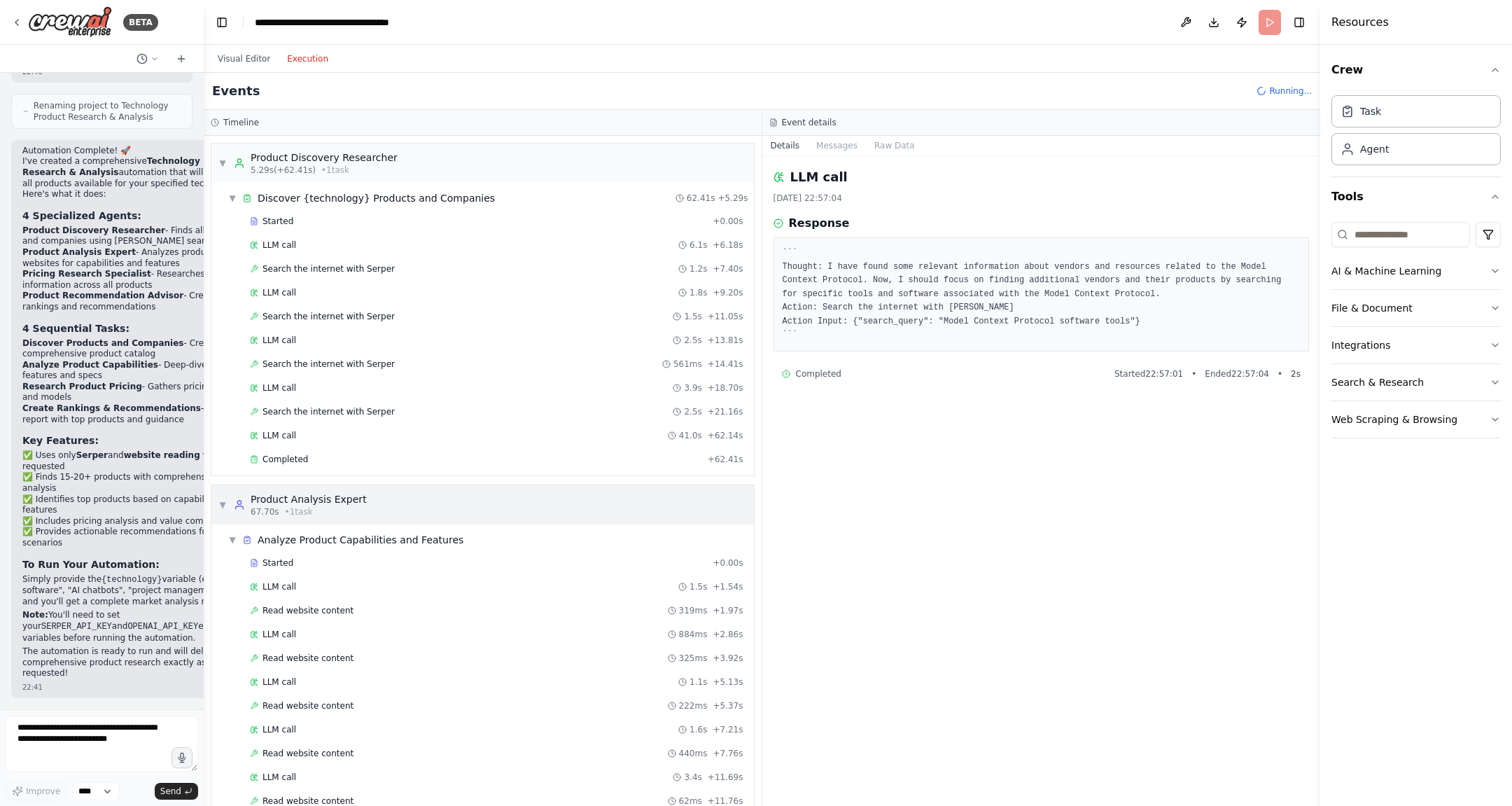
click at [222, 499] on span "▼" at bounding box center [222, 505] width 8 height 12
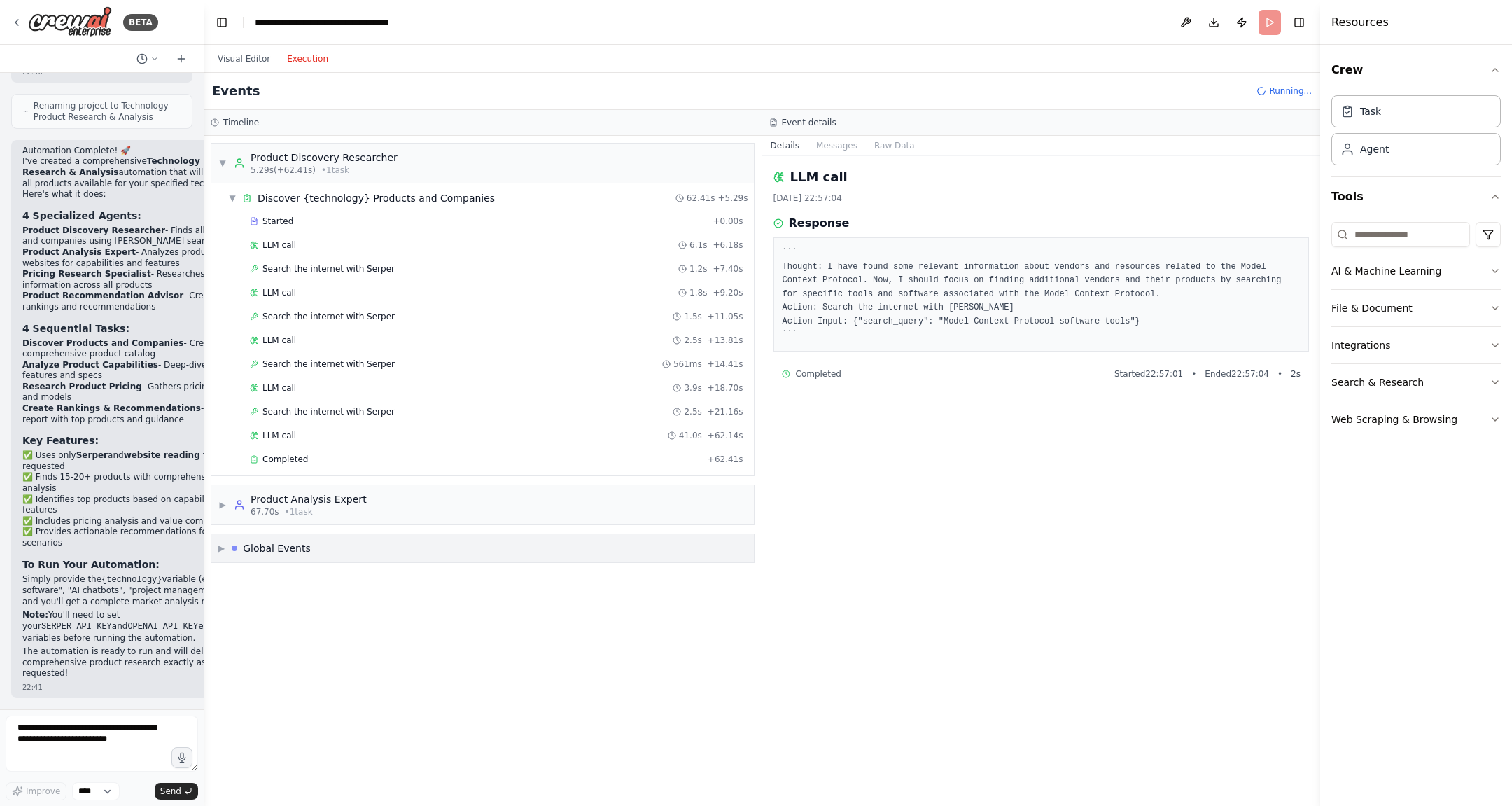
click at [224, 545] on div "▶ Global Events" at bounding box center [264, 548] width 92 height 14
click at [224, 543] on span "▼" at bounding box center [221, 548] width 6 height 12
click at [224, 499] on span "▶" at bounding box center [222, 505] width 8 height 12
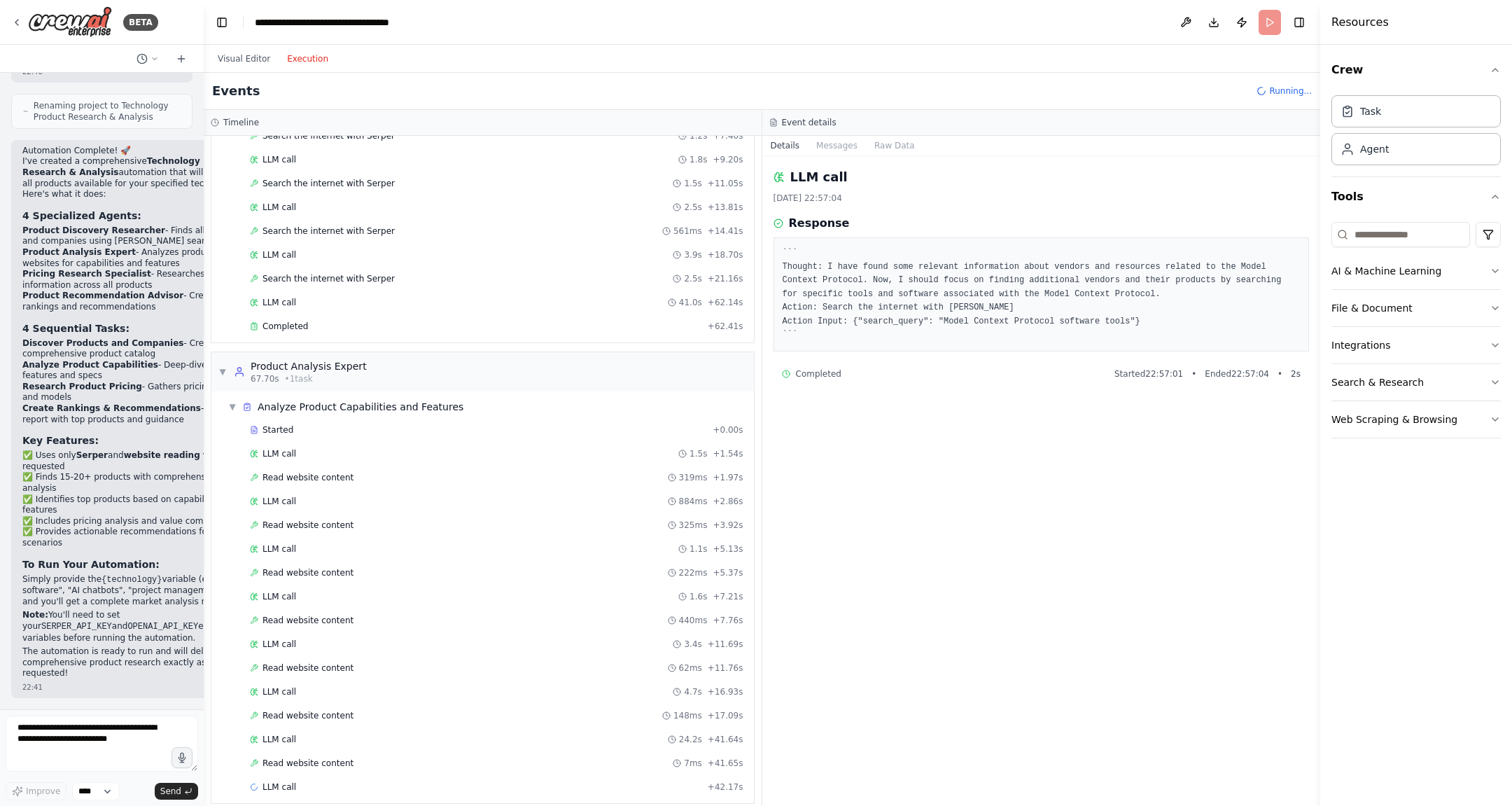
scroll to position [167, 0]
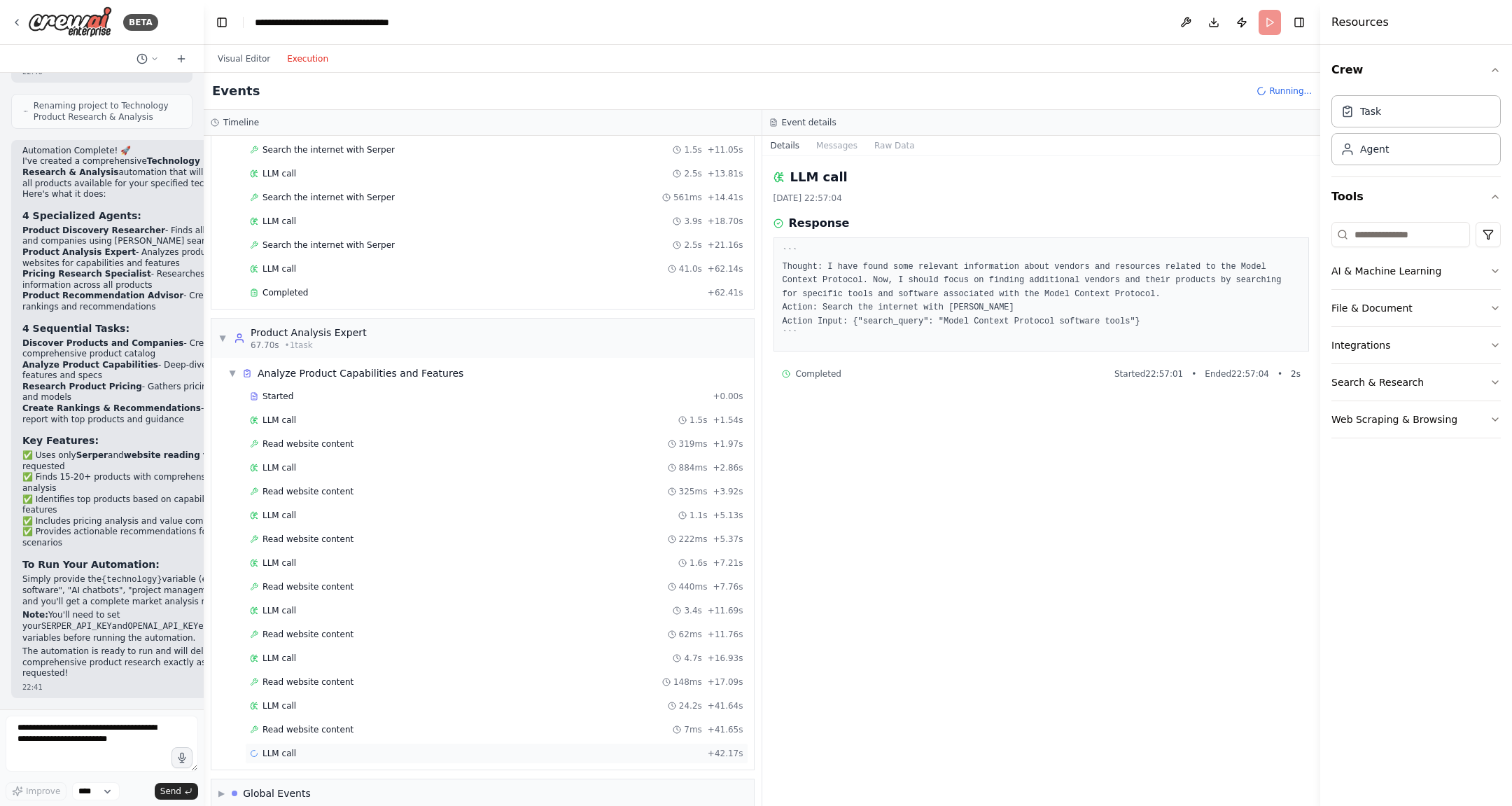
click at [309, 644] on div "LLM call + 42.17s" at bounding box center [497, 754] width 493 height 12
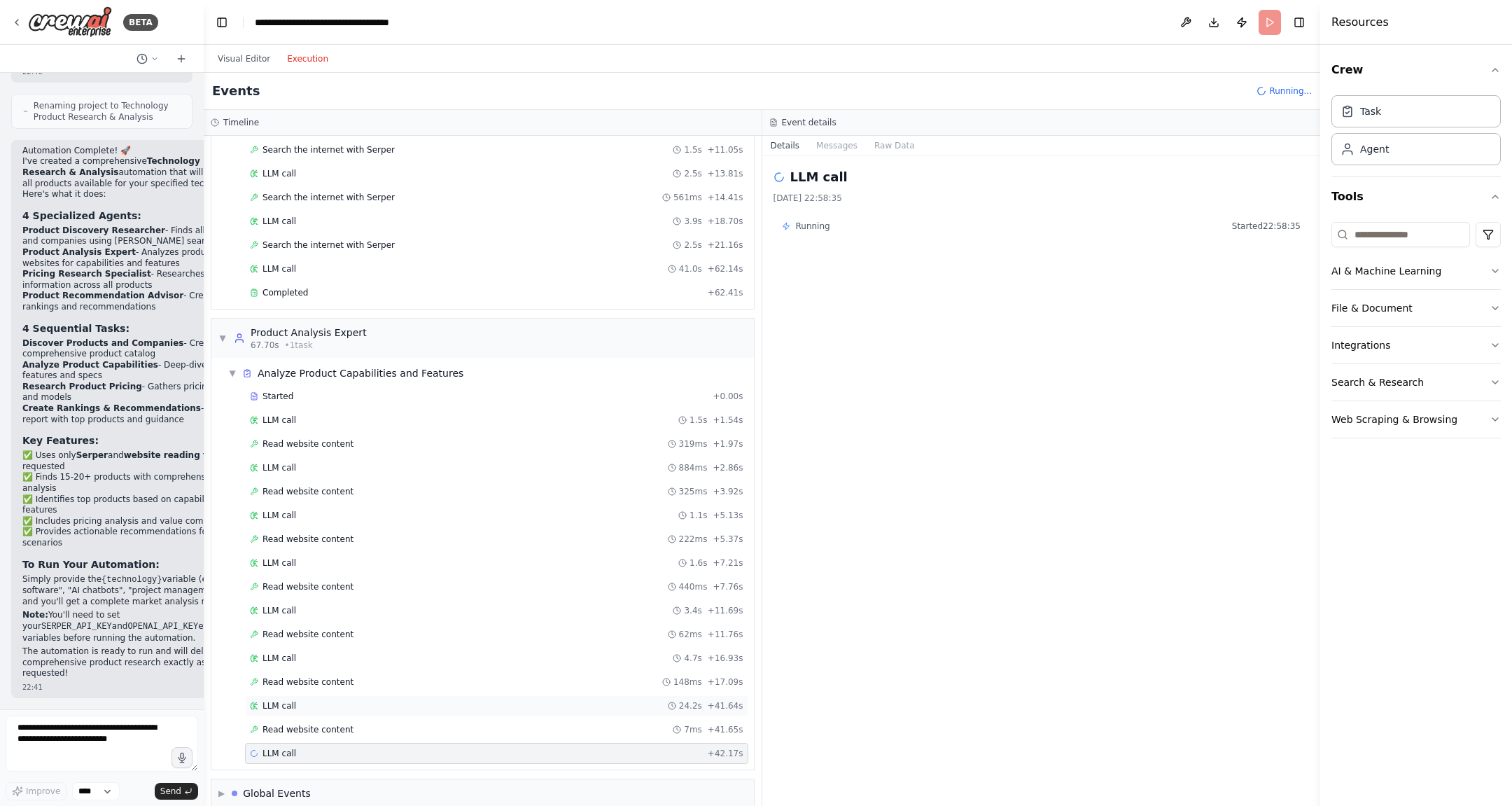
click at [303, 644] on div "LLM call 24.2s + 41.64s" at bounding box center [497, 706] width 493 height 12
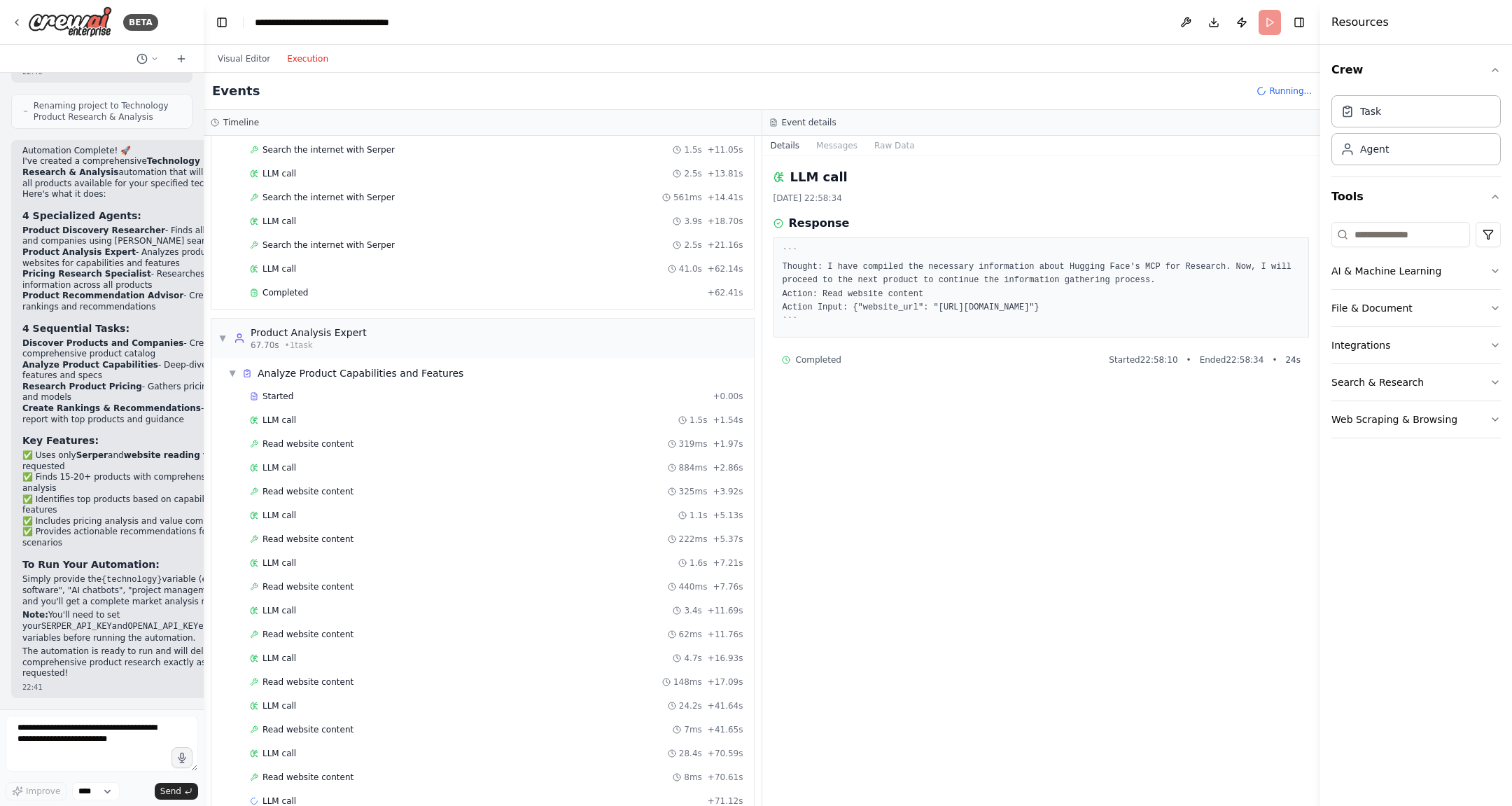
scroll to position [214, 0]
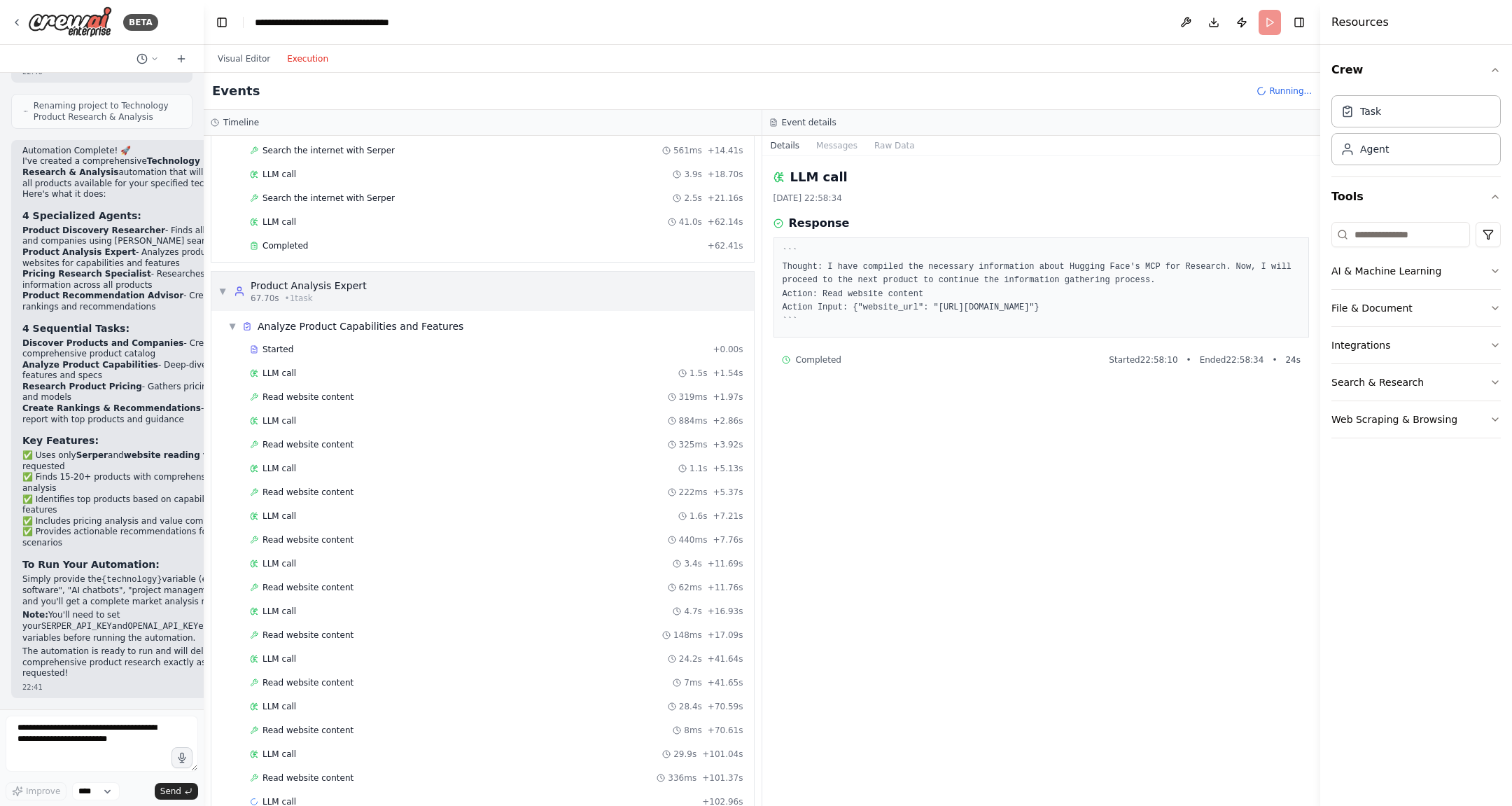
click at [221, 288] on span "▼" at bounding box center [222, 291] width 8 height 12
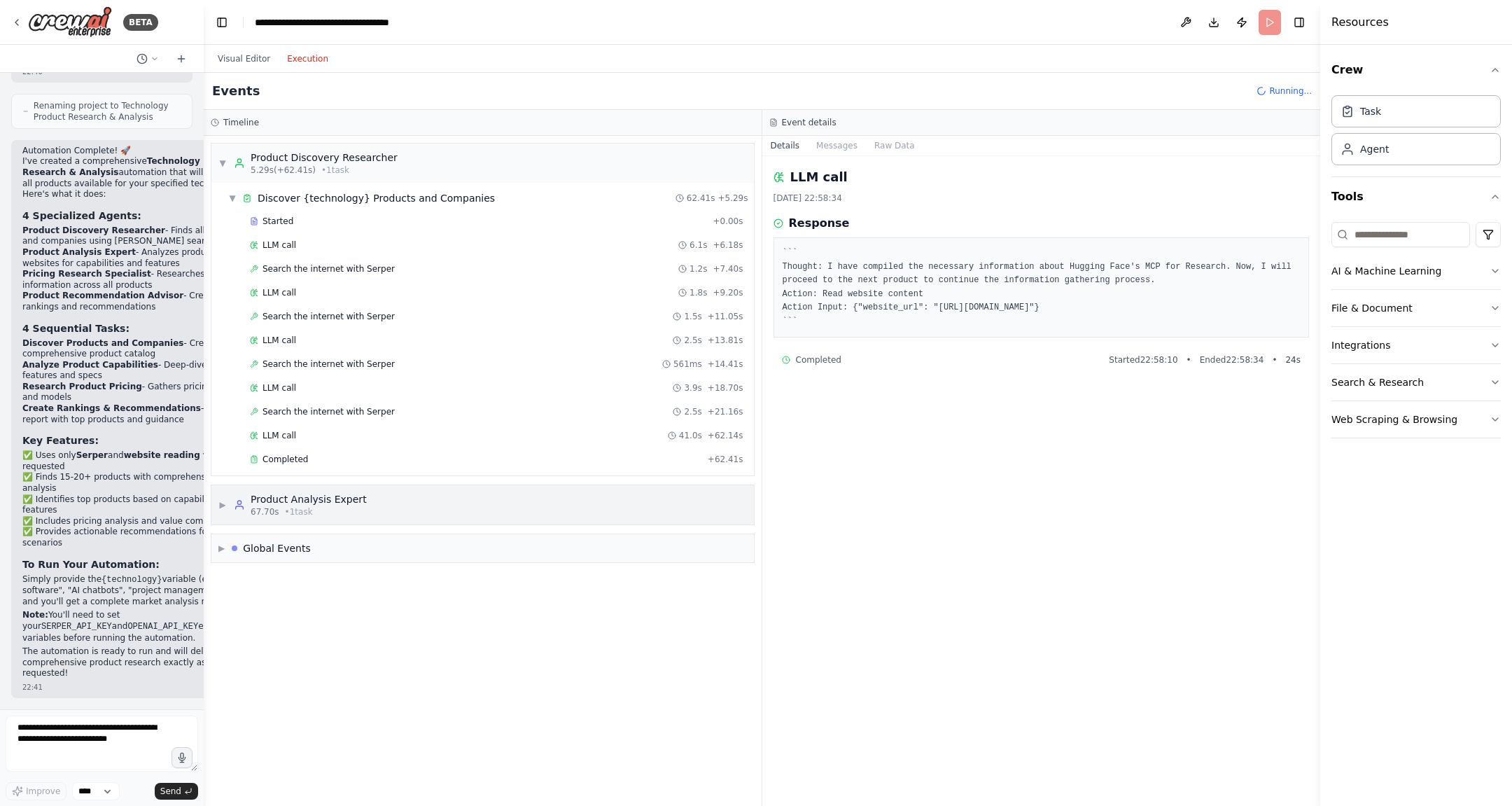
click at [227, 496] on div "▶ Product Analysis Expert 67.70s • 1 task" at bounding box center [292, 505] width 148 height 25
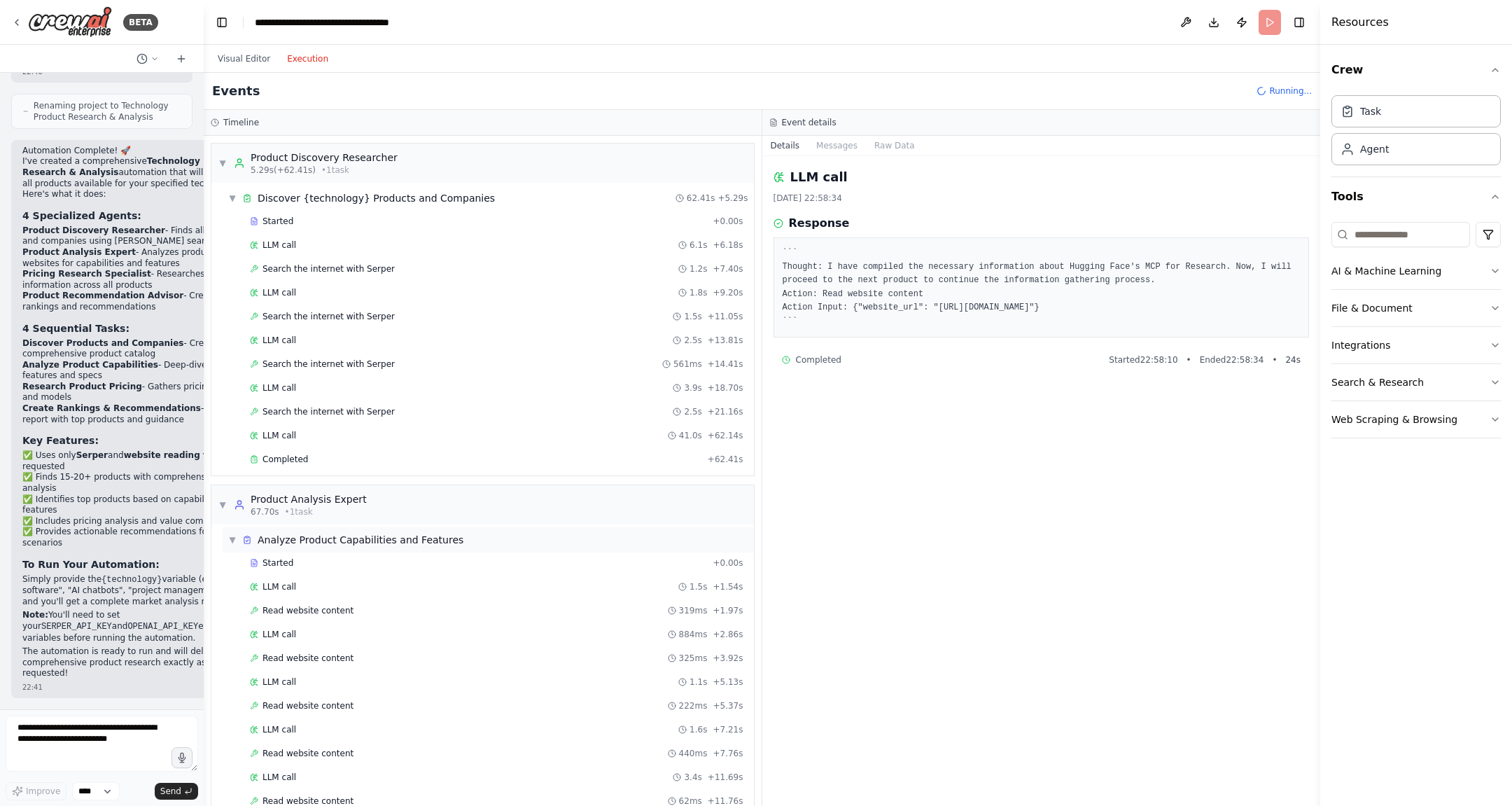
click at [232, 536] on span "▼" at bounding box center [232, 540] width 8 height 12
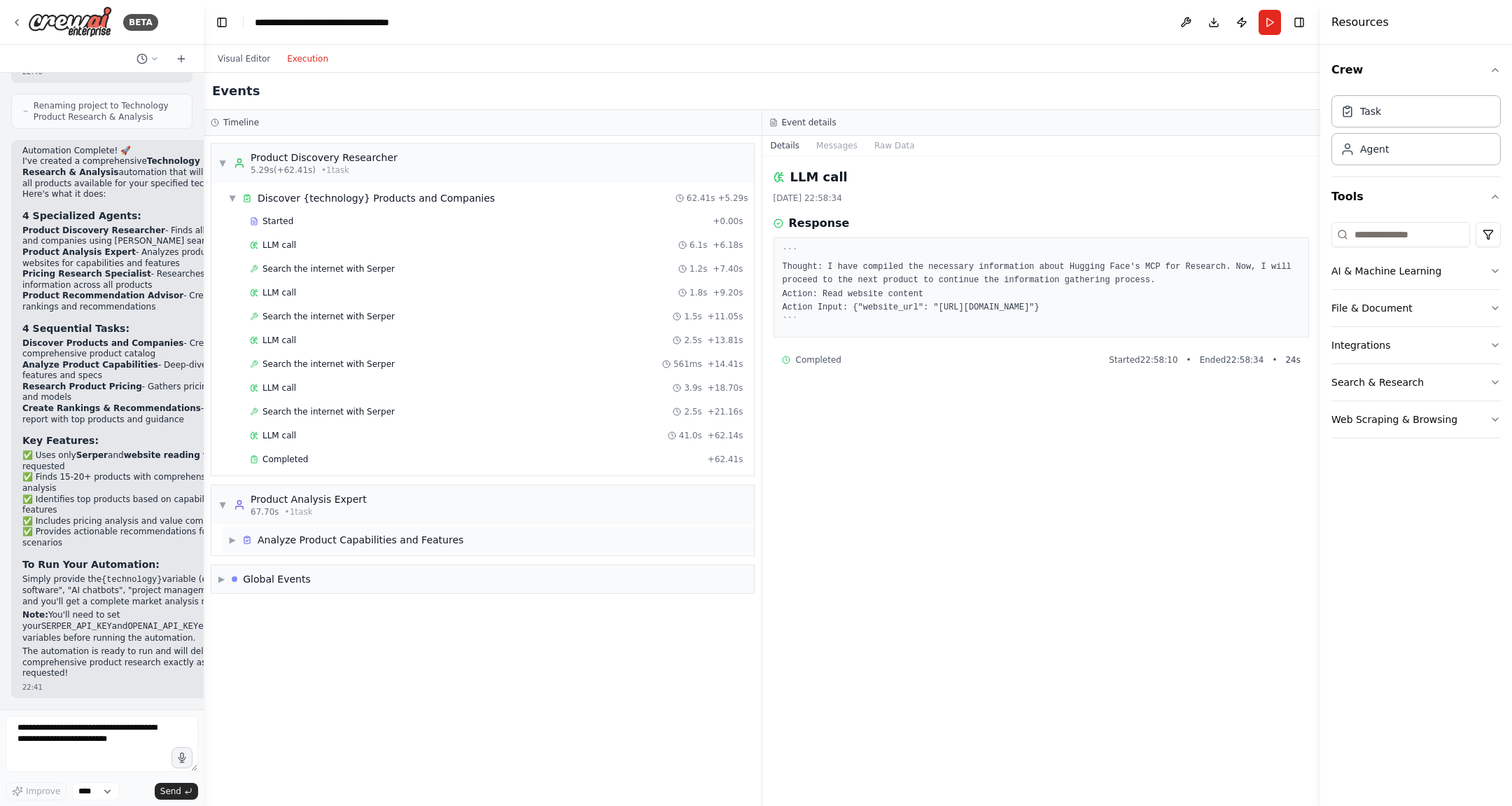
click at [231, 535] on span "▶" at bounding box center [232, 540] width 8 height 12
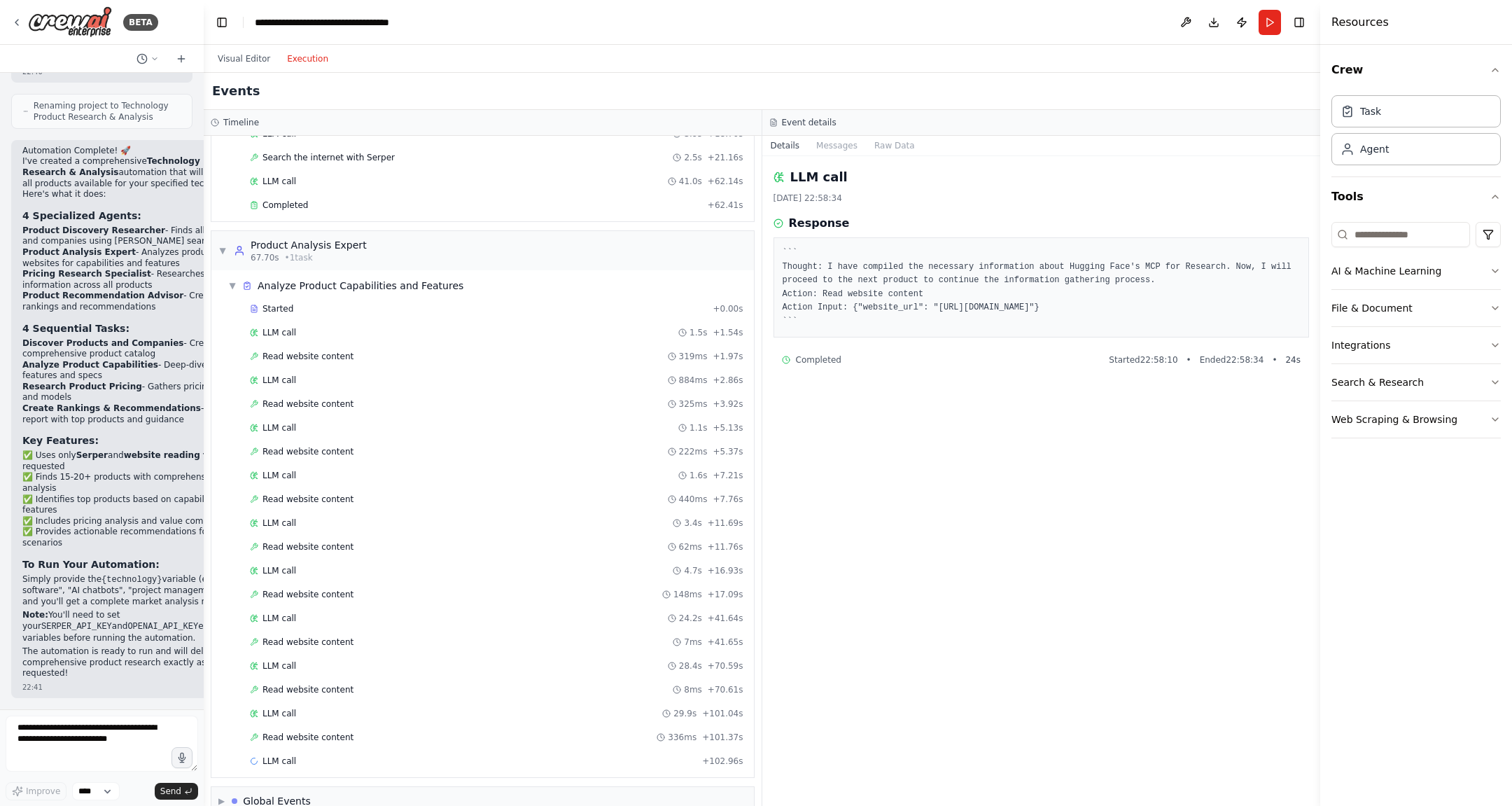
scroll to position [260, 0]
click at [234, 275] on span "▼" at bounding box center [232, 280] width 8 height 12
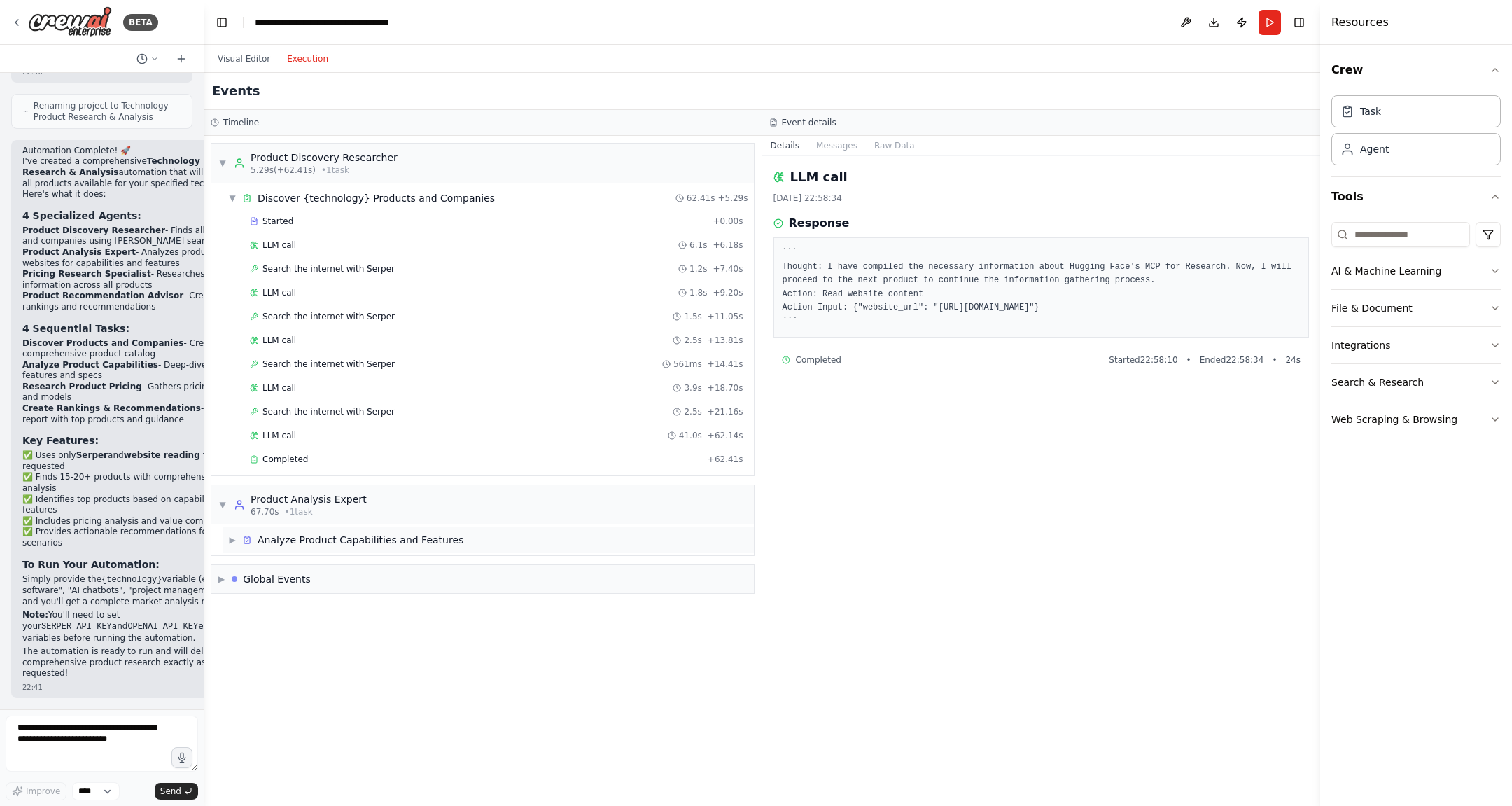
click at [232, 535] on span "▶" at bounding box center [232, 540] width 8 height 12
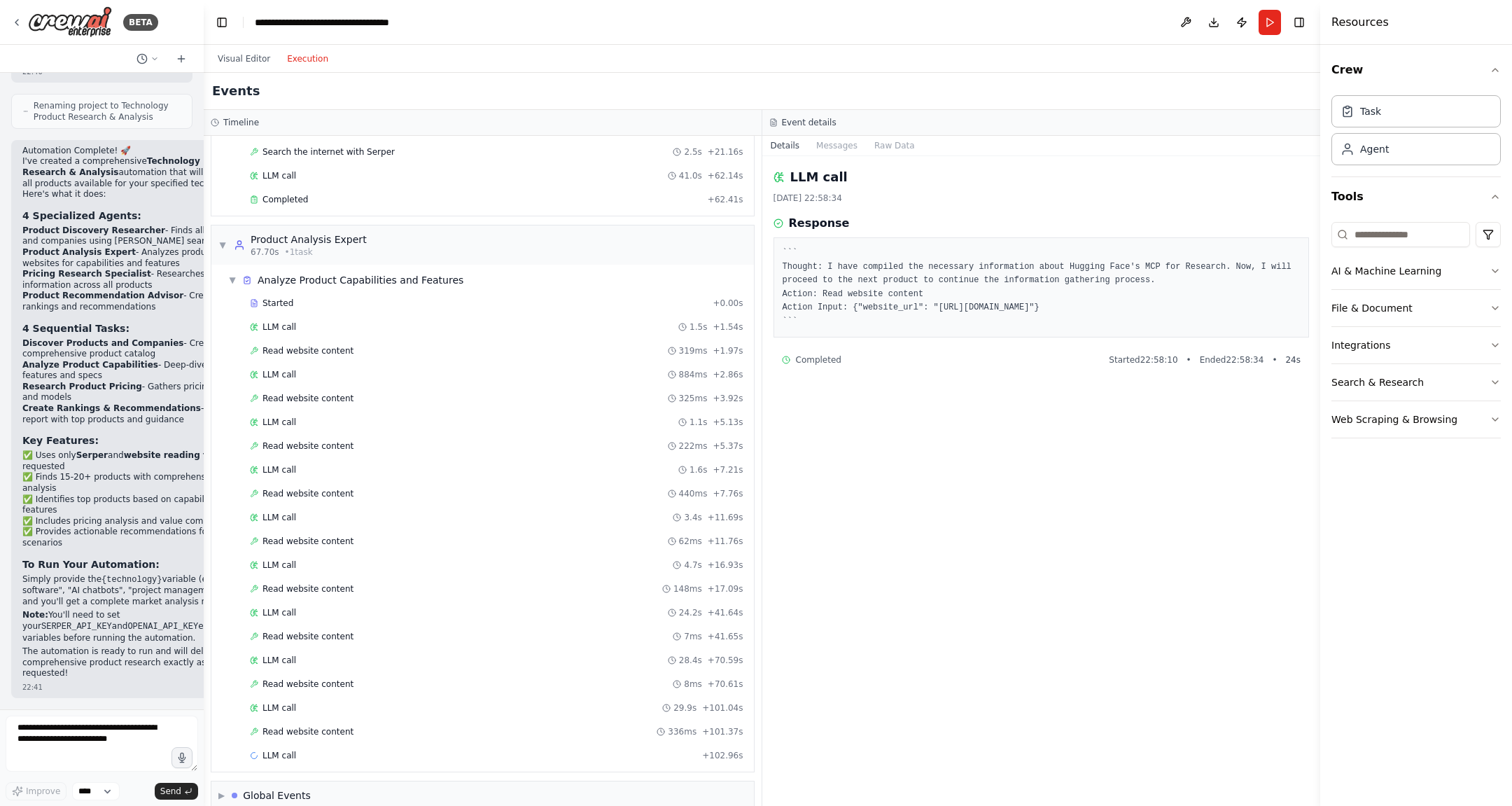
scroll to position [260, 0]
click at [318, 62] on button "Execution" at bounding box center [308, 59] width 58 height 17
click at [250, 65] on button "Visual Editor" at bounding box center [244, 59] width 69 height 17
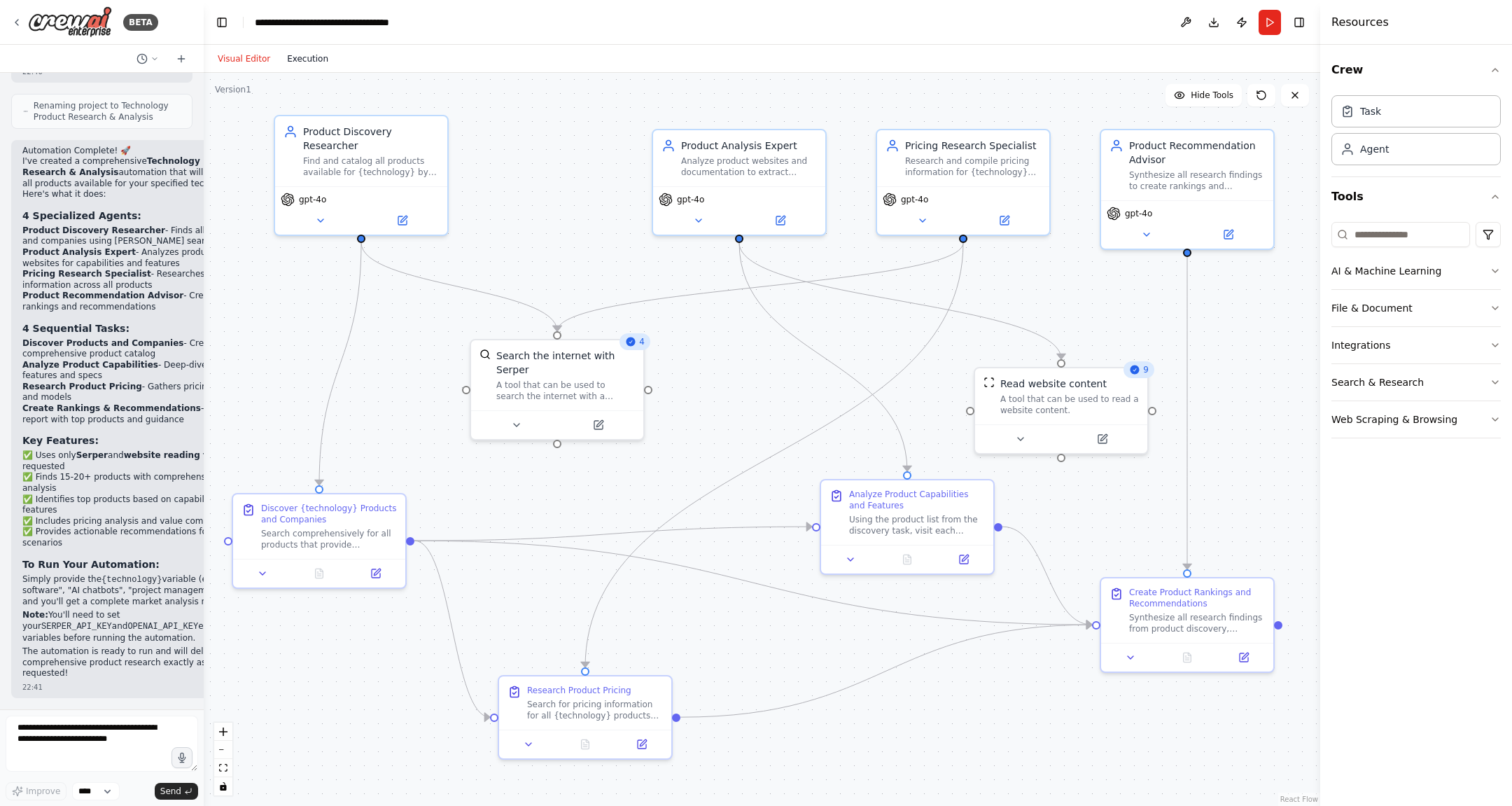
click at [317, 58] on button "Execution" at bounding box center [308, 59] width 58 height 17
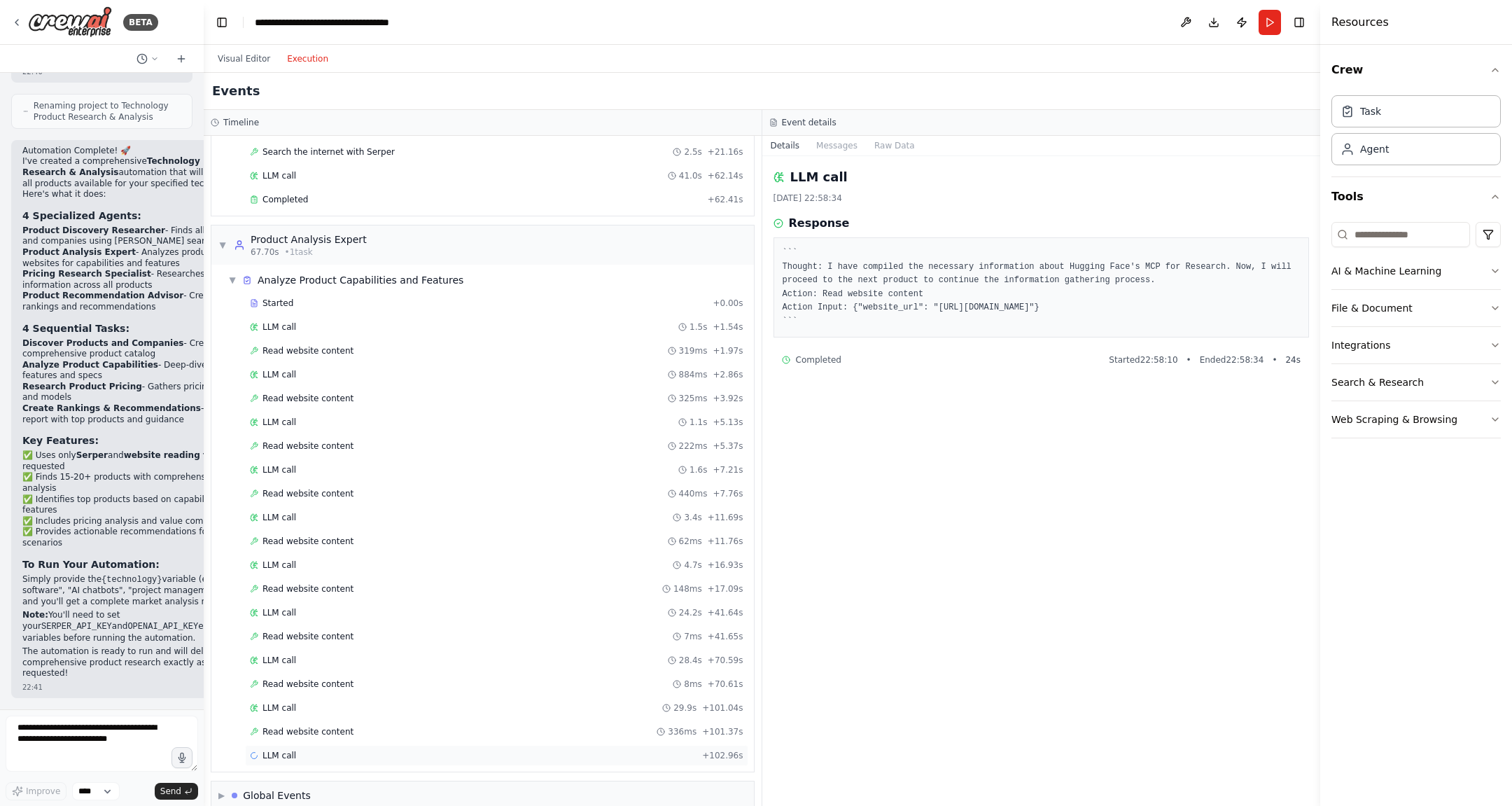
click at [334, 644] on div "LLM call + 102.96s" at bounding box center [497, 755] width 493 height 12
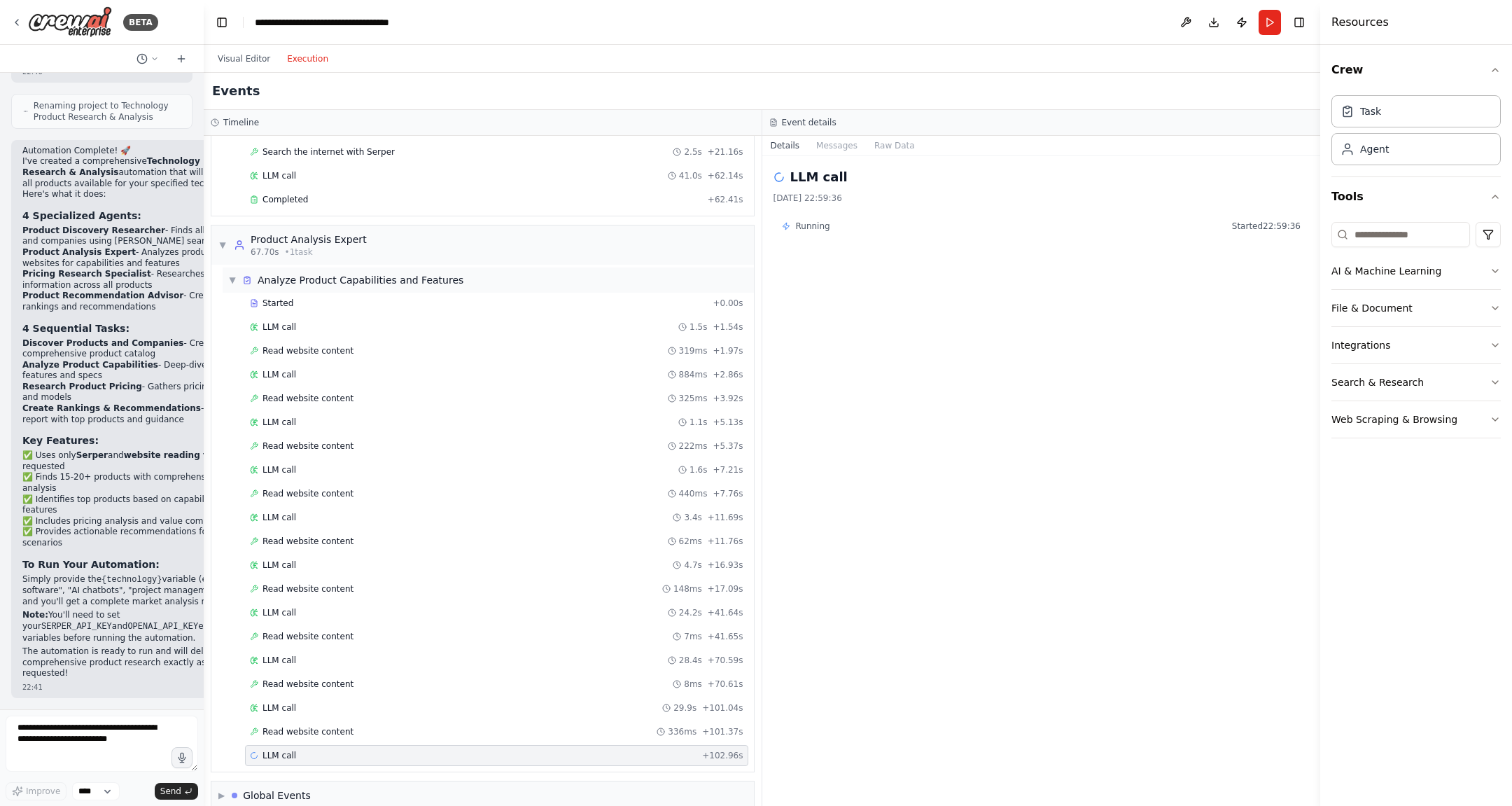
click at [232, 276] on span "▼" at bounding box center [232, 280] width 8 height 12
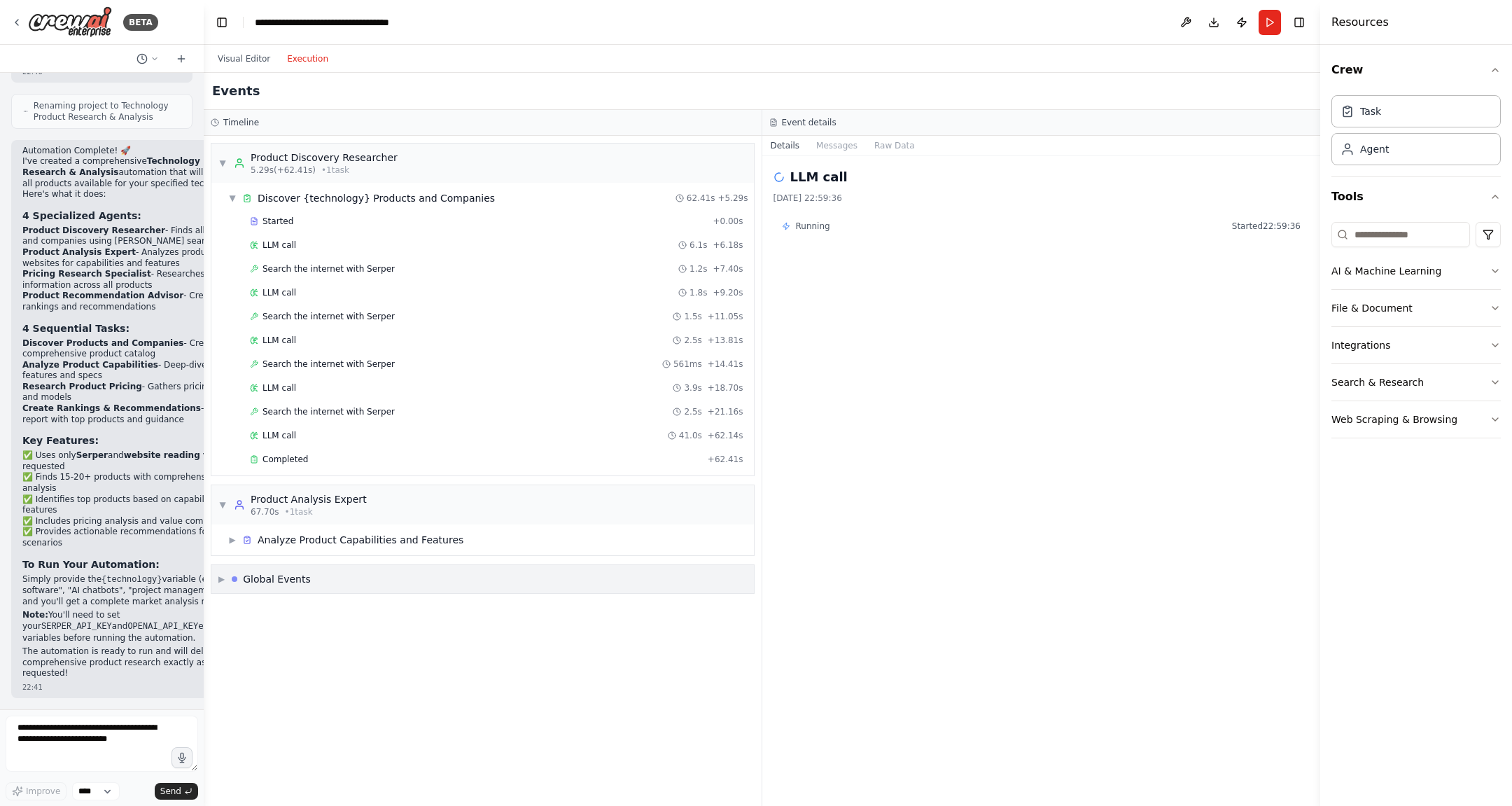
click at [219, 578] on div "▶ Global Events" at bounding box center [483, 579] width 543 height 28
click at [219, 578] on div "▼ Global Events" at bounding box center [483, 579] width 543 height 28
click at [317, 409] on span "Search the internet with Serper" at bounding box center [329, 411] width 132 height 12
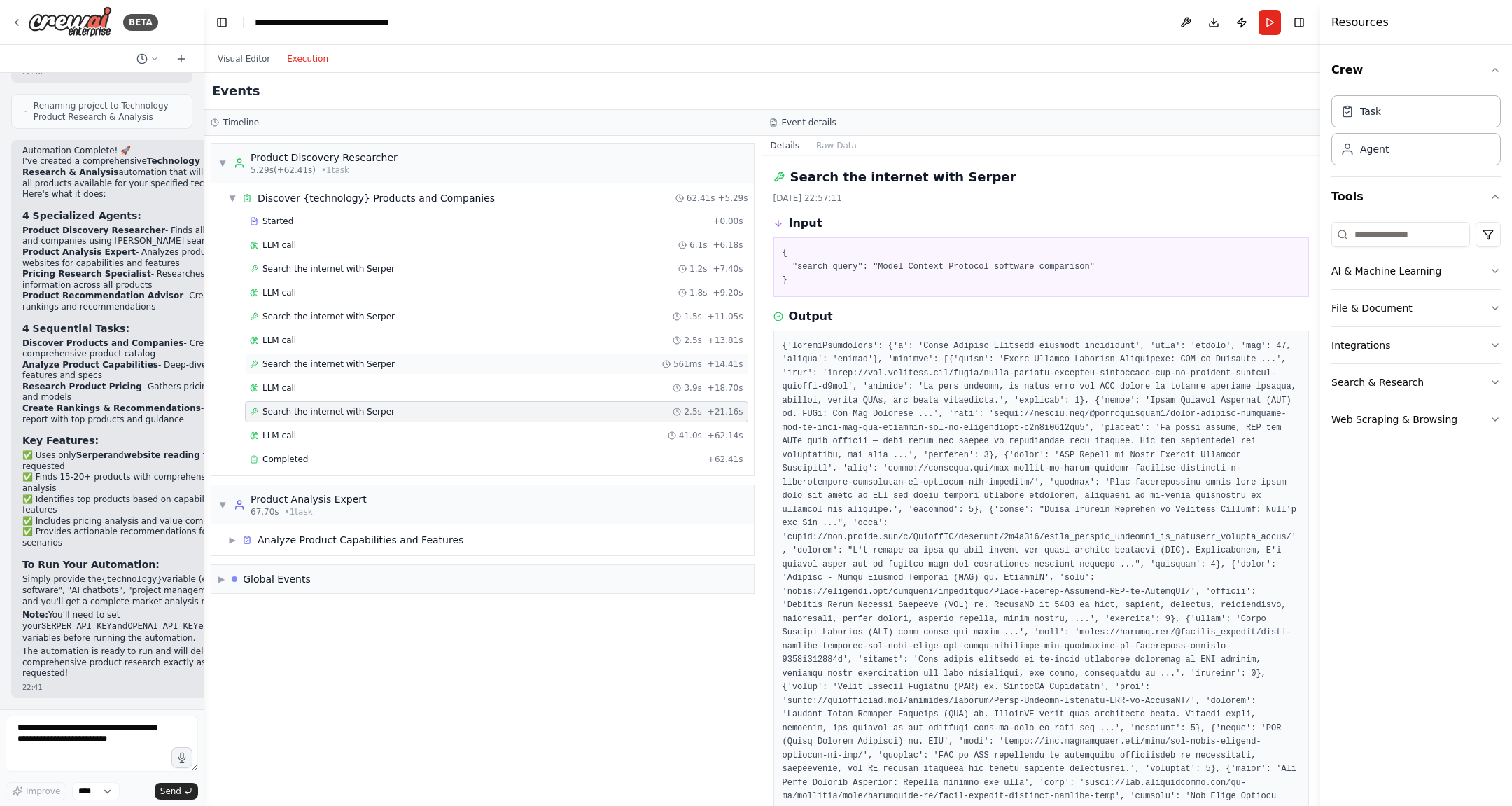
click at [319, 363] on span "Search the internet with Serper" at bounding box center [329, 364] width 132 height 12
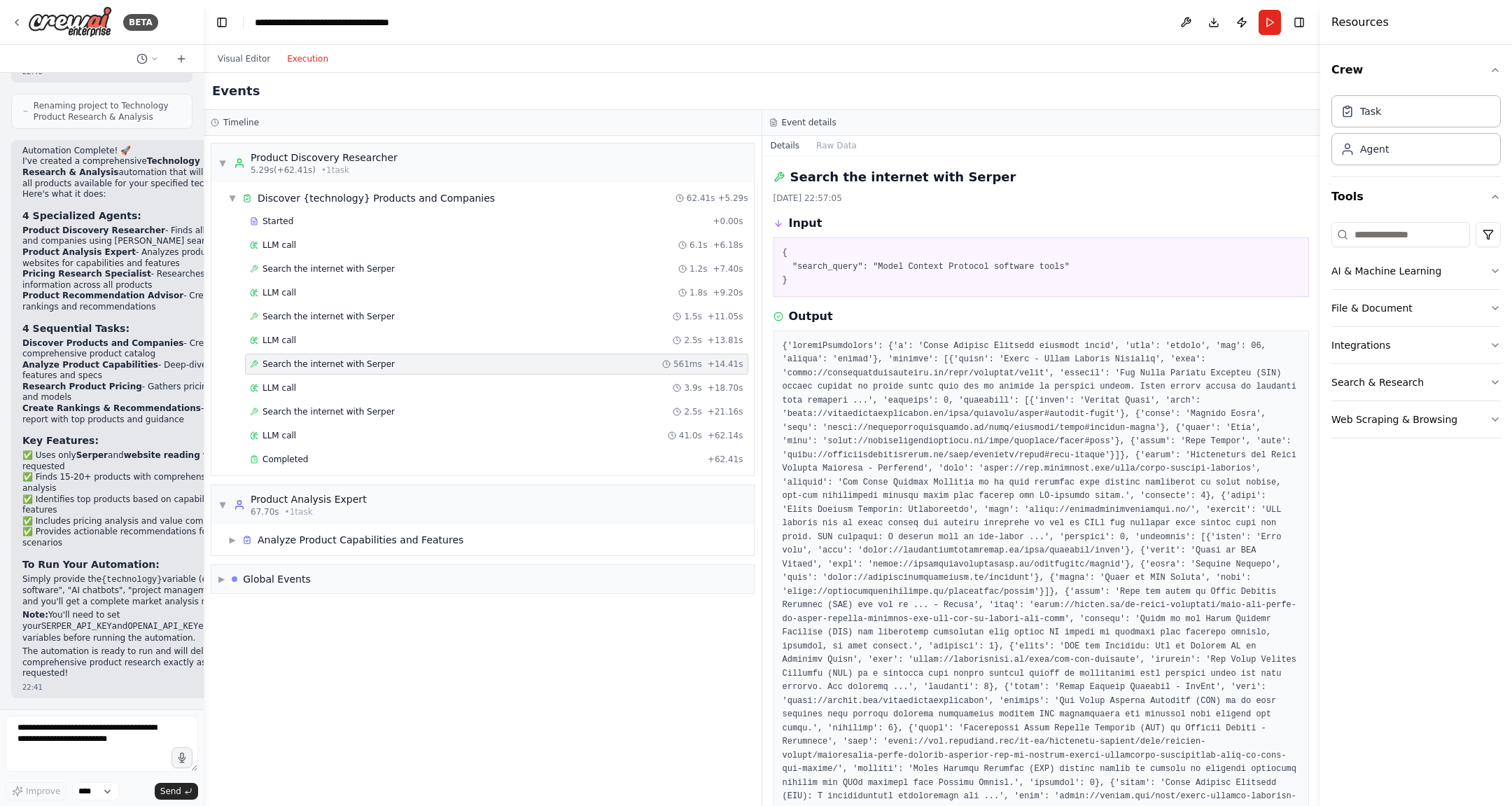
click at [319, 363] on span "Search the internet with Serper" at bounding box center [329, 364] width 132 height 12
click at [312, 382] on div "LLM call 3.9s + 18.70s" at bounding box center [497, 388] width 493 height 12
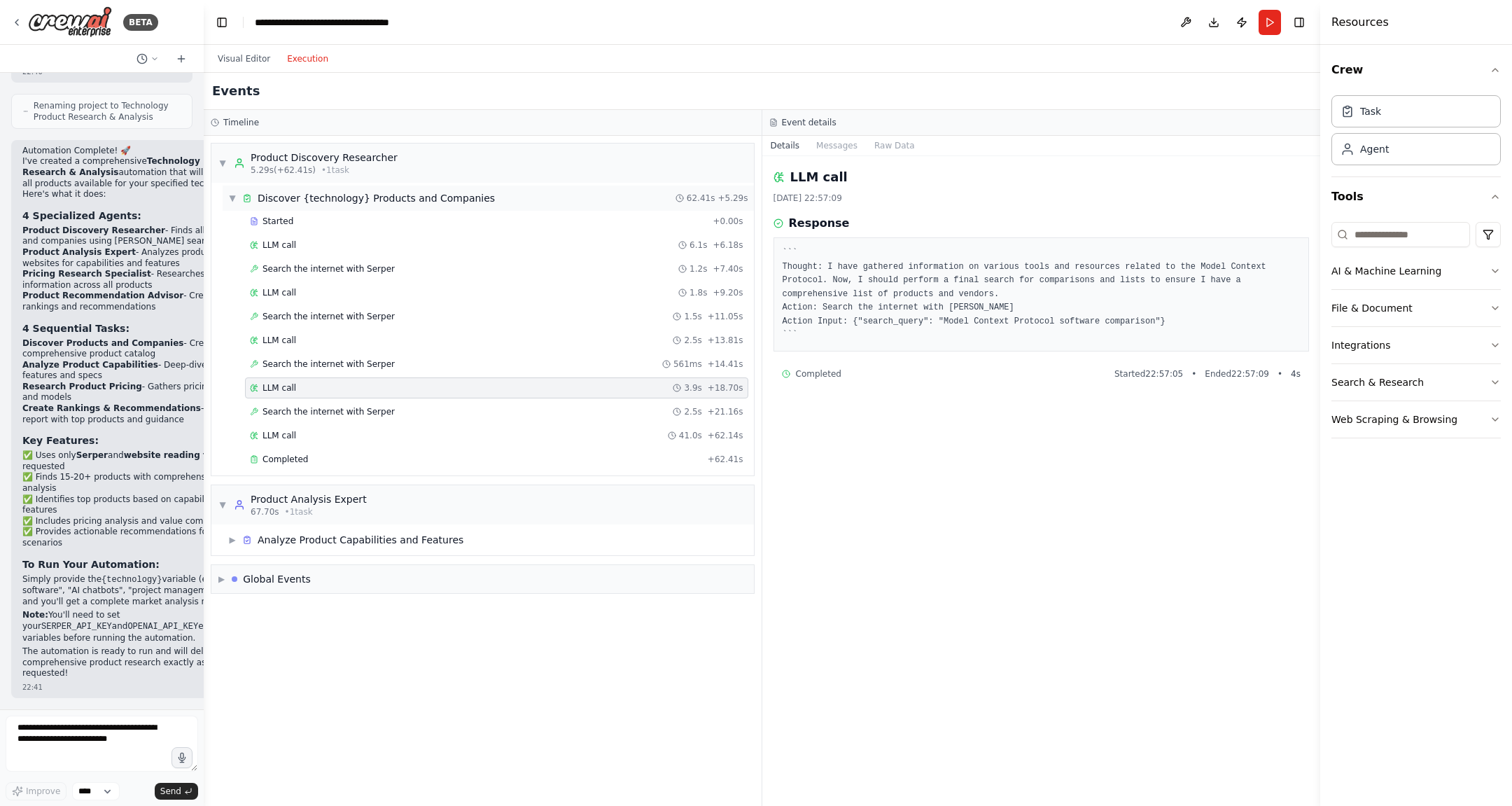
click at [234, 194] on span "▼" at bounding box center [232, 198] width 8 height 12
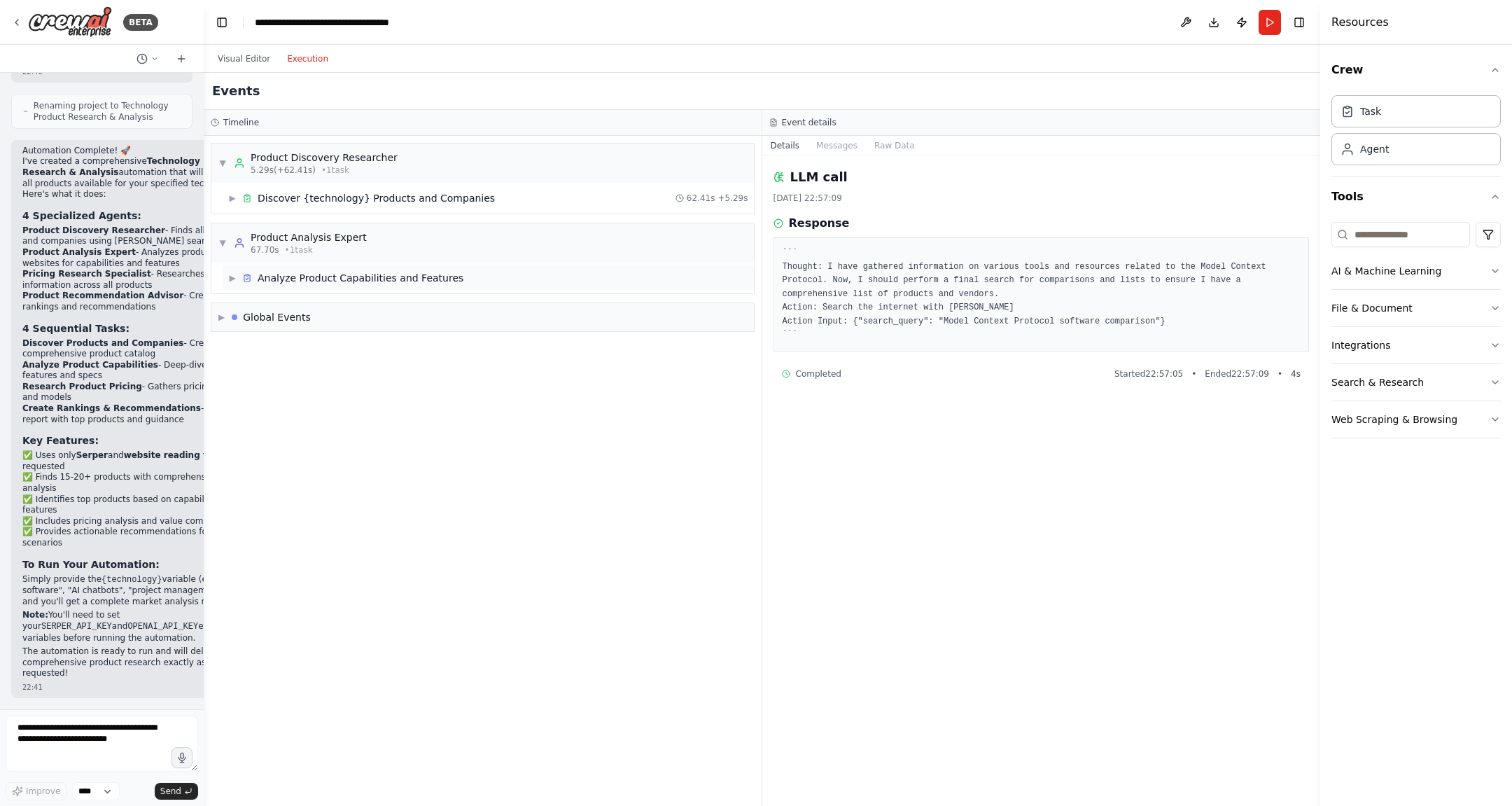
click at [231, 276] on span "▶" at bounding box center [232, 278] width 8 height 12
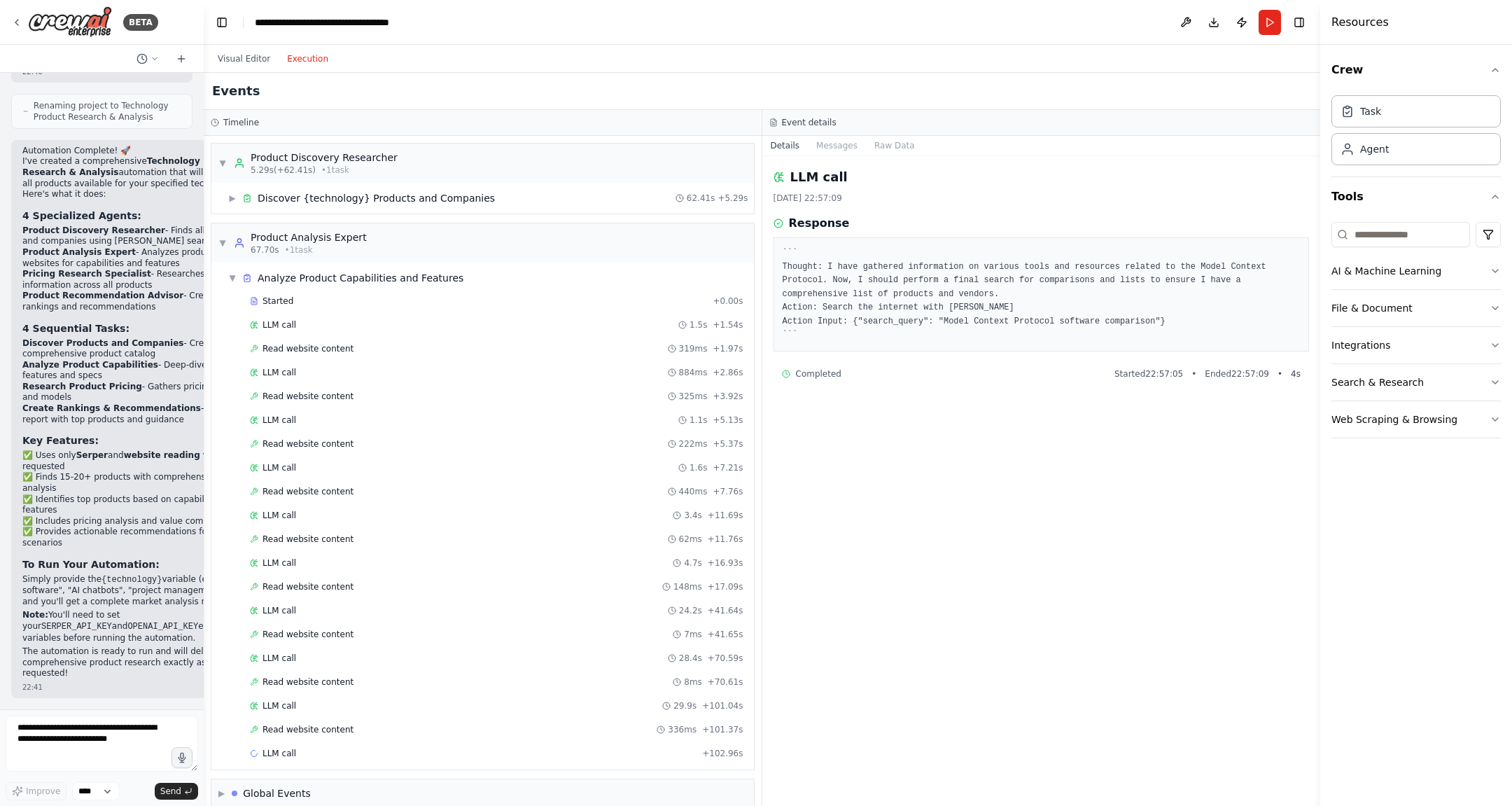
scroll to position [4, 0]
click at [417, 644] on div "LLM call + 102.96s" at bounding box center [497, 749] width 493 height 12
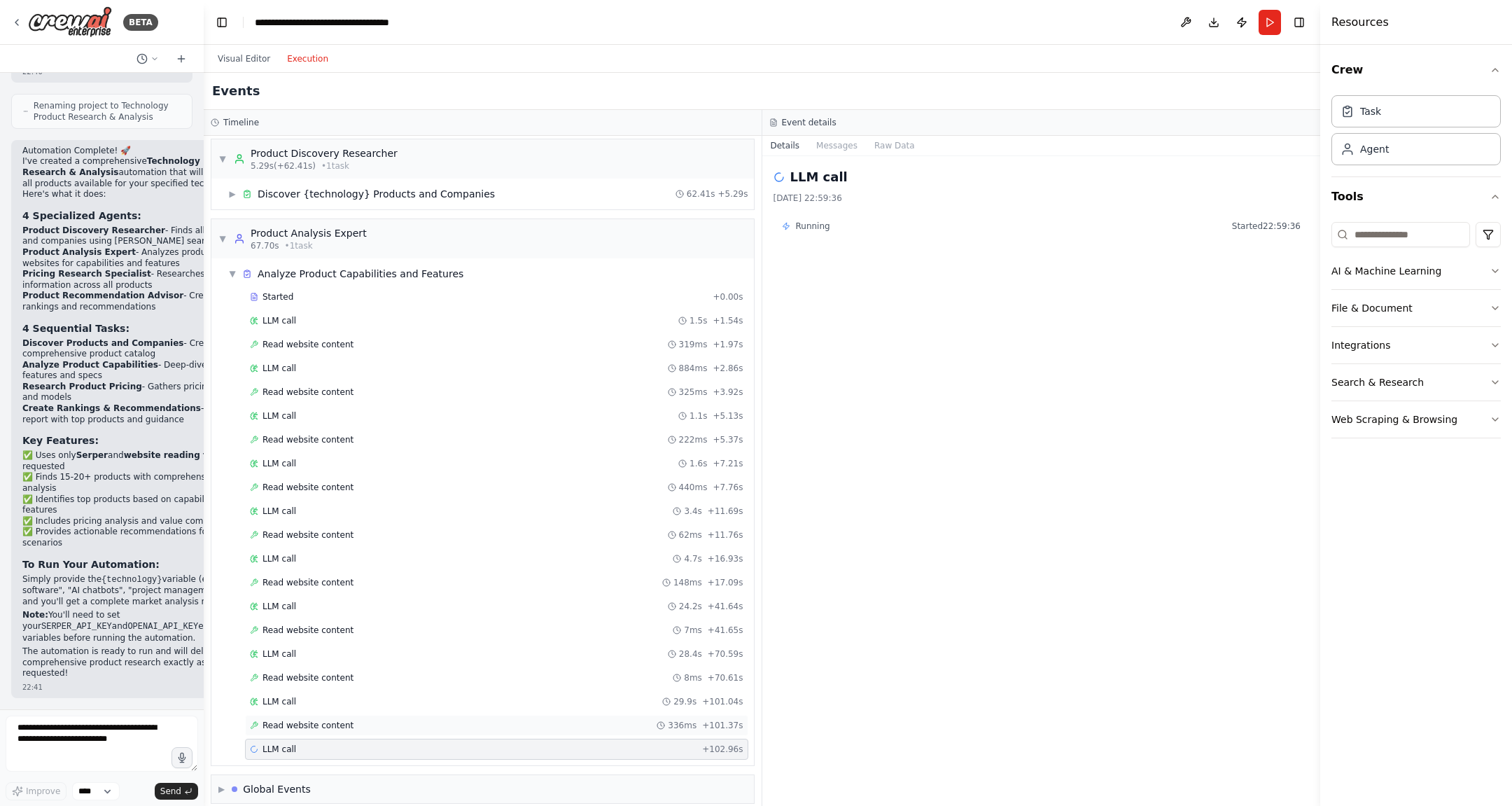
click at [420, 644] on div "Read website content 336ms + 101.37s" at bounding box center [497, 725] width 493 height 12
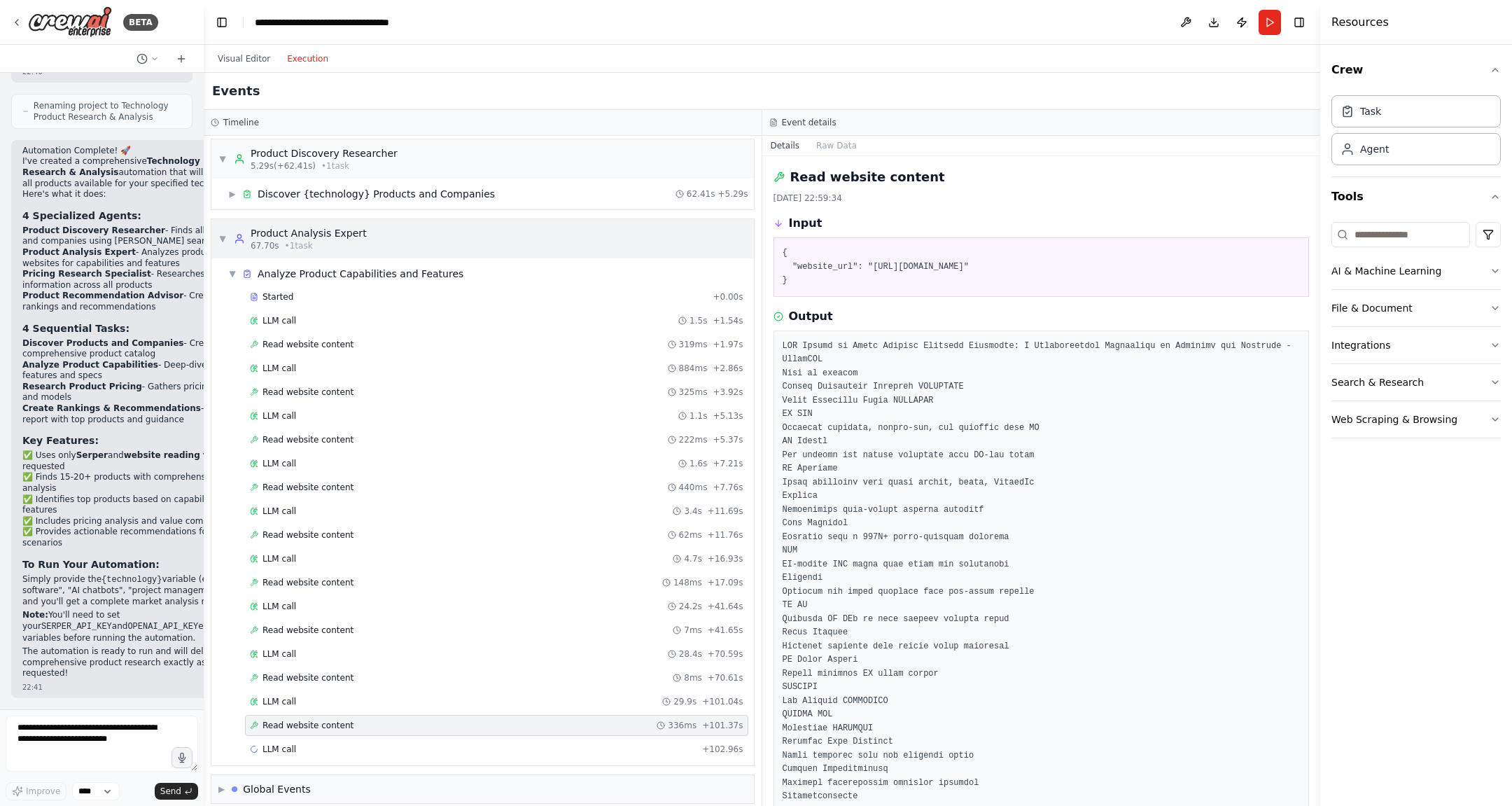
click at [228, 233] on div "▼ Product Analysis Expert 67.70s • 1 task" at bounding box center [292, 238] width 148 height 25
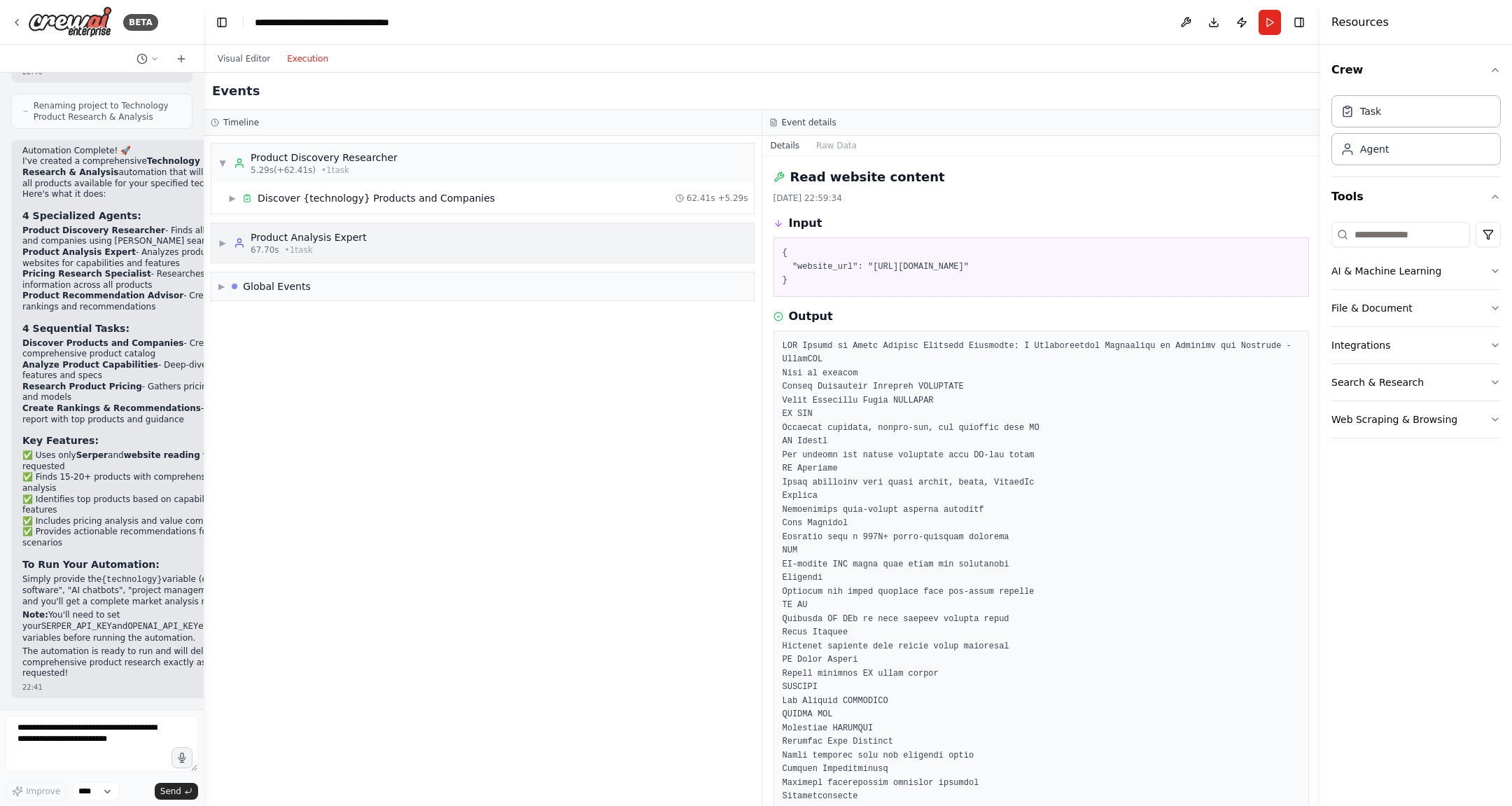
scroll to position [0, 0]
click at [1209, 24] on button "Toggle Right Sidebar" at bounding box center [1300, 22] width 20 height 20
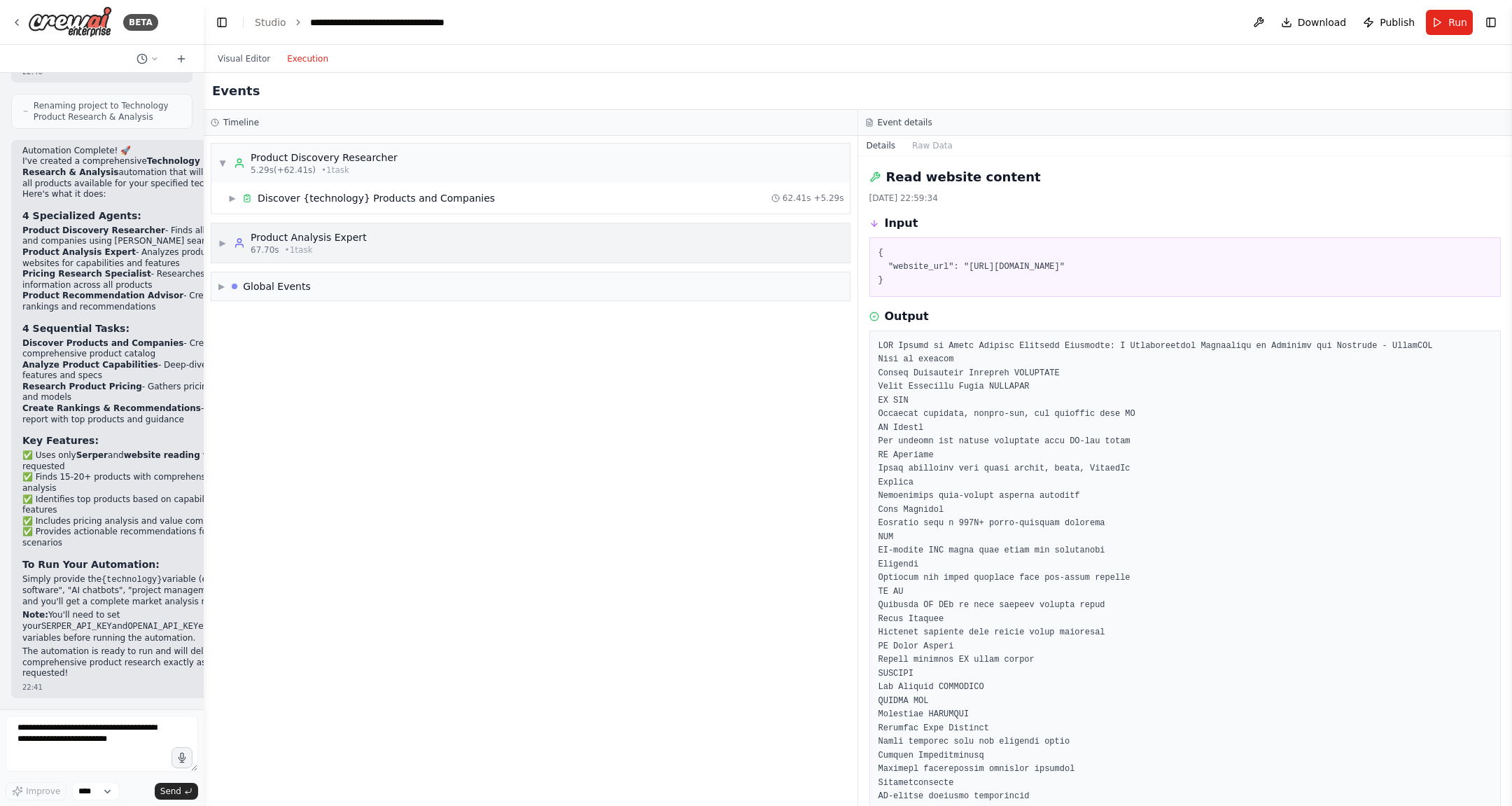
click at [228, 241] on div "▶ Product Analysis Expert 67.70s • 1 task" at bounding box center [292, 243] width 148 height 25
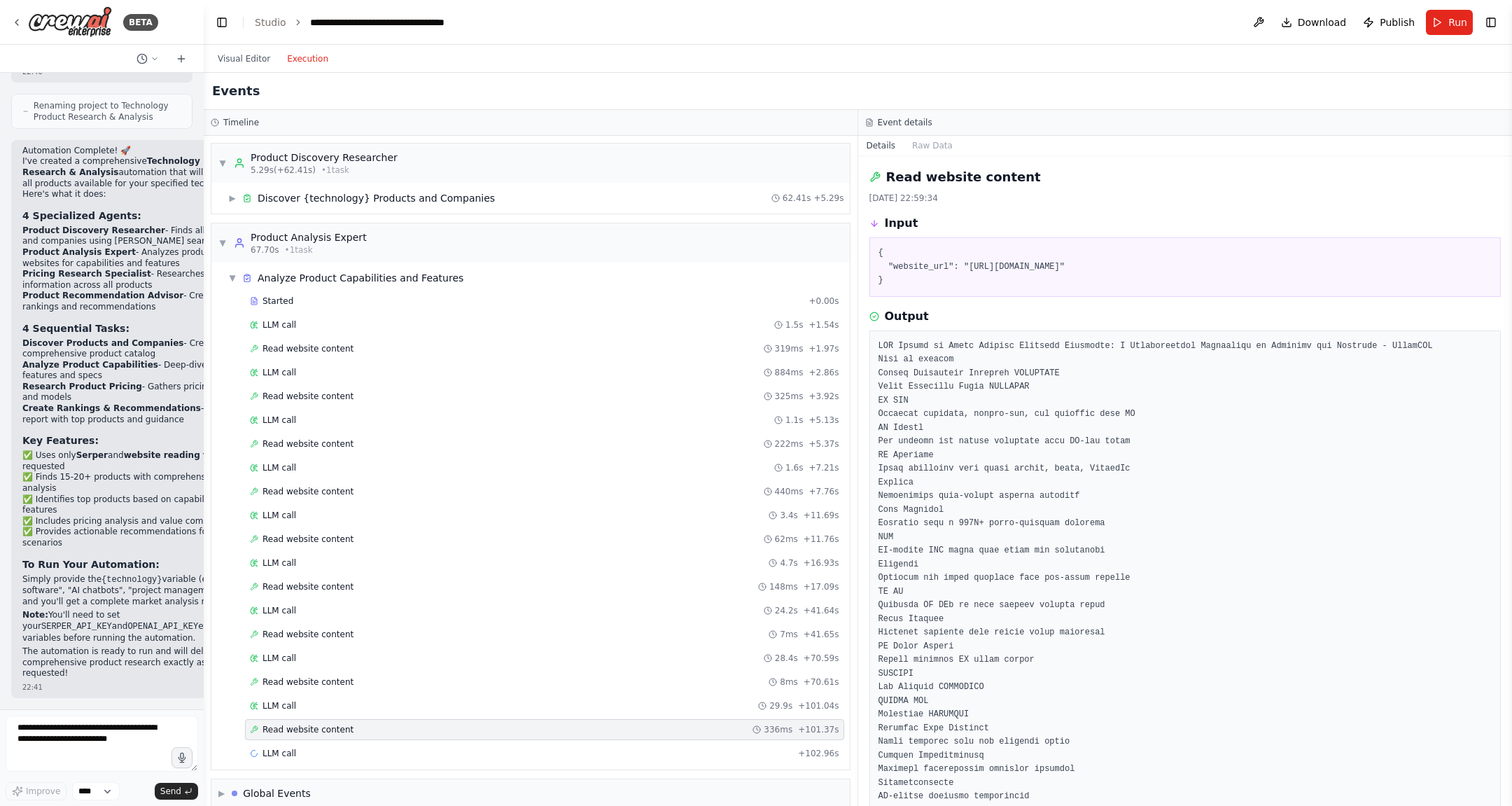
click at [307, 51] on button "Execution" at bounding box center [308, 59] width 58 height 17
click at [1209, 22] on span "Download" at bounding box center [1323, 22] width 49 height 14
click at [1009, 40] on header "**********" at bounding box center [858, 22] width 1308 height 45
click at [1209, 28] on button "Toggle Right Sidebar" at bounding box center [1491, 22] width 20 height 20
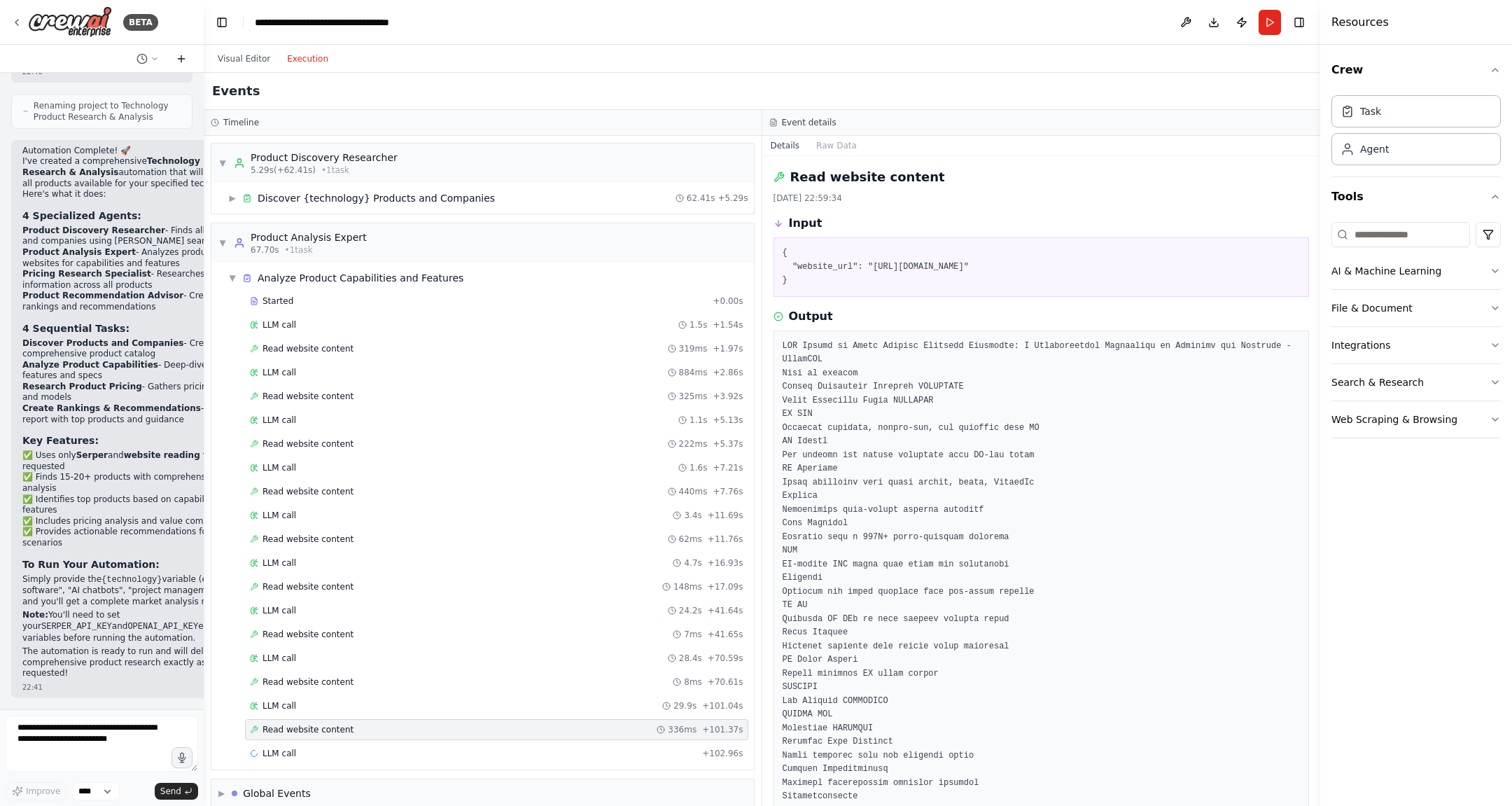
click at [183, 59] on icon at bounding box center [181, 58] width 12 height 12
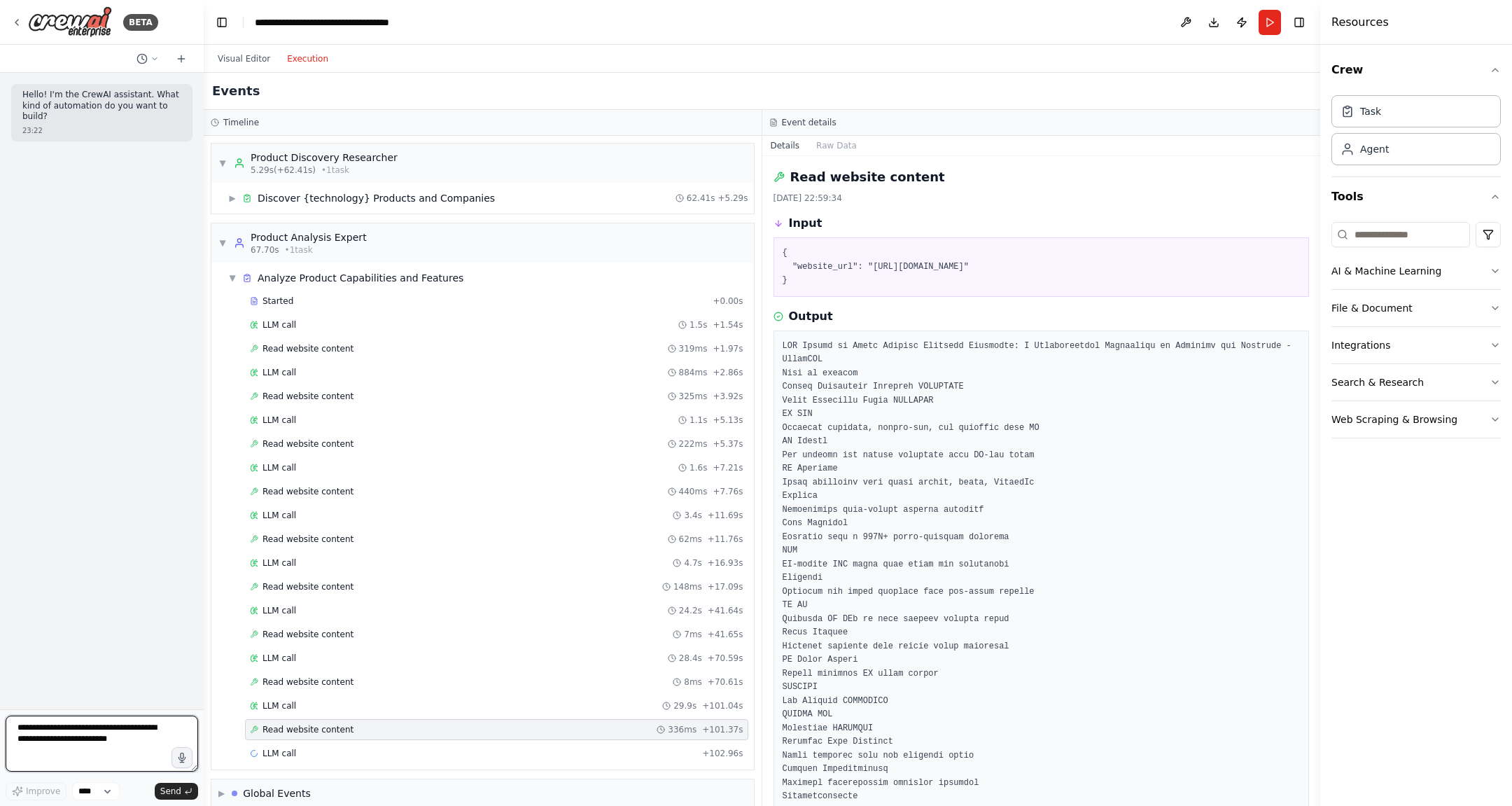
click at [106, 644] on textarea at bounding box center [101, 744] width 192 height 56
type textarea "**********"
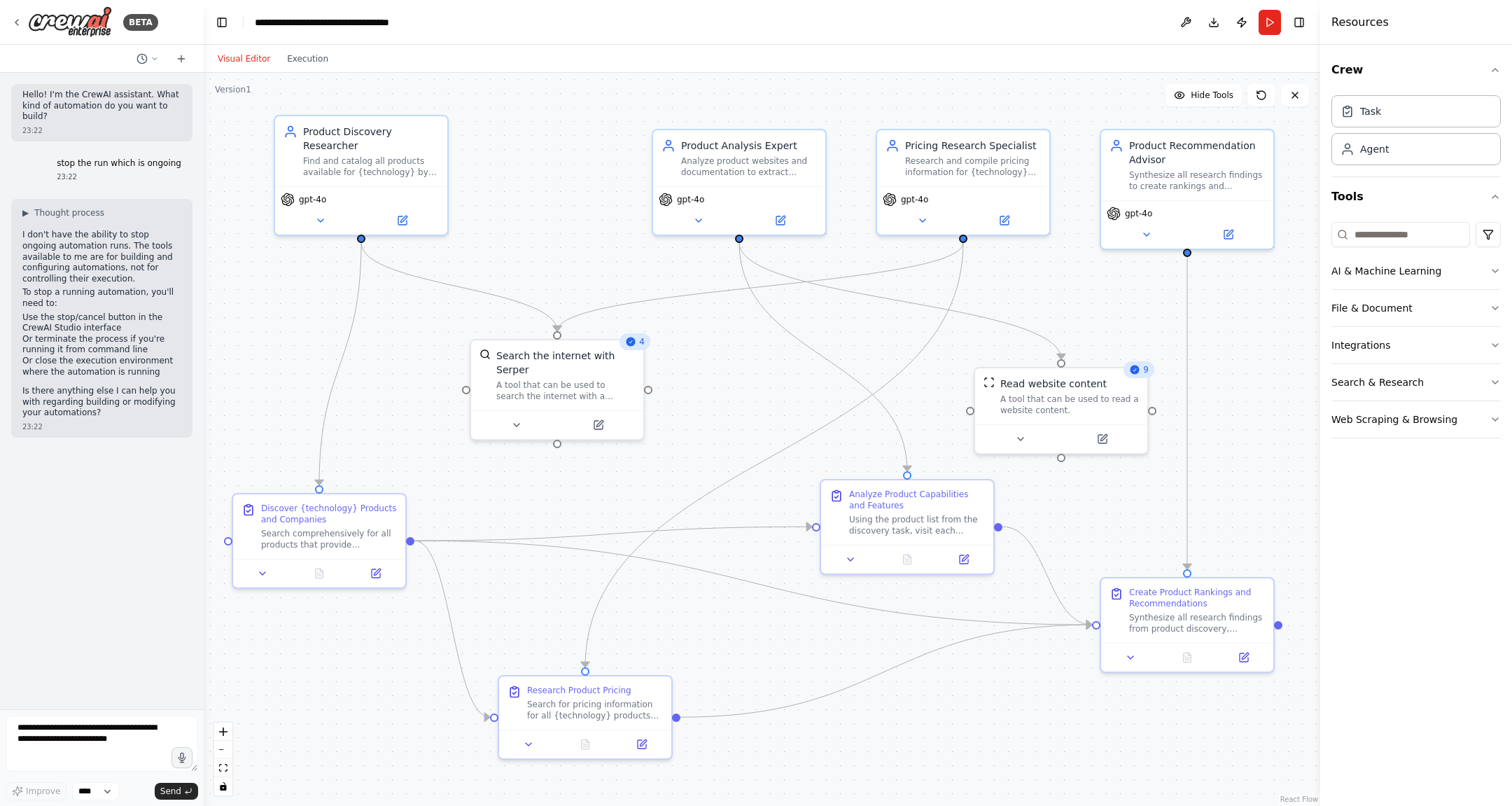
click at [233, 66] on button "Visual Editor" at bounding box center [244, 59] width 69 height 17
click at [28, 28] on div "BETA" at bounding box center [85, 22] width 147 height 32
click at [65, 25] on img at bounding box center [69, 22] width 84 height 32
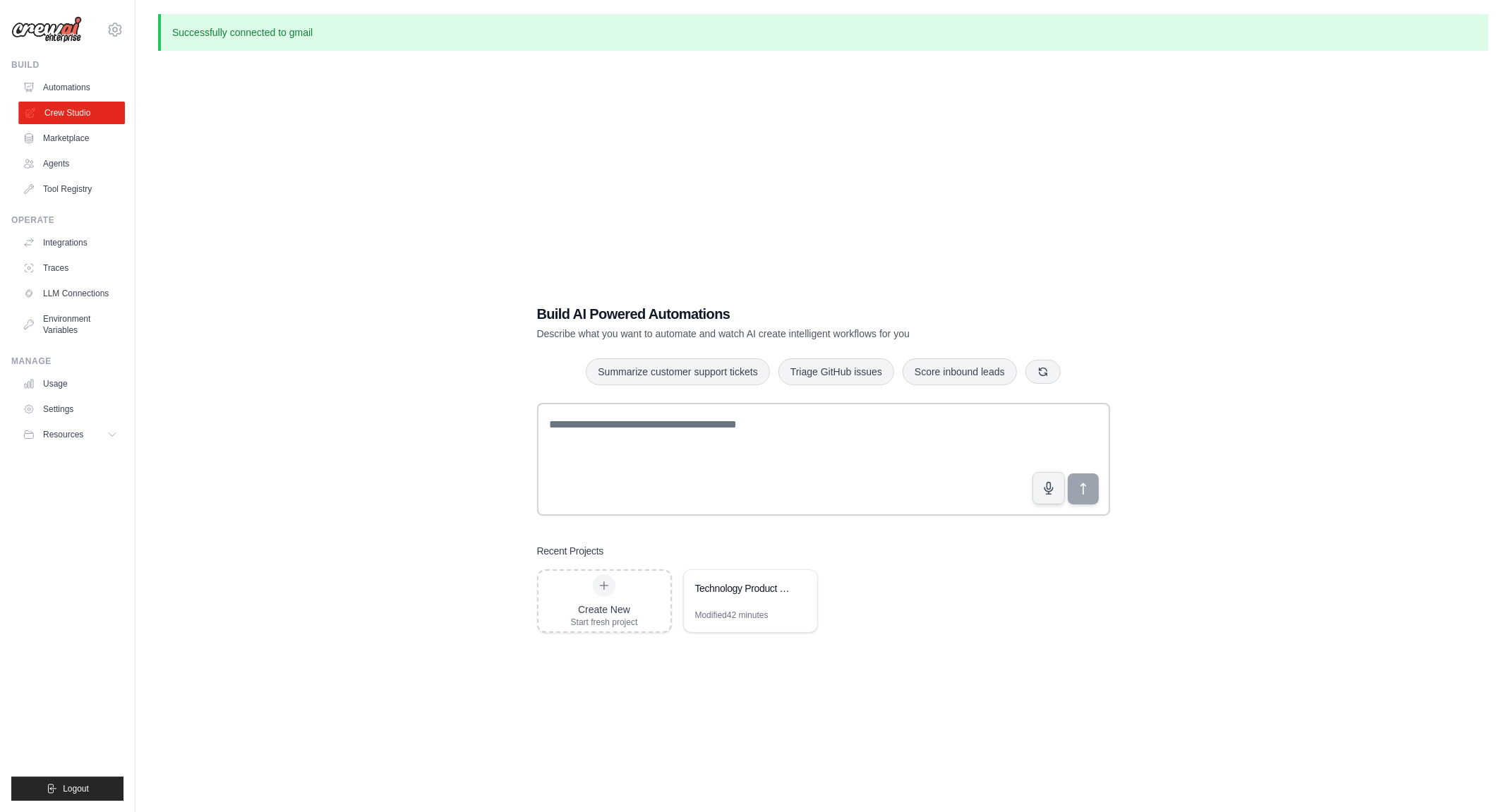
click at [88, 112] on link "Crew Studio" at bounding box center [72, 112] width 107 height 22
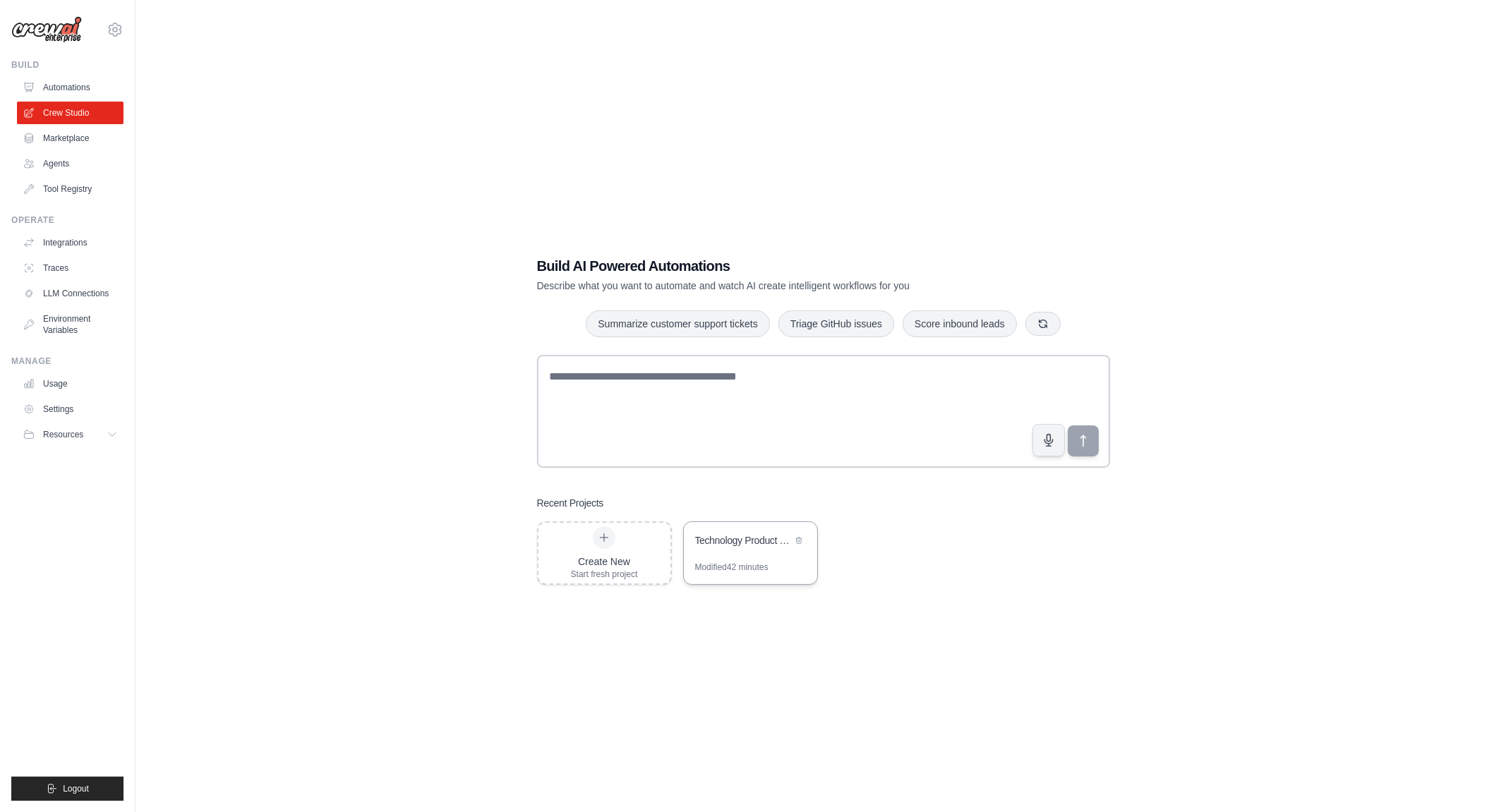
click at [749, 569] on div "Modified 42 minutes" at bounding box center [731, 567] width 74 height 12
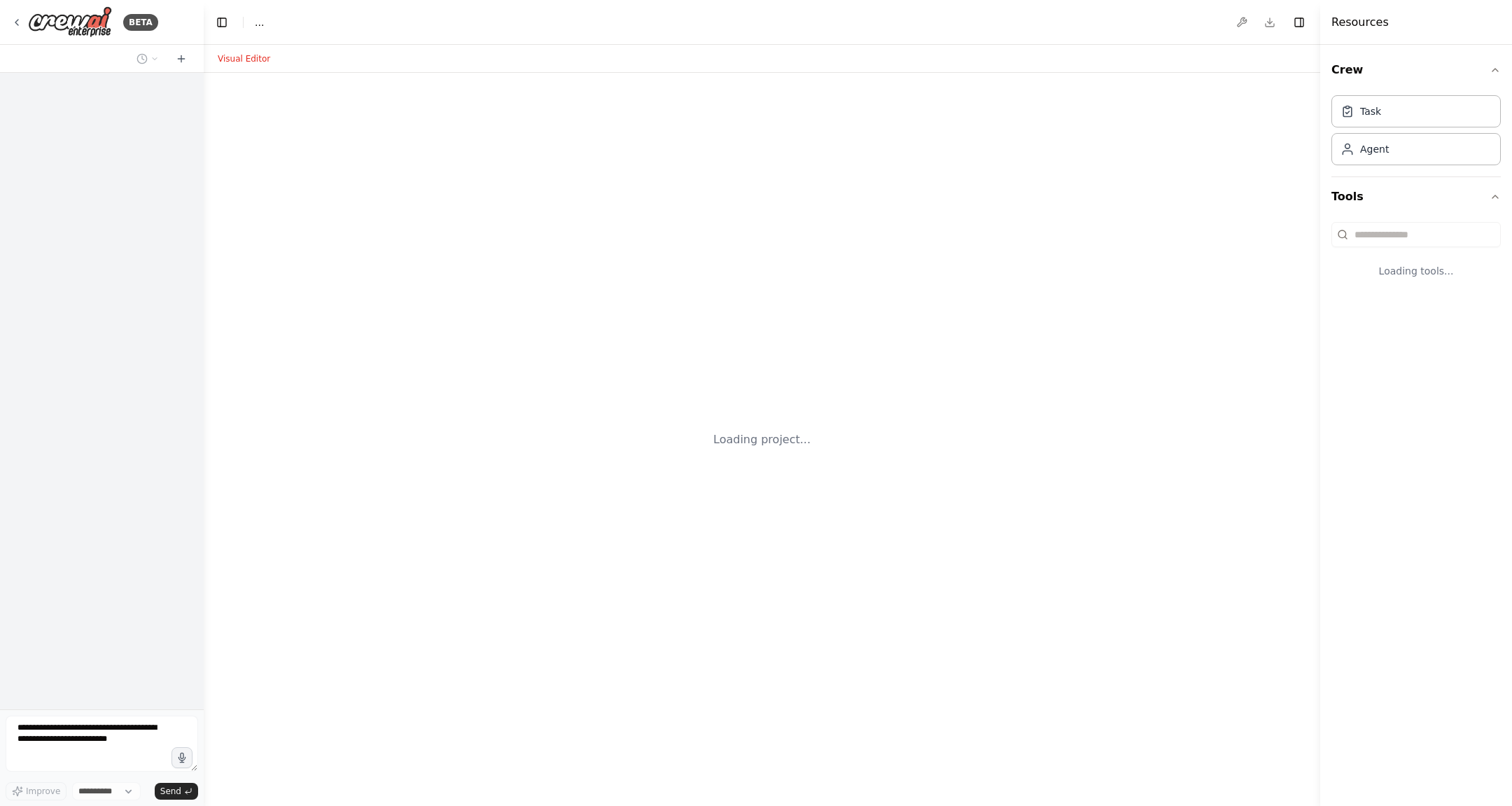
select select "****"
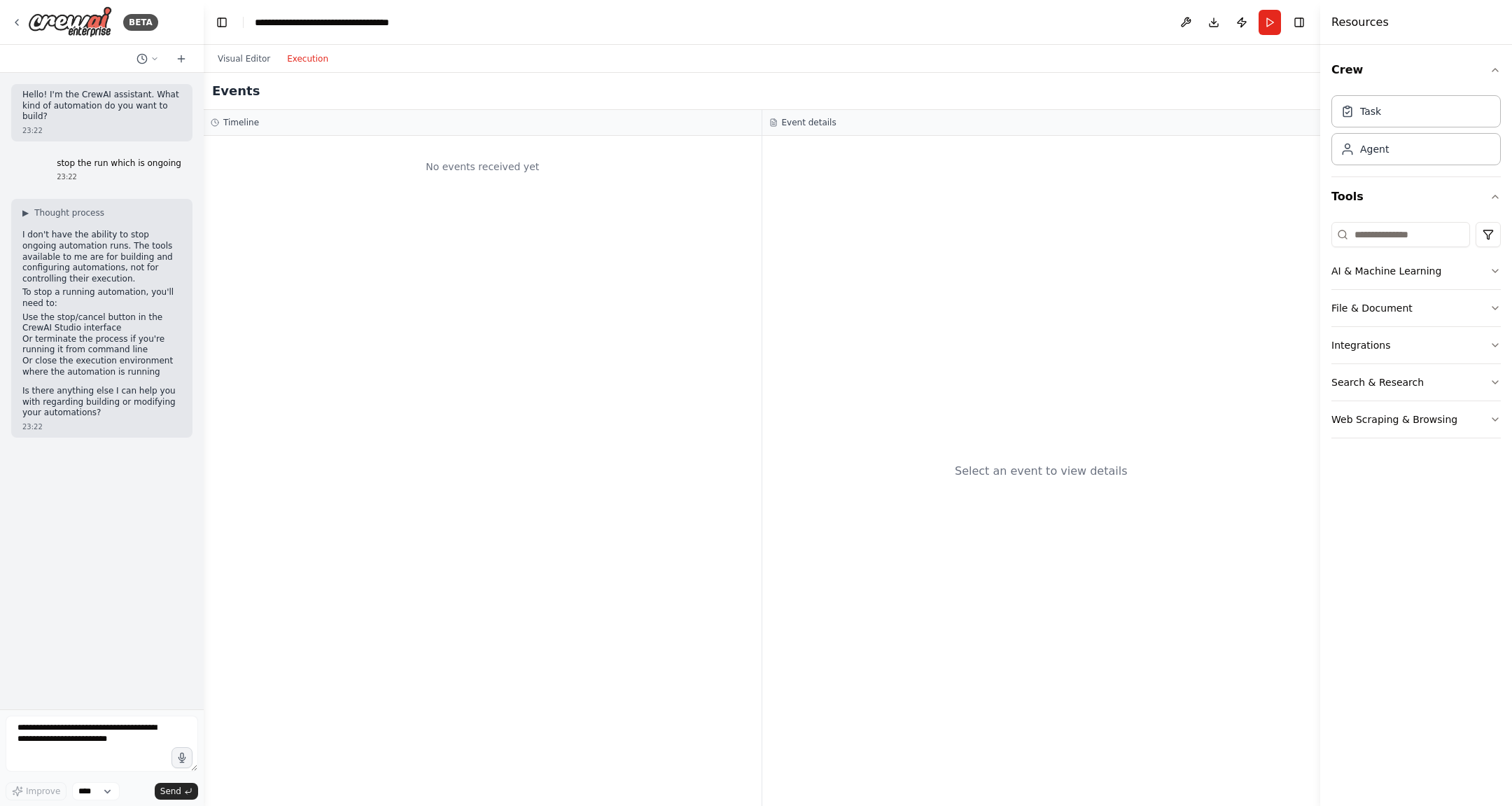
click at [314, 55] on button "Execution" at bounding box center [308, 59] width 58 height 17
click at [269, 65] on button "Visual Editor" at bounding box center [244, 59] width 69 height 17
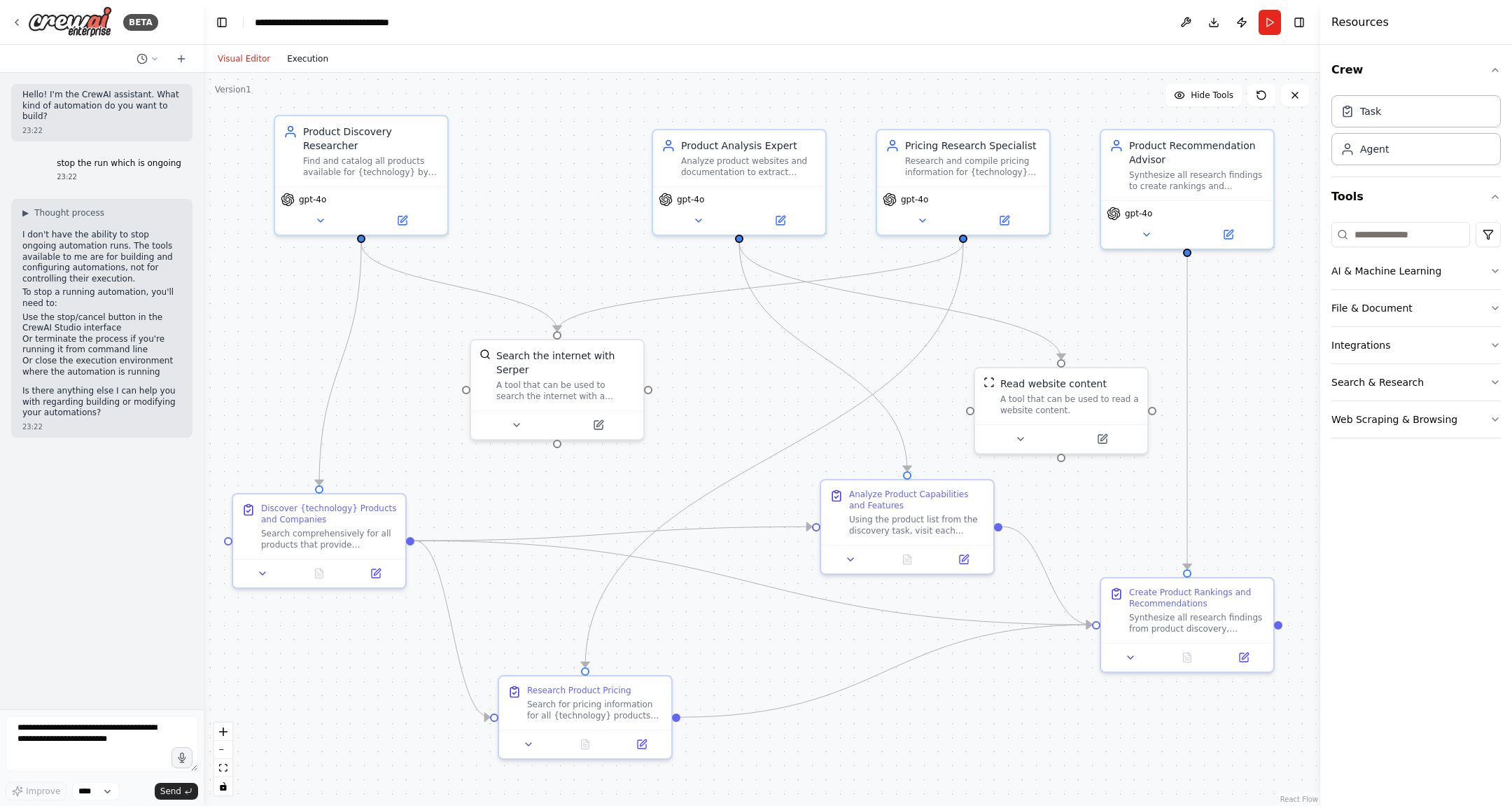
click at [298, 62] on button "Execution" at bounding box center [308, 59] width 58 height 17
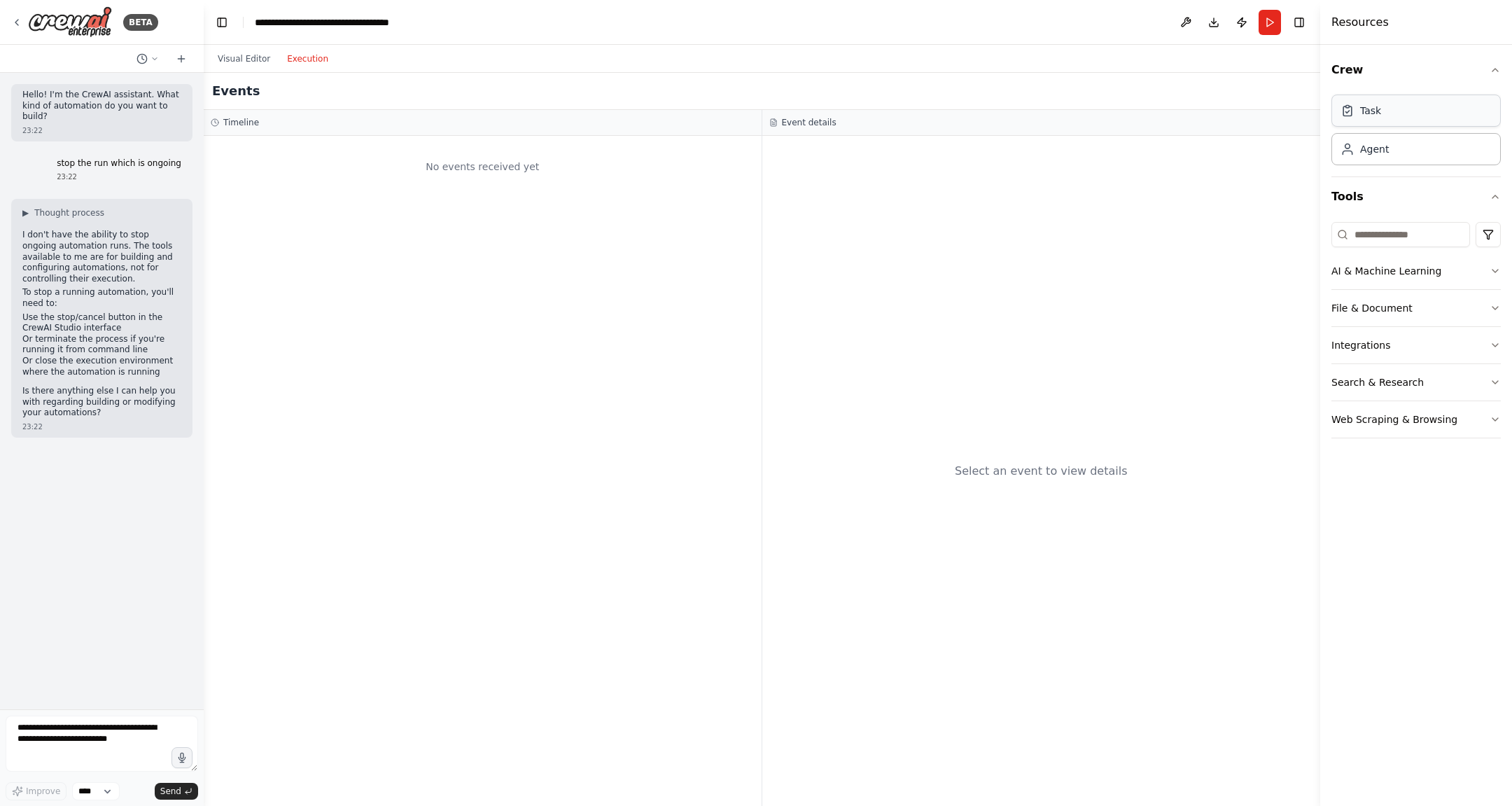
click at [1402, 125] on div "Task" at bounding box center [1416, 111] width 169 height 32
click at [1397, 143] on div "Agent" at bounding box center [1416, 148] width 169 height 32
click at [1296, 25] on button "Toggle Right Sidebar" at bounding box center [1300, 22] width 20 height 20
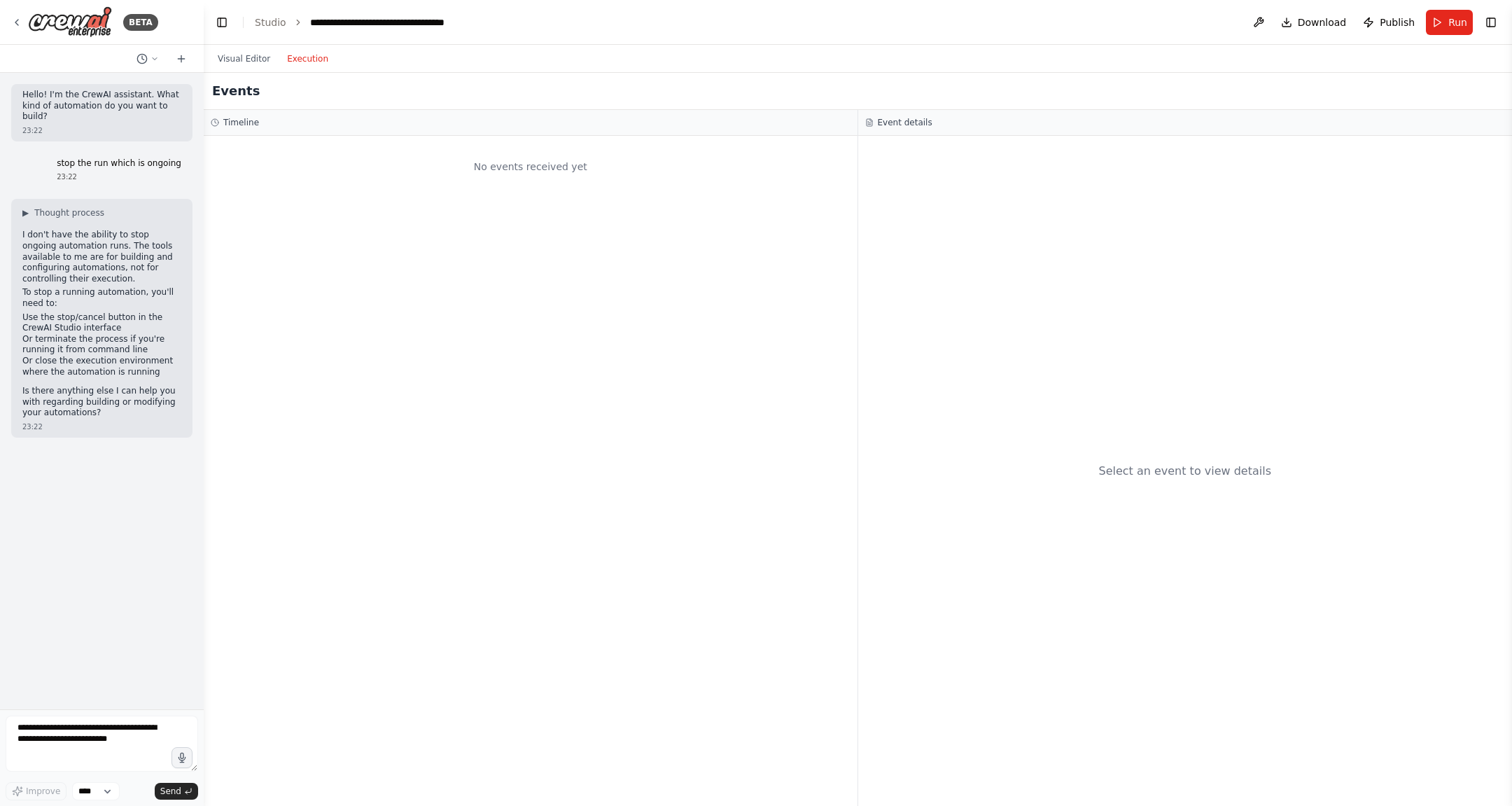
click at [300, 55] on button "Execution" at bounding box center [308, 59] width 58 height 17
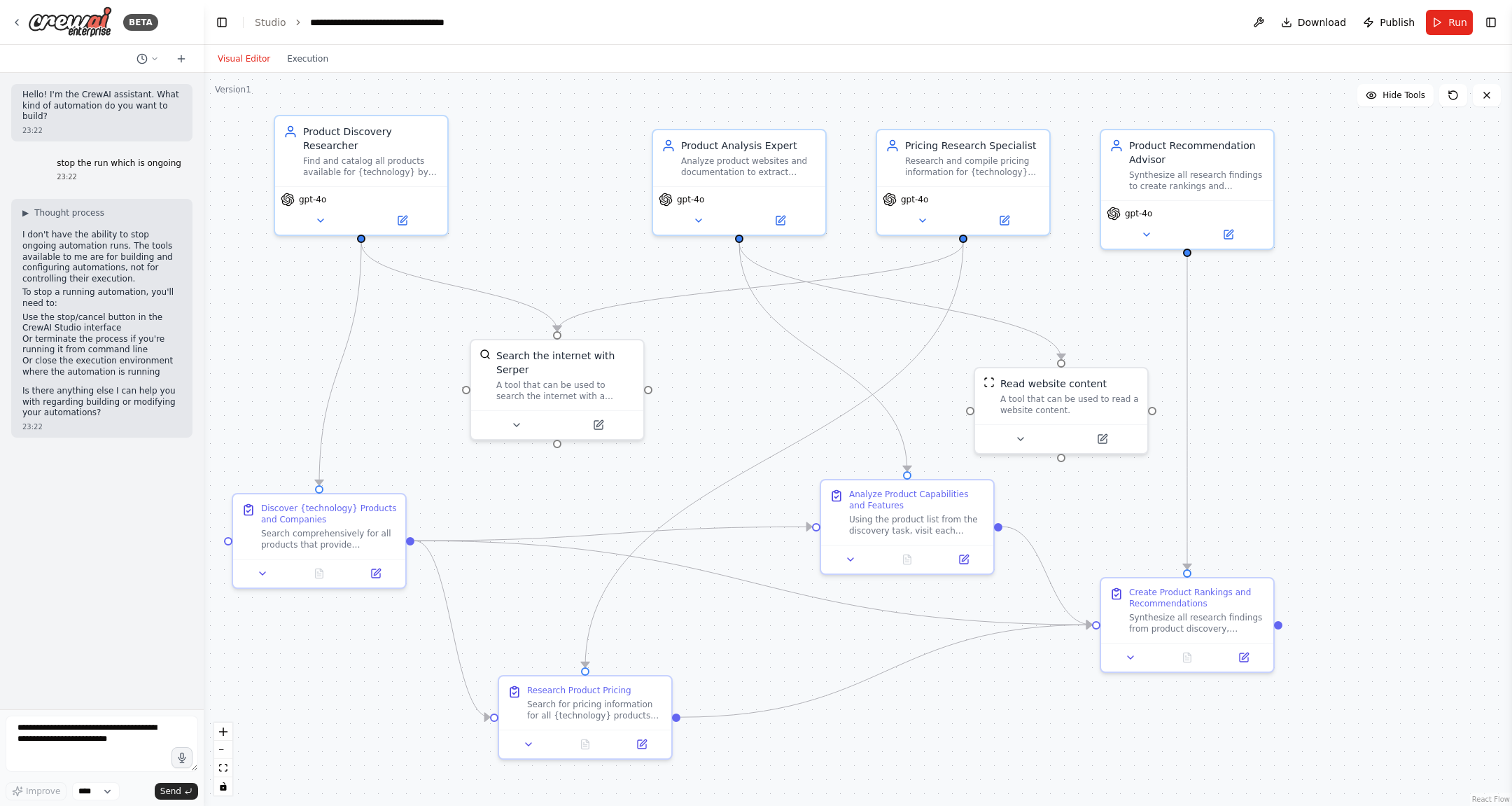
click at [255, 59] on button "Visual Editor" at bounding box center [244, 59] width 69 height 17
click at [269, 27] on link "Studio" at bounding box center [271, 22] width 32 height 12
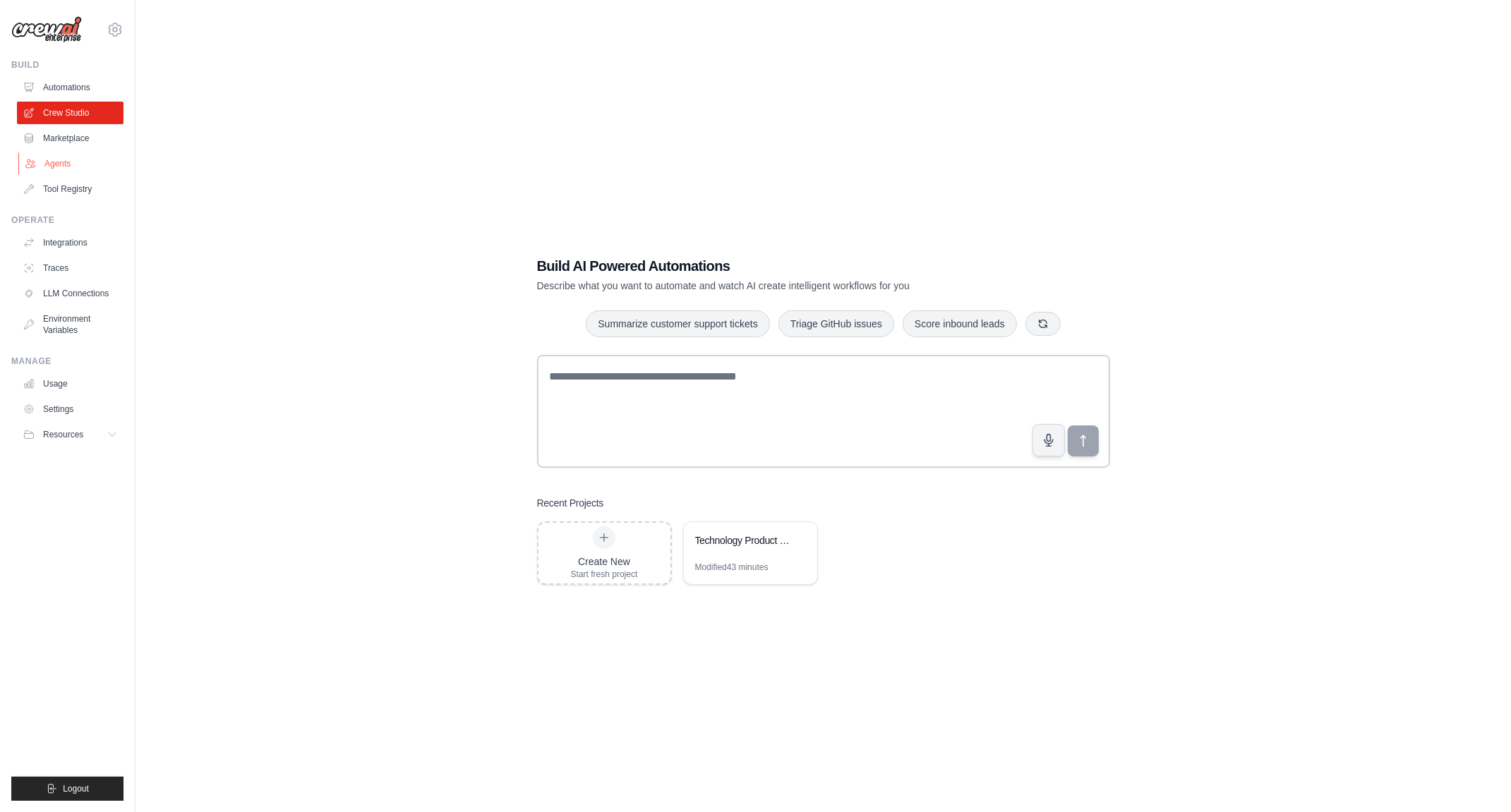
click at [53, 155] on link "Agents" at bounding box center [72, 163] width 107 height 22
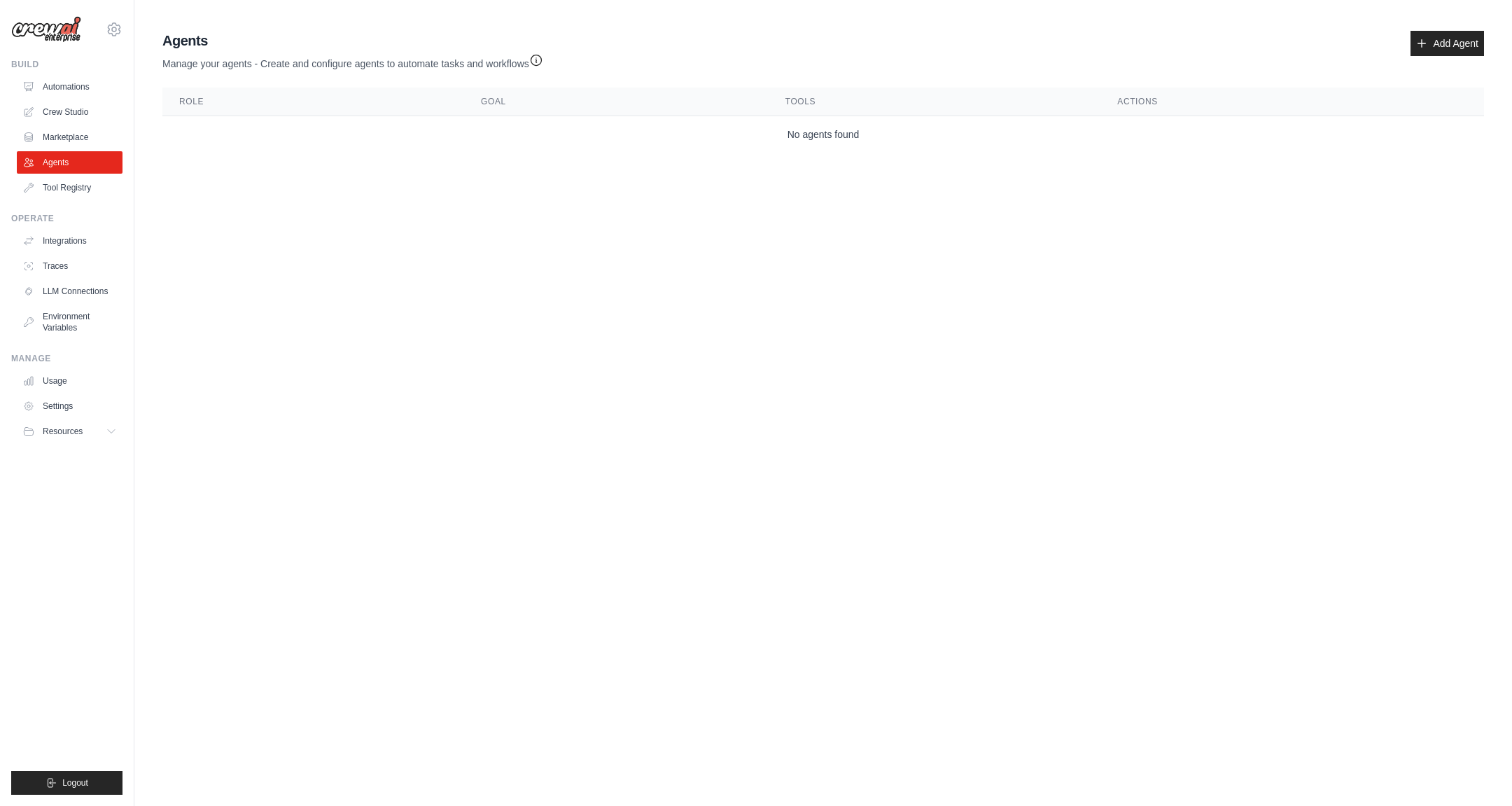
click at [52, 154] on link "Agents" at bounding box center [70, 162] width 106 height 22
click at [69, 113] on link "Crew Studio" at bounding box center [71, 112] width 106 height 22
